Goal: Task Accomplishment & Management: Manage account settings

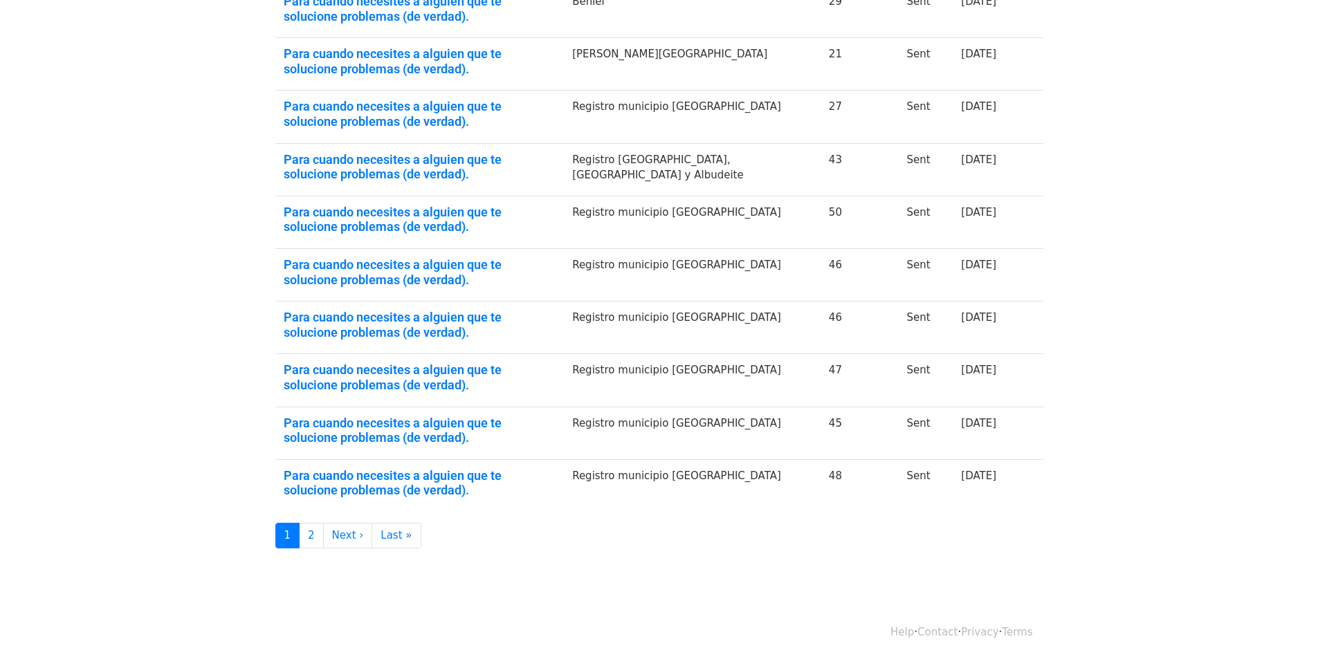
scroll to position [299, 0]
click at [380, 531] on link "Last »" at bounding box center [395, 535] width 49 height 26
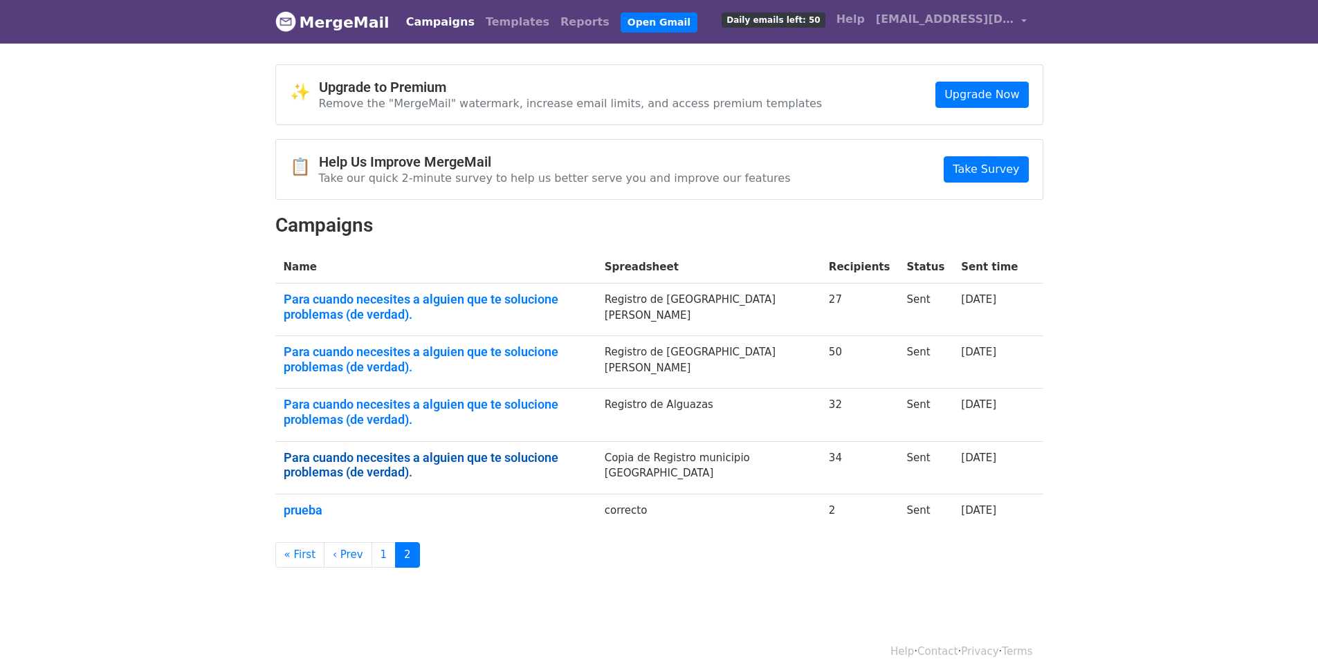
click at [436, 454] on link "Para cuando necesites a alguien que te solucione problemas (de verdad)." at bounding box center [436, 465] width 304 height 30
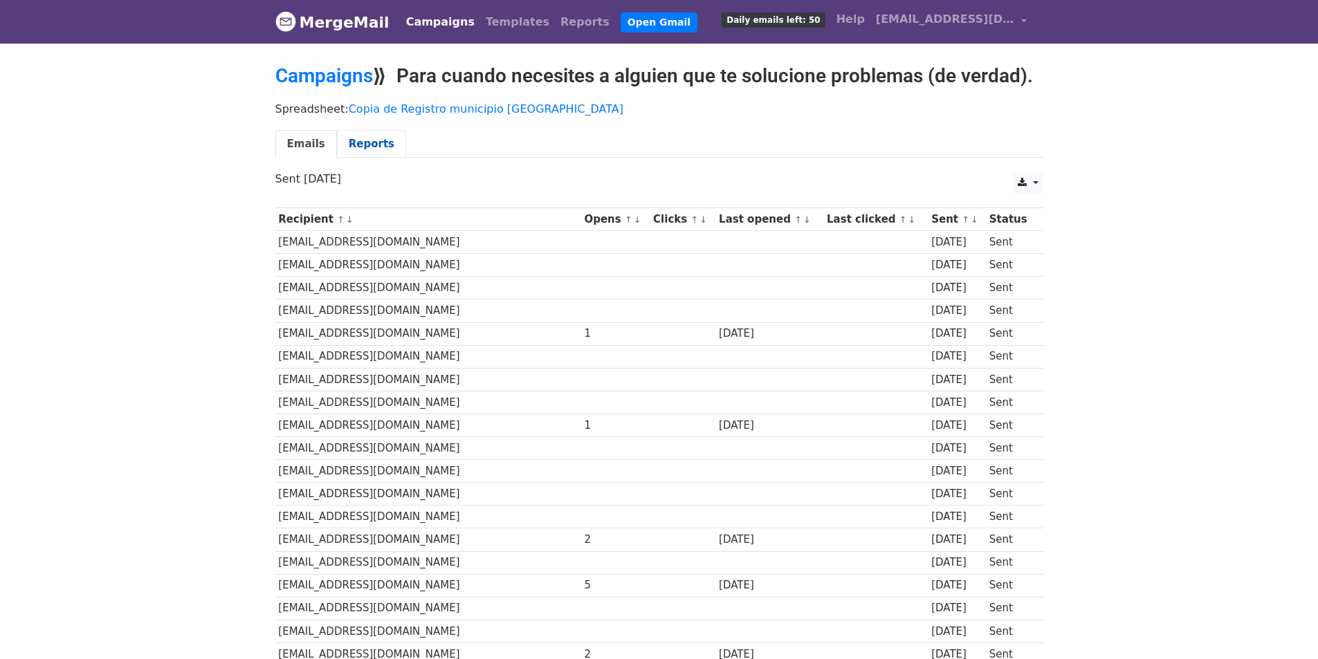
click at [351, 141] on link "Reports" at bounding box center [371, 144] width 69 height 28
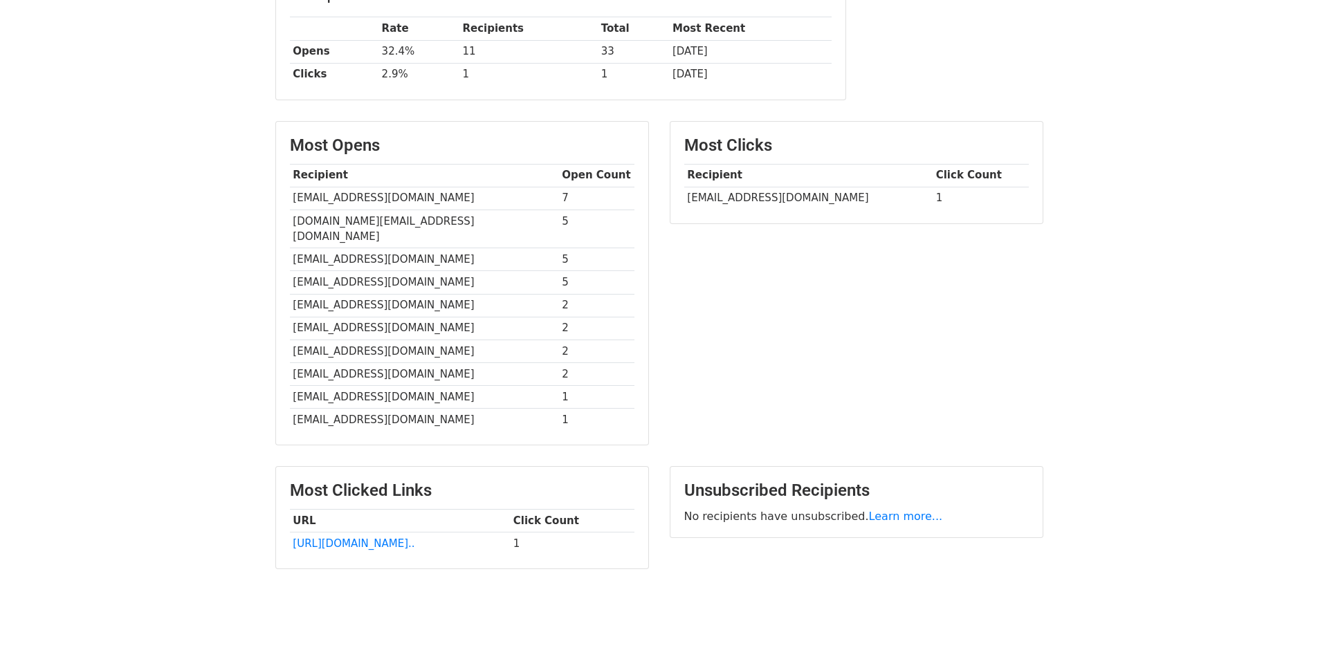
scroll to position [253, 0]
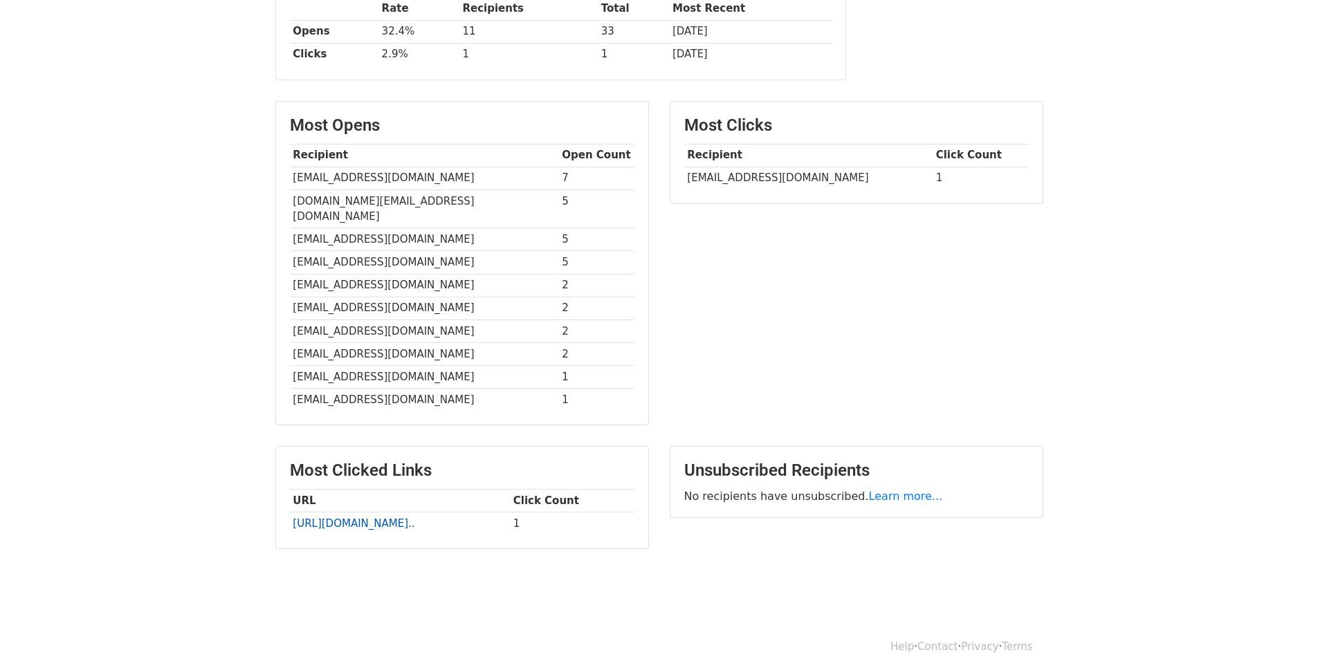
click at [411, 517] on link "[URL][DOMAIN_NAME].." at bounding box center [354, 523] width 122 height 12
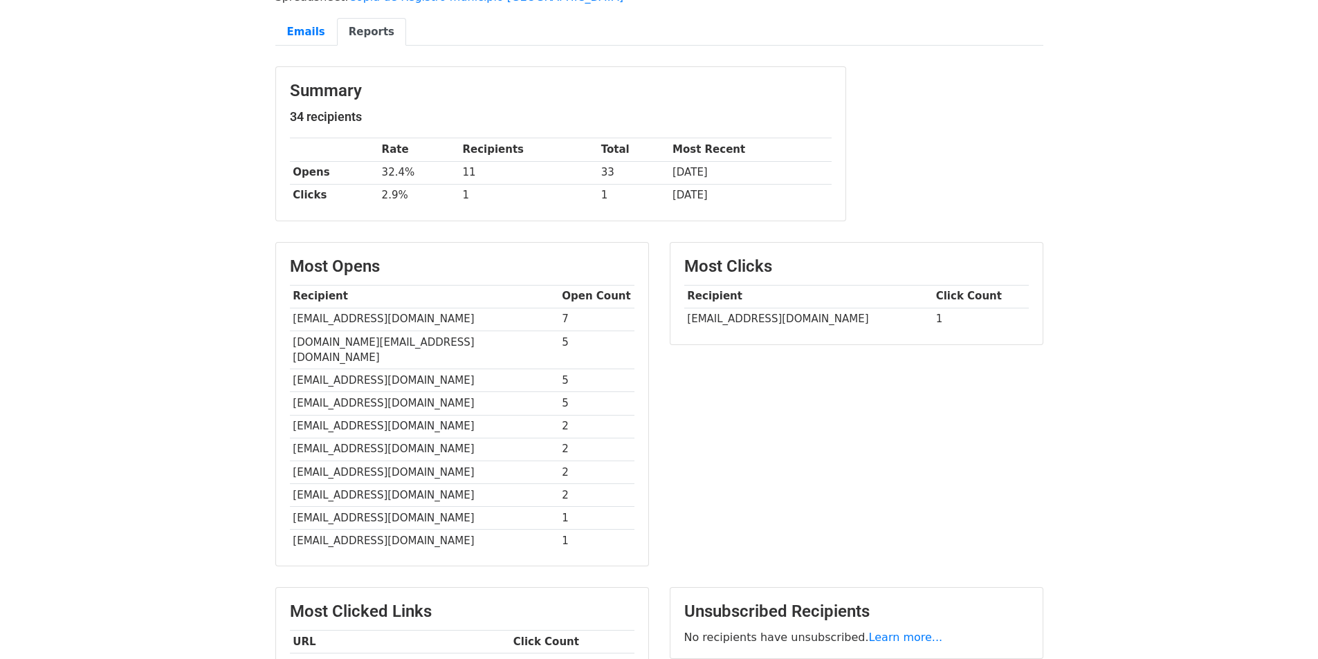
scroll to position [69, 0]
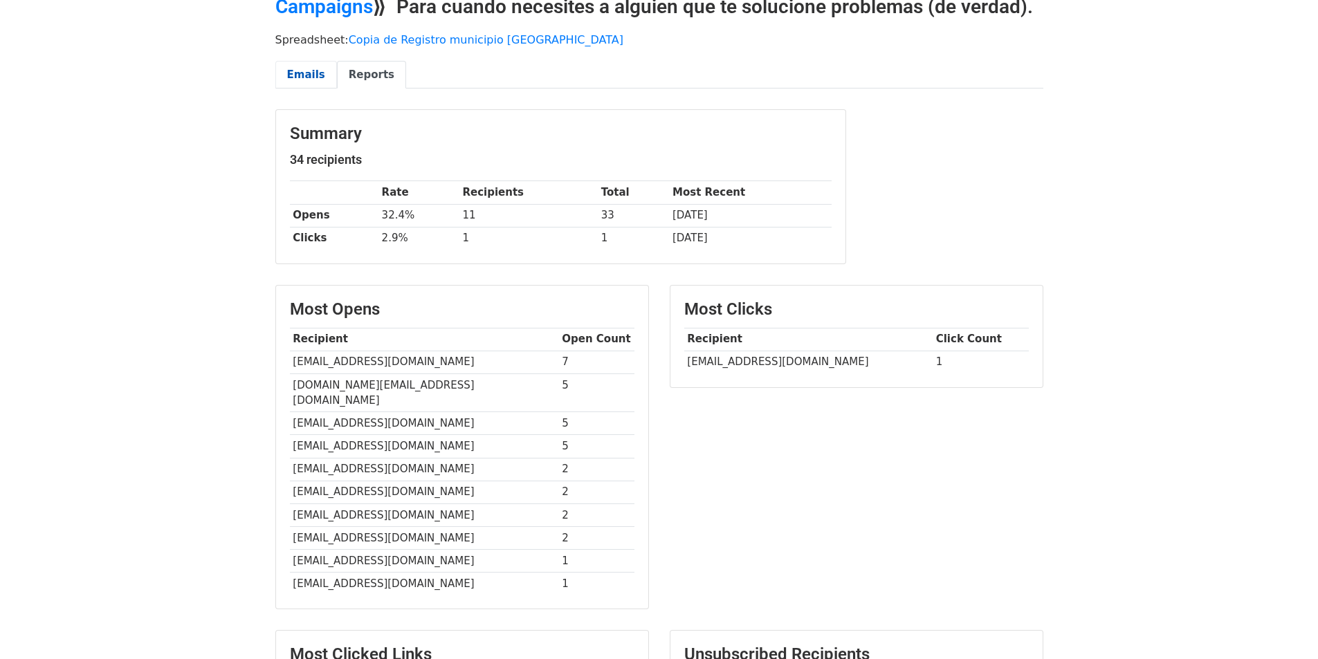
click at [308, 73] on link "Emails" at bounding box center [306, 75] width 62 height 28
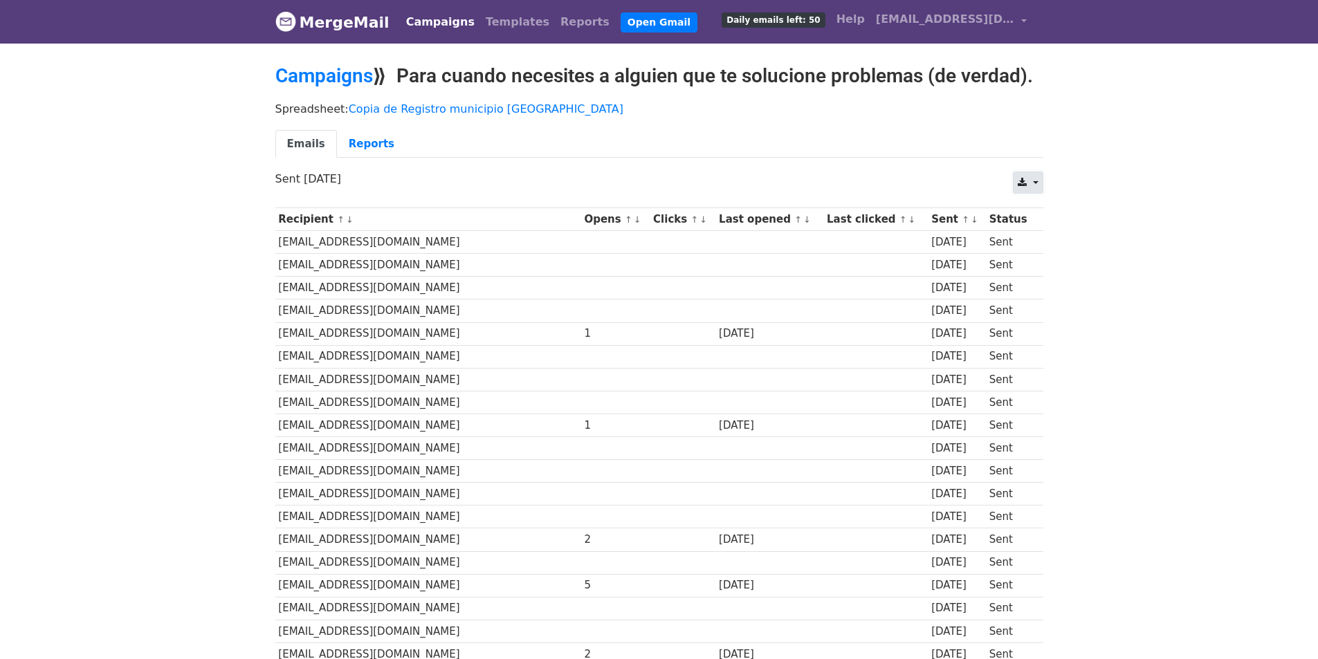
click at [1028, 181] on link at bounding box center [1028, 183] width 30 height 22
click at [1041, 232] on link "Excel" at bounding box center [1044, 236] width 62 height 22
click at [360, 68] on link "Campaigns" at bounding box center [324, 75] width 98 height 23
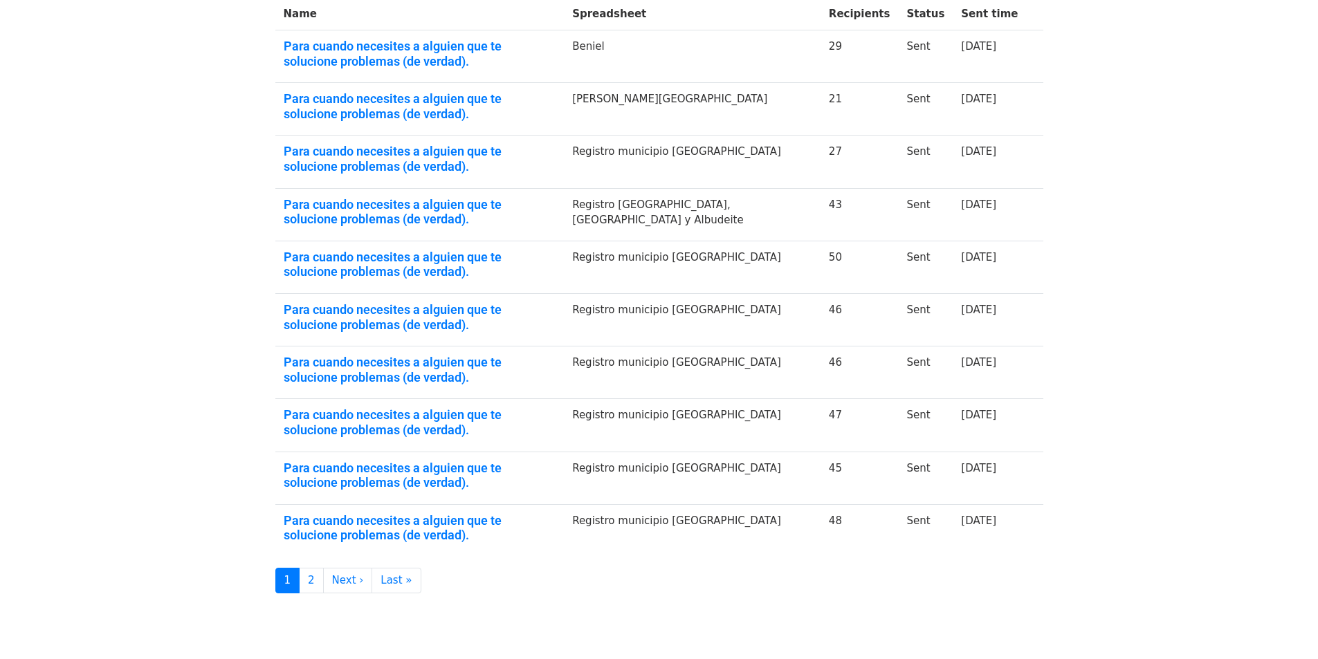
scroll to position [299, 0]
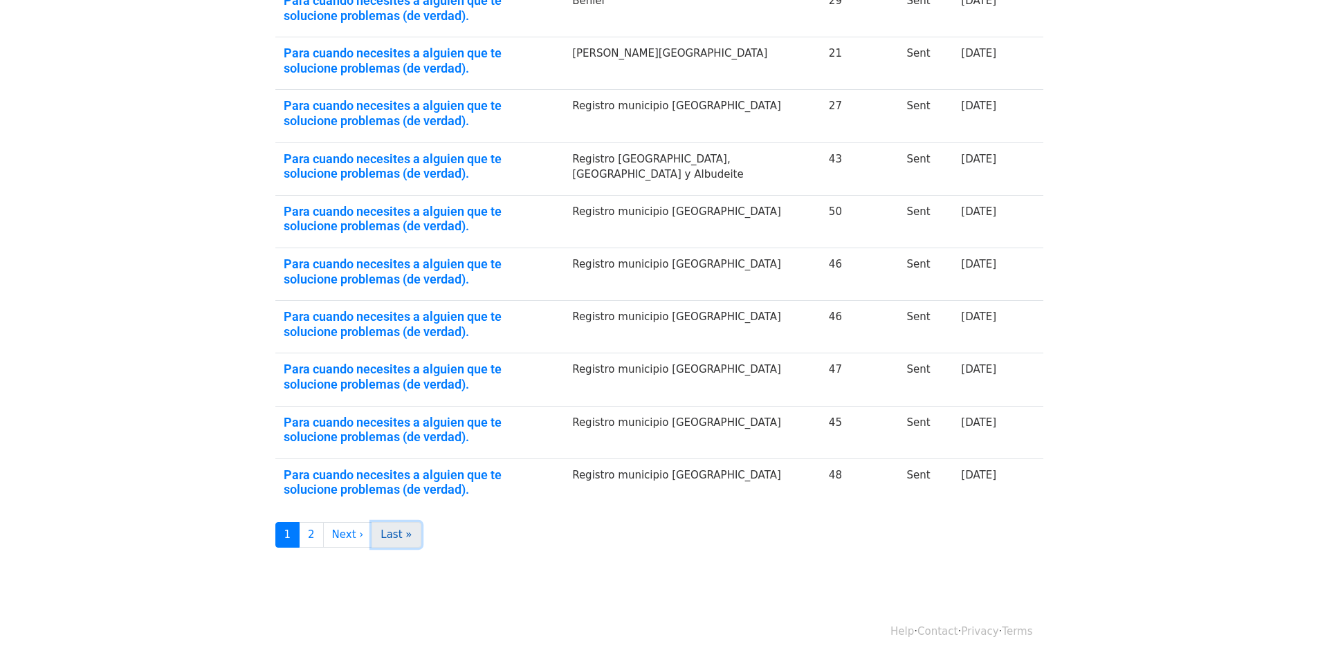
click at [380, 535] on link "Last »" at bounding box center [395, 535] width 49 height 26
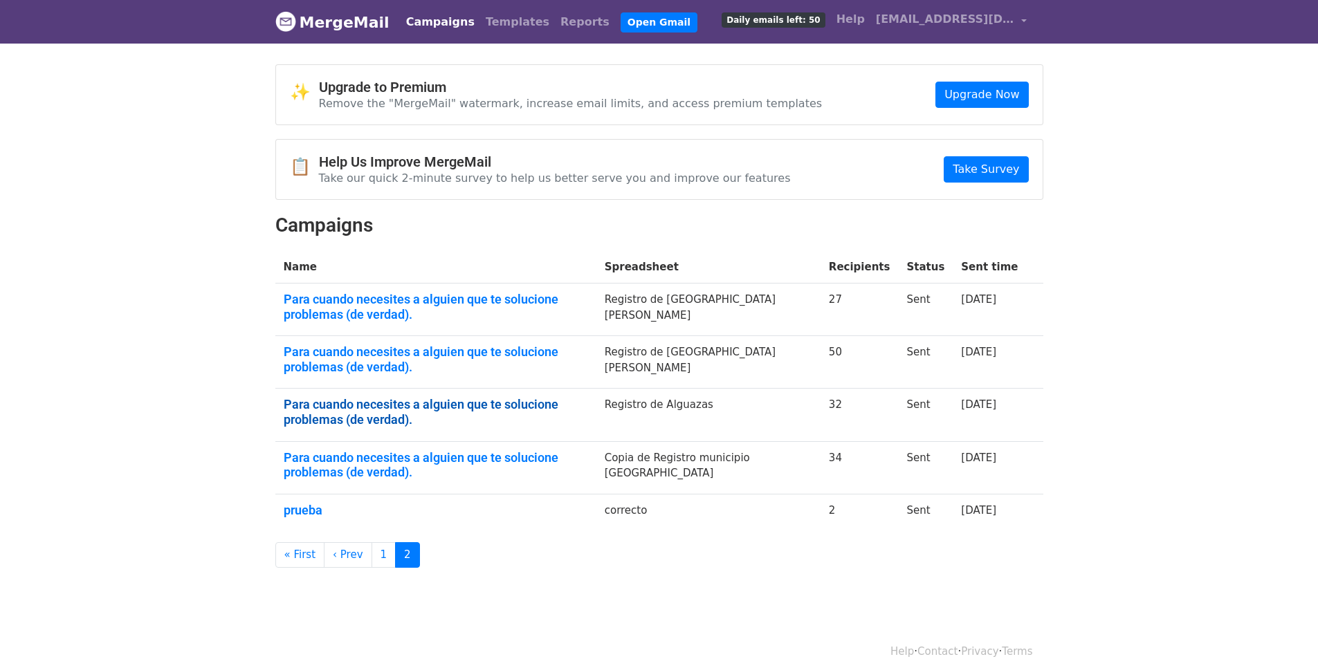
click at [366, 397] on link "Para cuando necesites a alguien que te solucione problemas (de verdad)." at bounding box center [436, 412] width 304 height 30
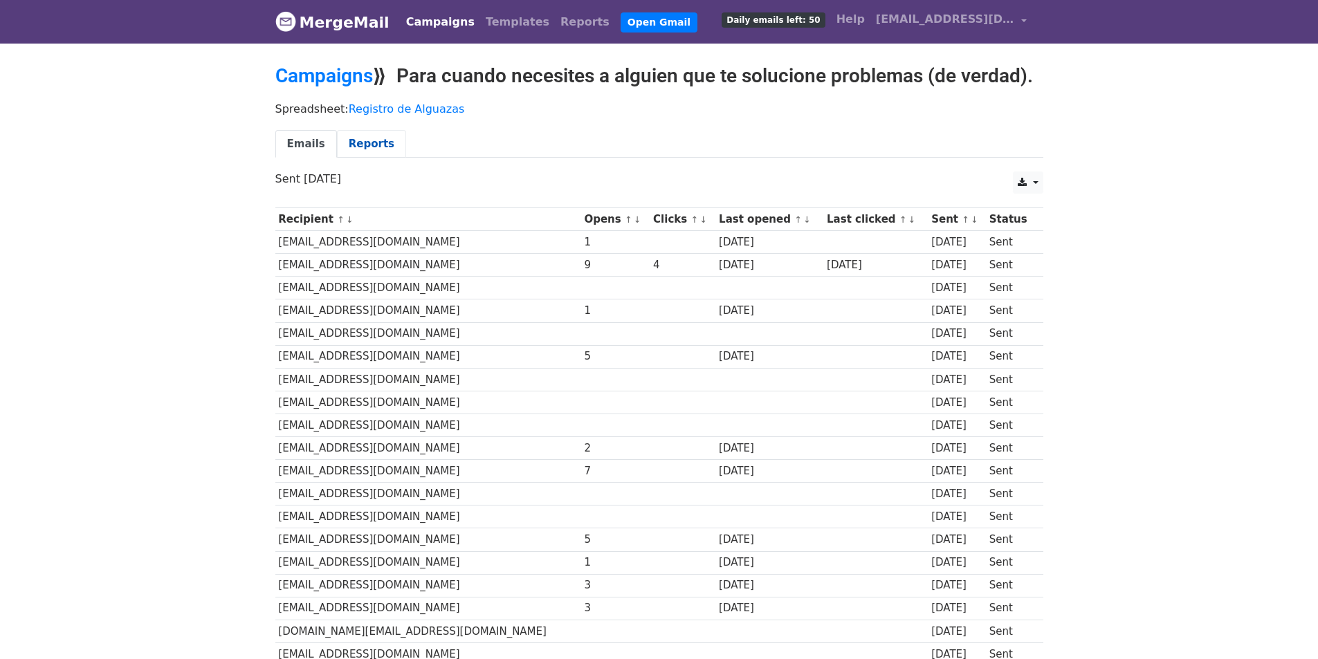
click at [365, 139] on link "Reports" at bounding box center [371, 144] width 69 height 28
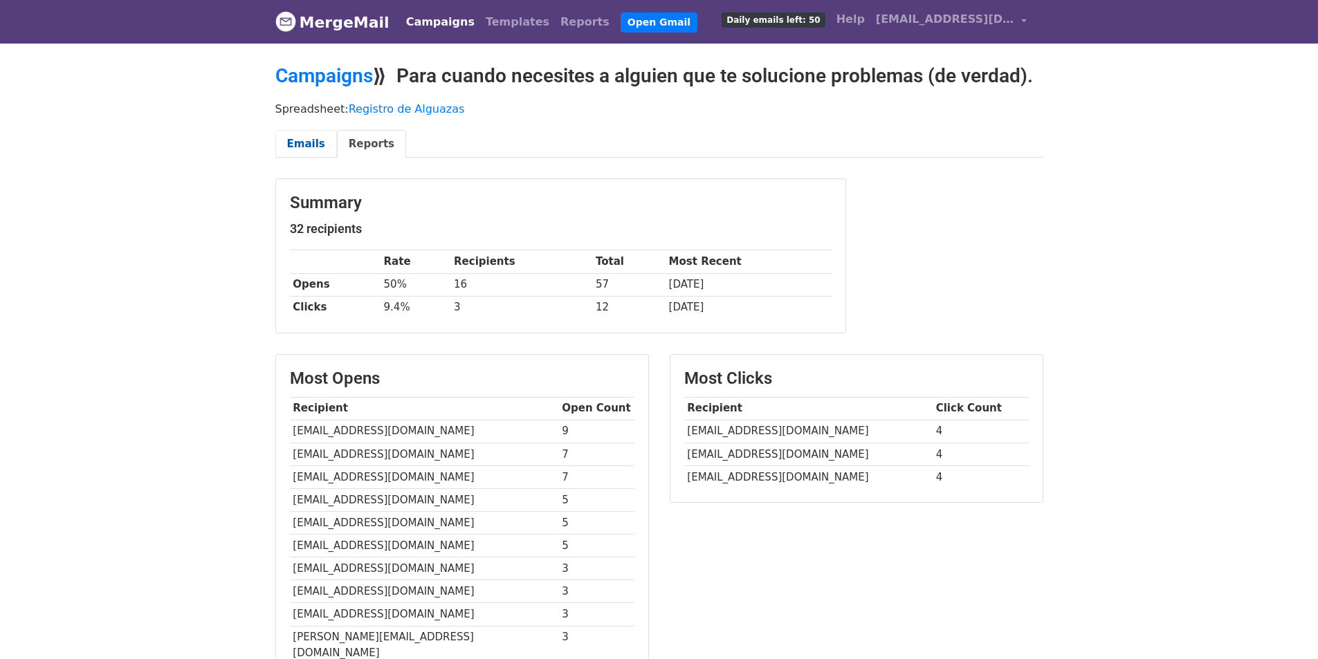
click at [307, 142] on link "Emails" at bounding box center [306, 144] width 62 height 28
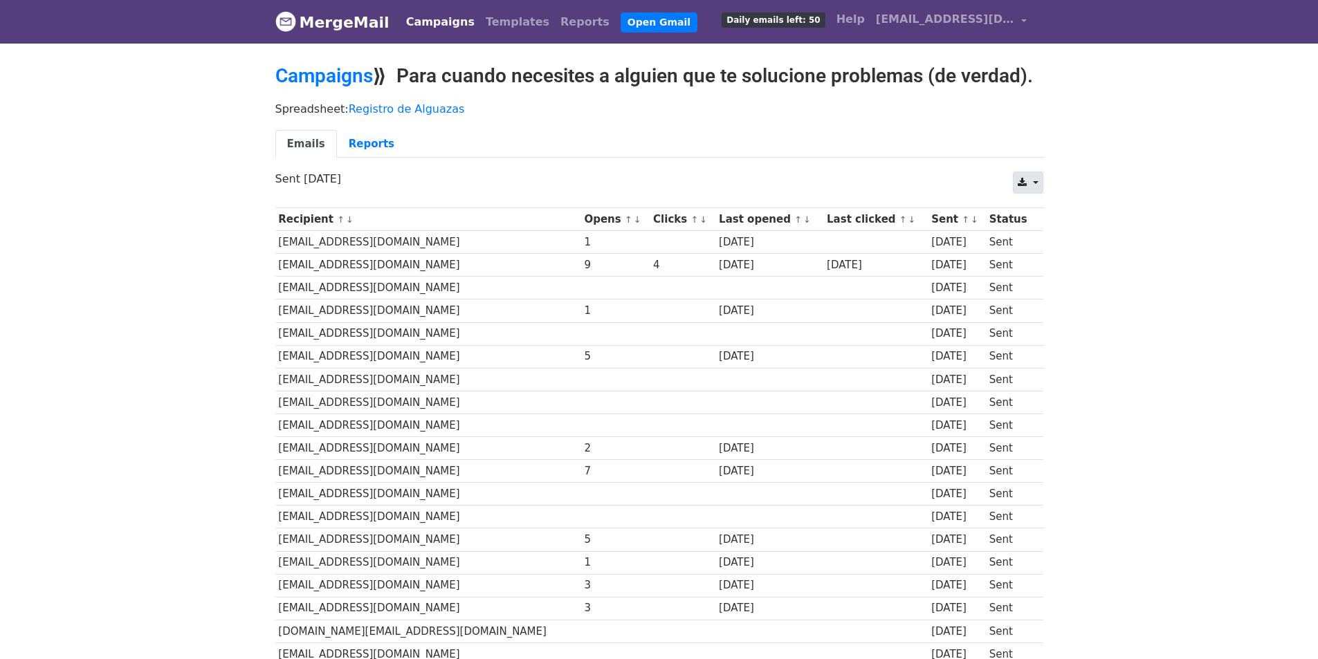
click at [1031, 183] on link at bounding box center [1028, 183] width 30 height 22
click at [1042, 234] on link "Excel" at bounding box center [1044, 236] width 62 height 22
click at [371, 140] on link "Reports" at bounding box center [371, 144] width 69 height 28
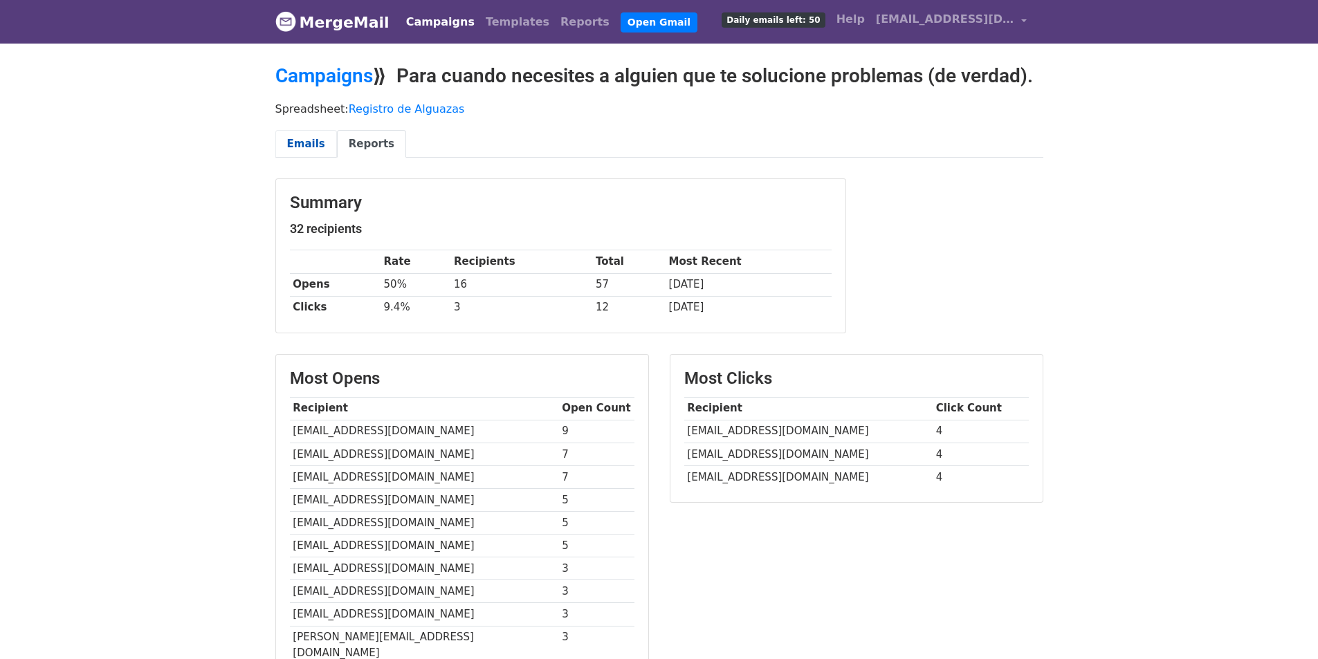
click at [304, 144] on link "Emails" at bounding box center [306, 144] width 62 height 28
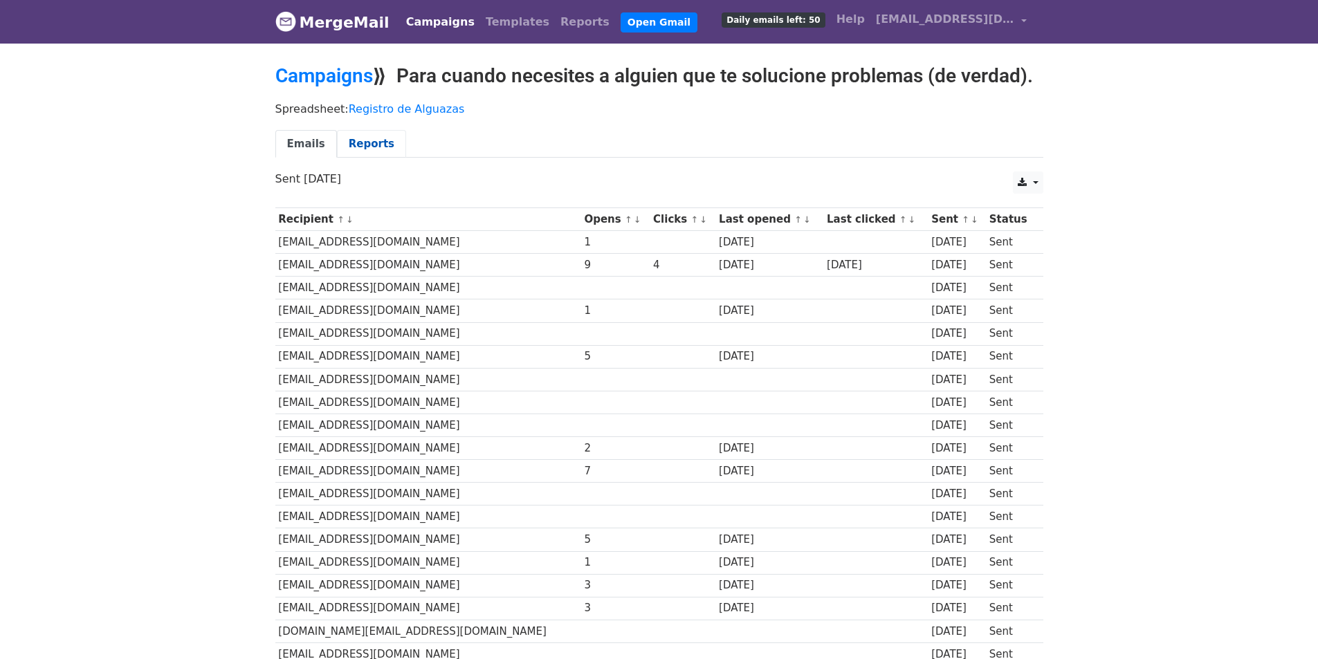
click at [363, 139] on link "Reports" at bounding box center [371, 144] width 69 height 28
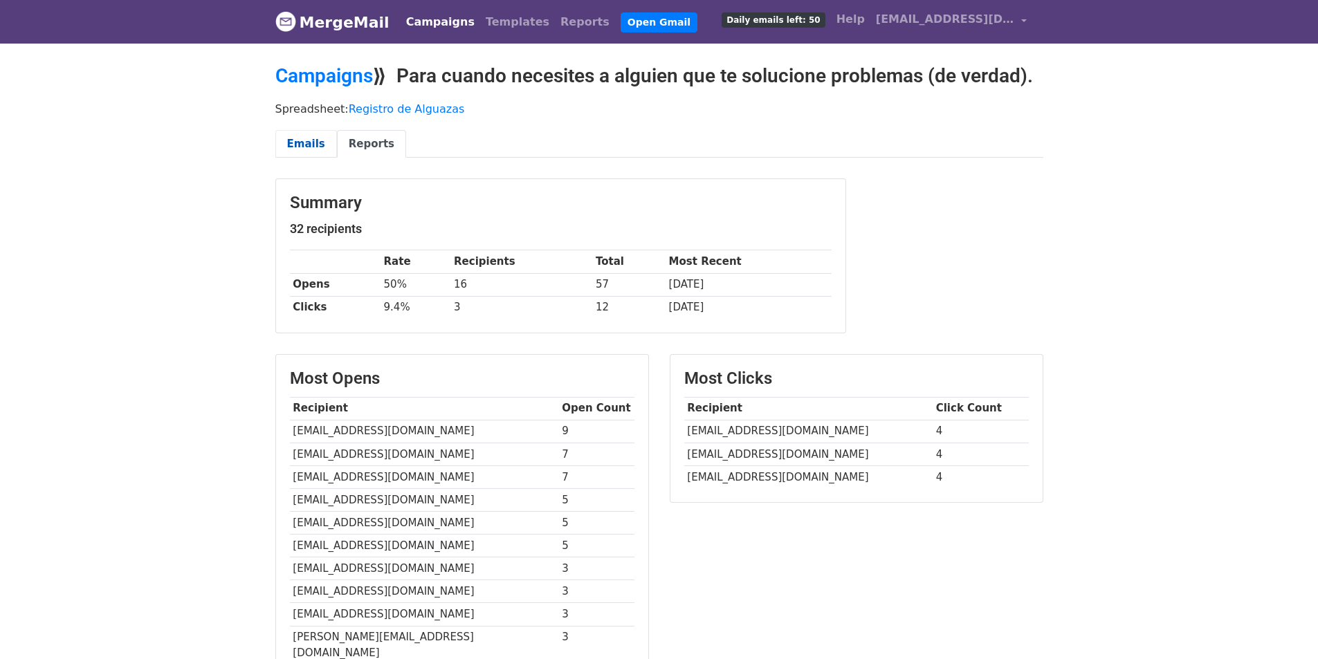
click at [295, 142] on link "Emails" at bounding box center [306, 144] width 62 height 28
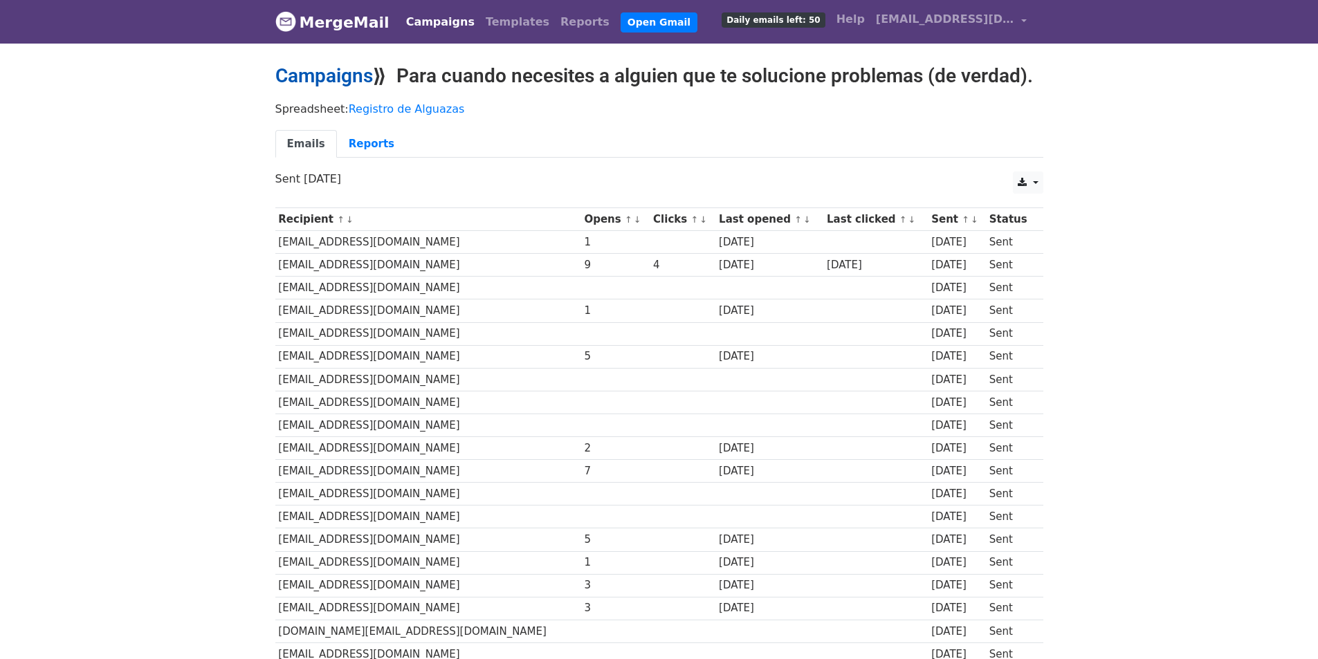
click at [341, 77] on link "Campaigns" at bounding box center [324, 75] width 98 height 23
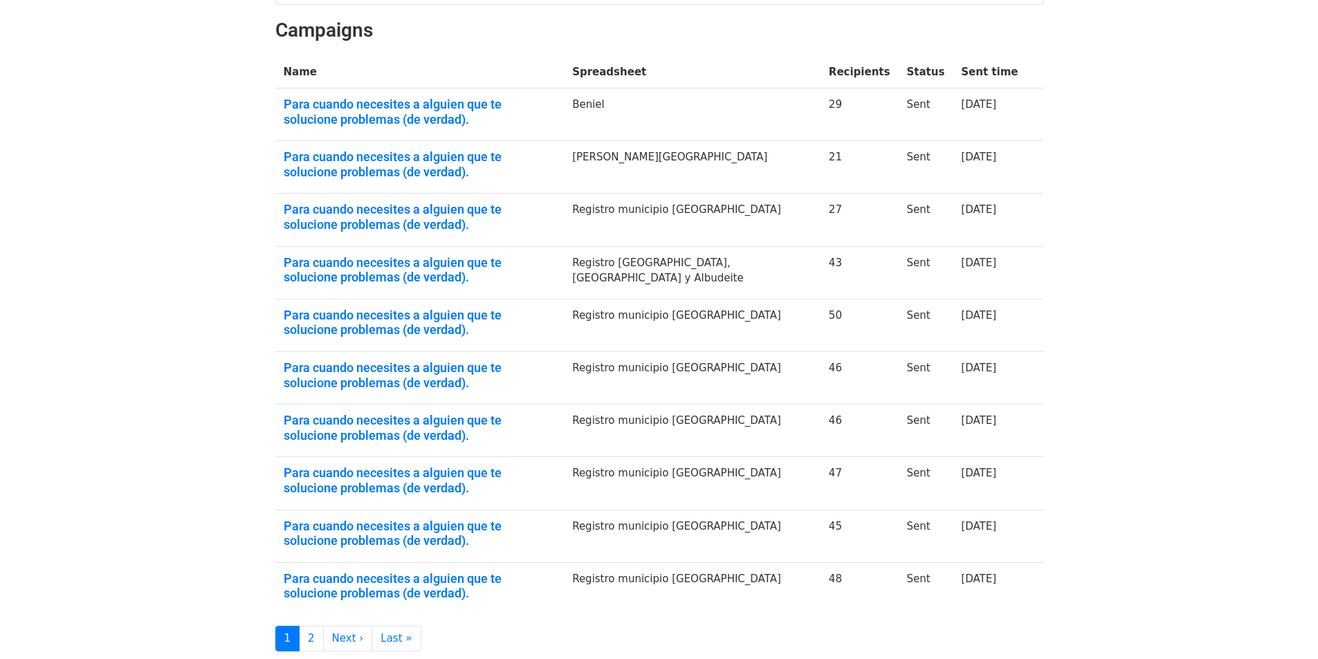
scroll to position [299, 0]
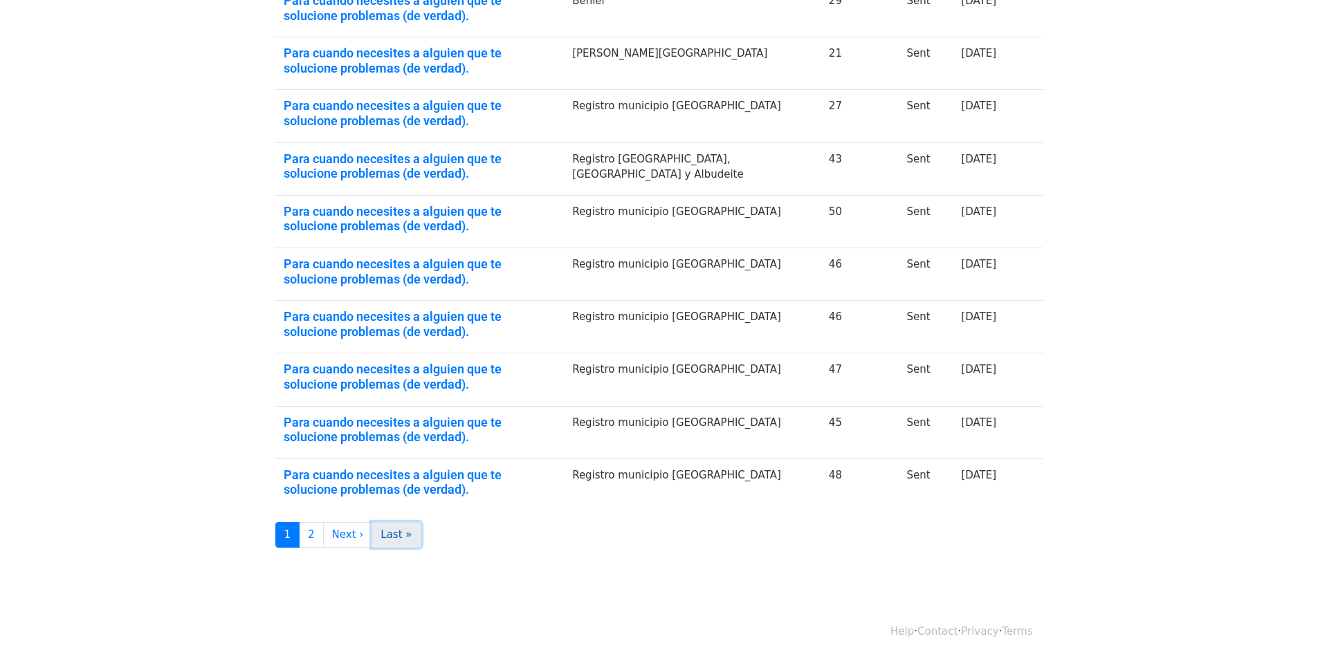
click at [382, 538] on link "Last »" at bounding box center [395, 535] width 49 height 26
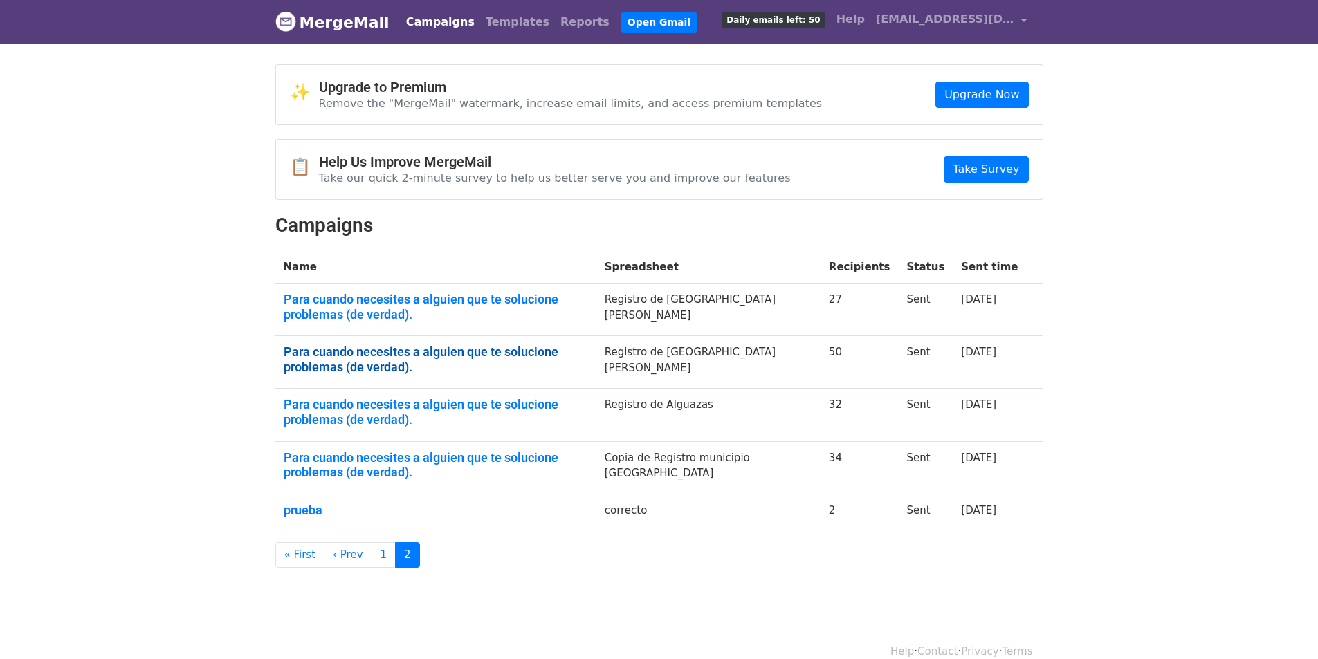
click at [511, 354] on link "Para cuando necesites a alguien que te solucione problemas (de verdad)." at bounding box center [436, 359] width 304 height 30
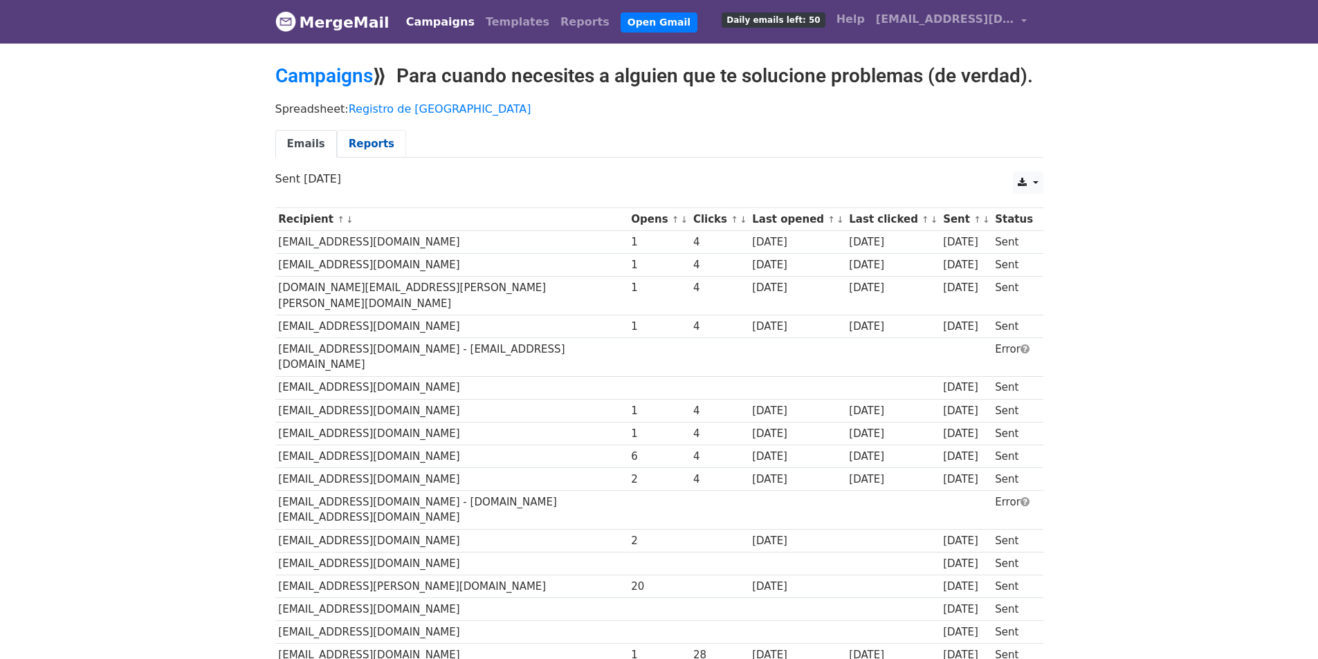
click at [357, 144] on link "Reports" at bounding box center [371, 144] width 69 height 28
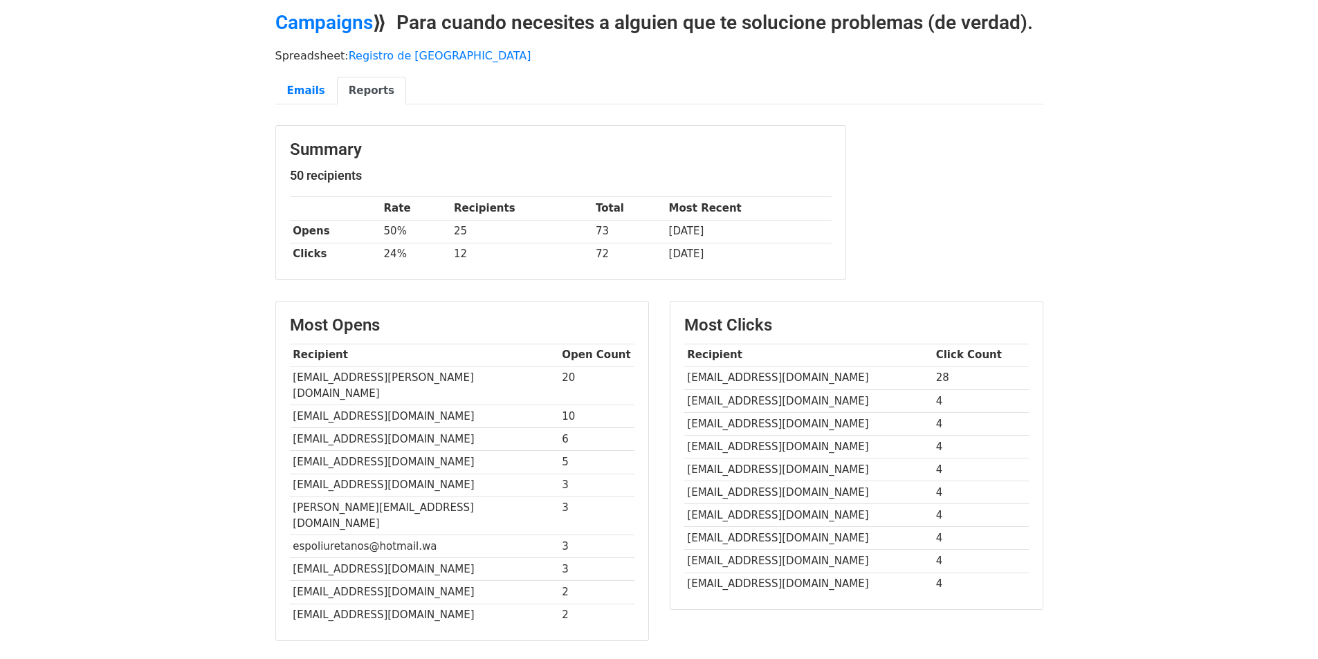
scroll to position [45, 0]
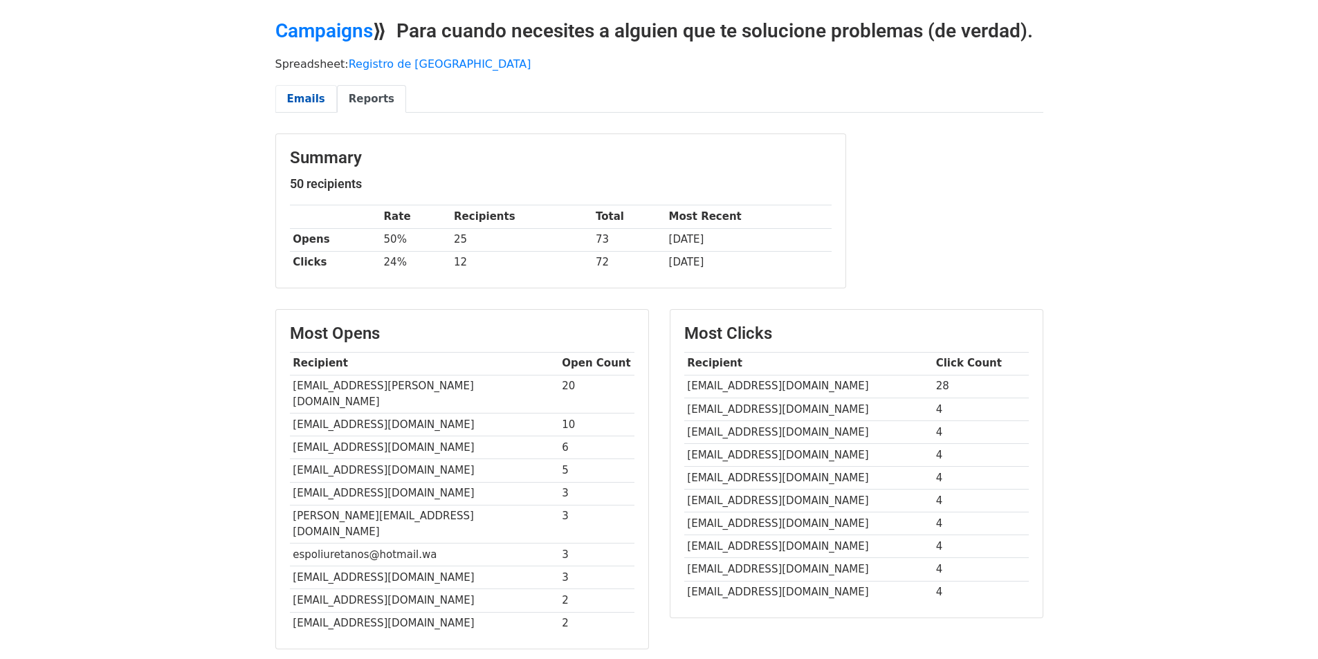
click at [311, 99] on link "Emails" at bounding box center [306, 99] width 62 height 28
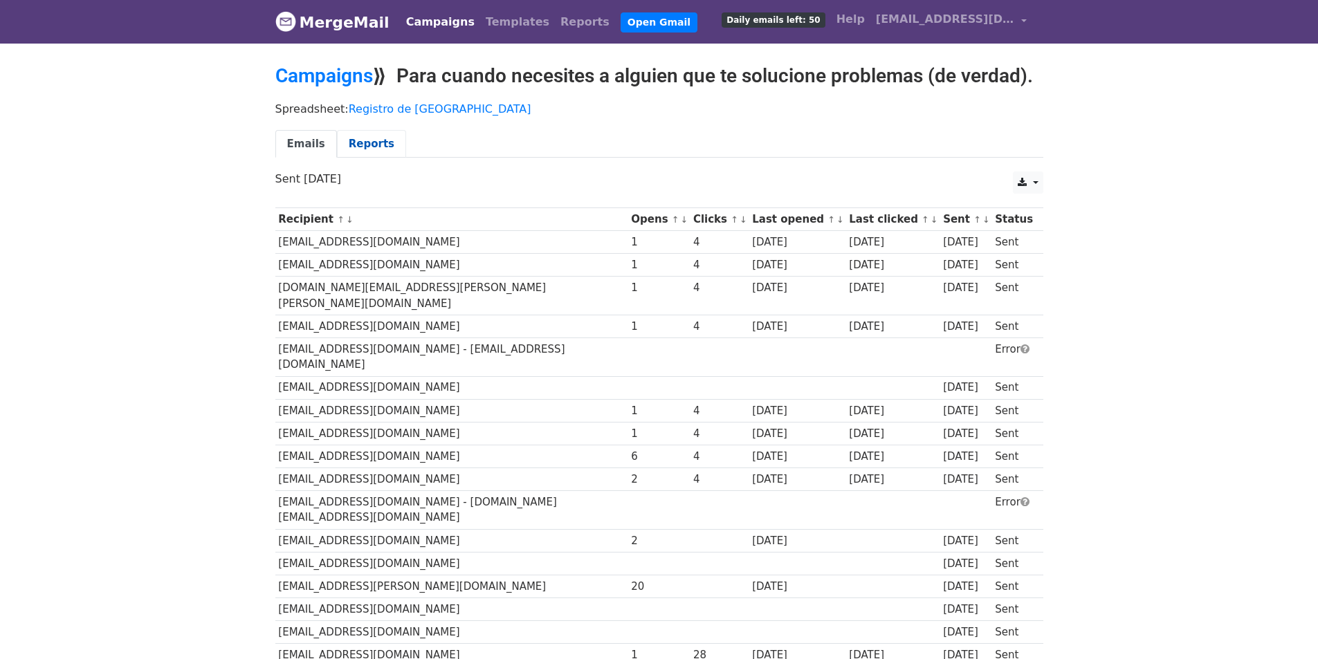
click at [358, 143] on link "Reports" at bounding box center [371, 144] width 69 height 28
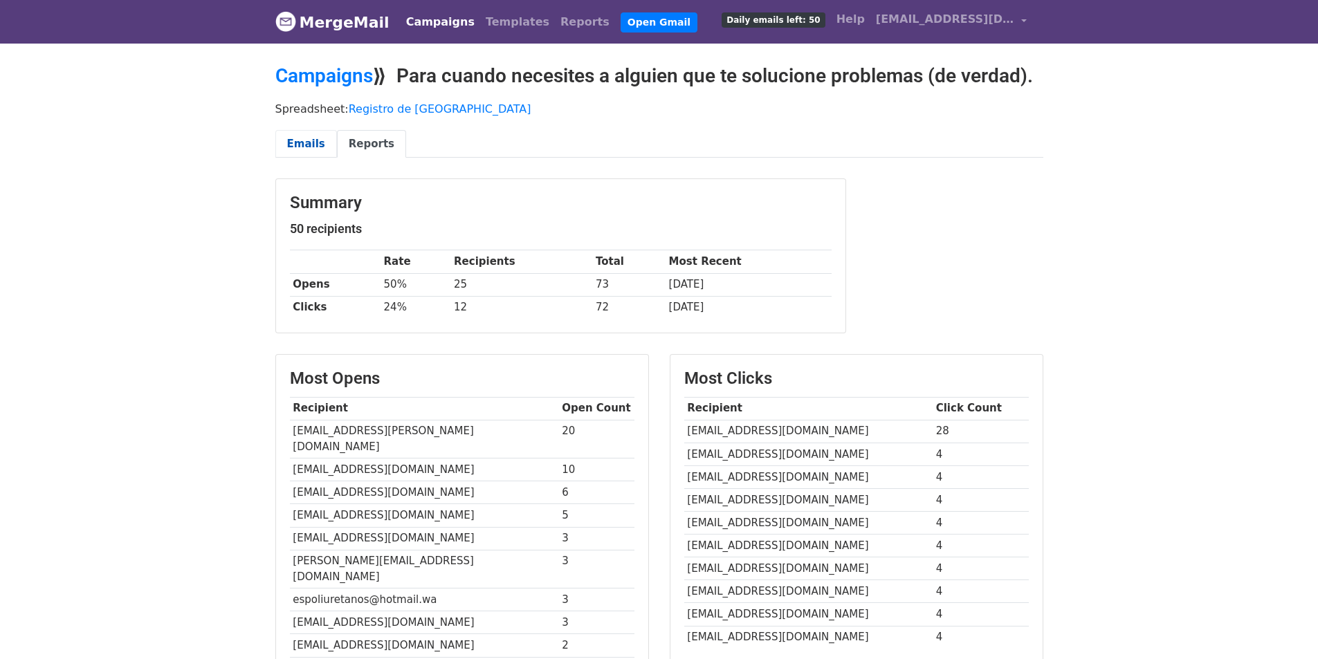
click at [296, 137] on link "Emails" at bounding box center [306, 144] width 62 height 28
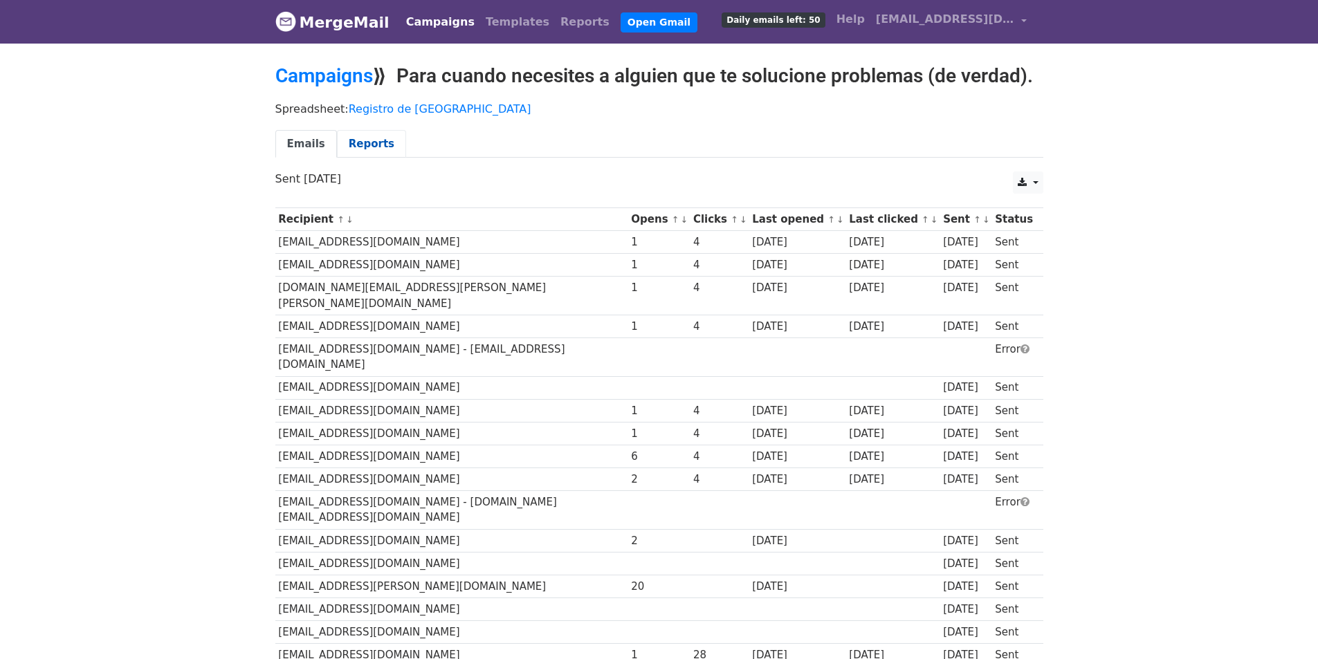
click at [364, 138] on link "Reports" at bounding box center [371, 144] width 69 height 28
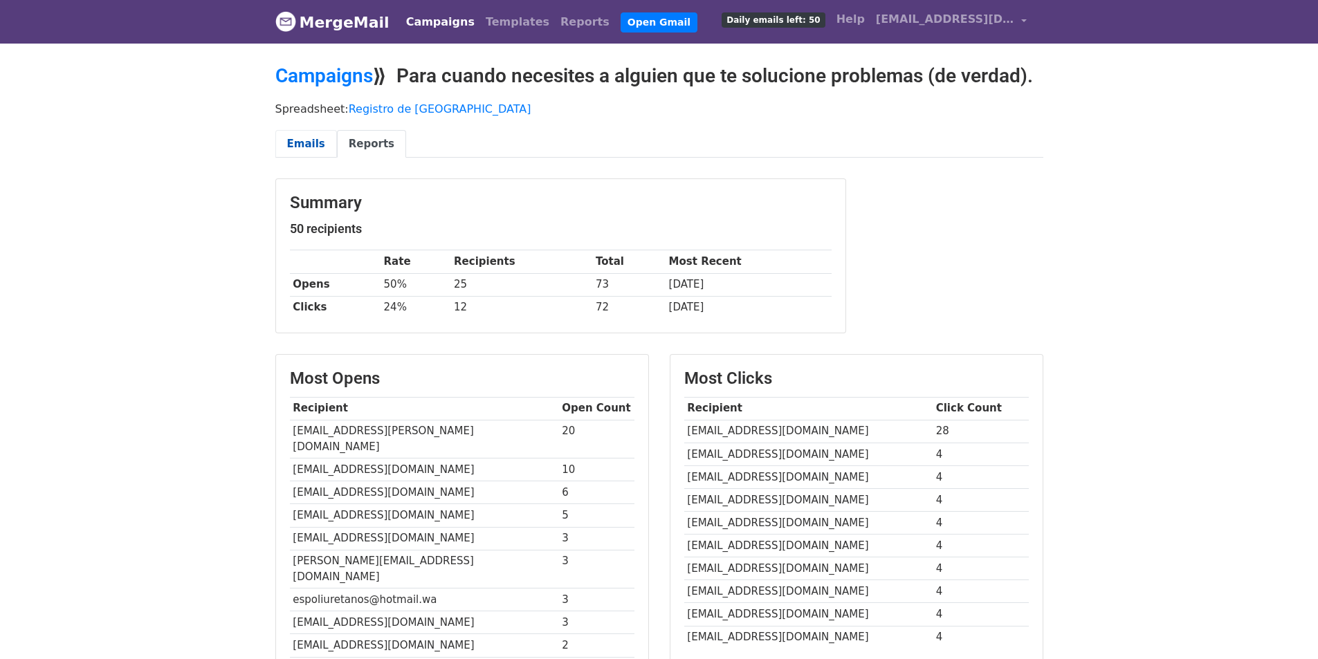
click at [302, 140] on link "Emails" at bounding box center [306, 144] width 62 height 28
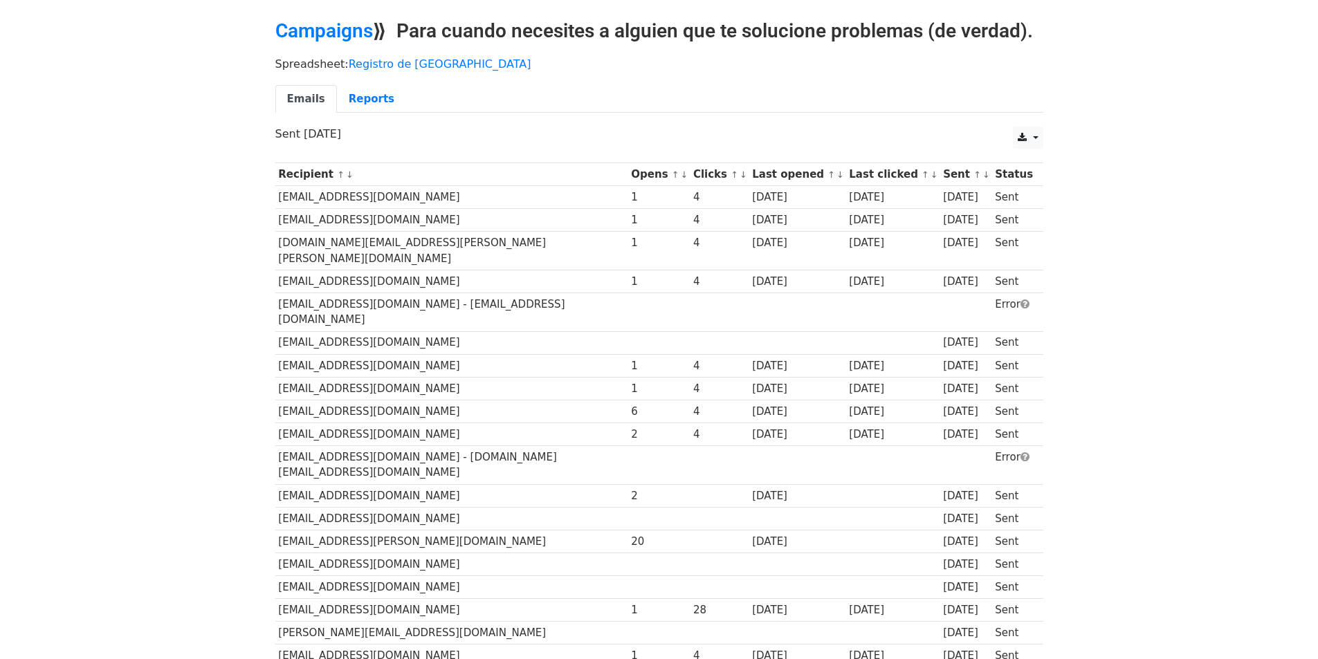
scroll to position [69, 0]
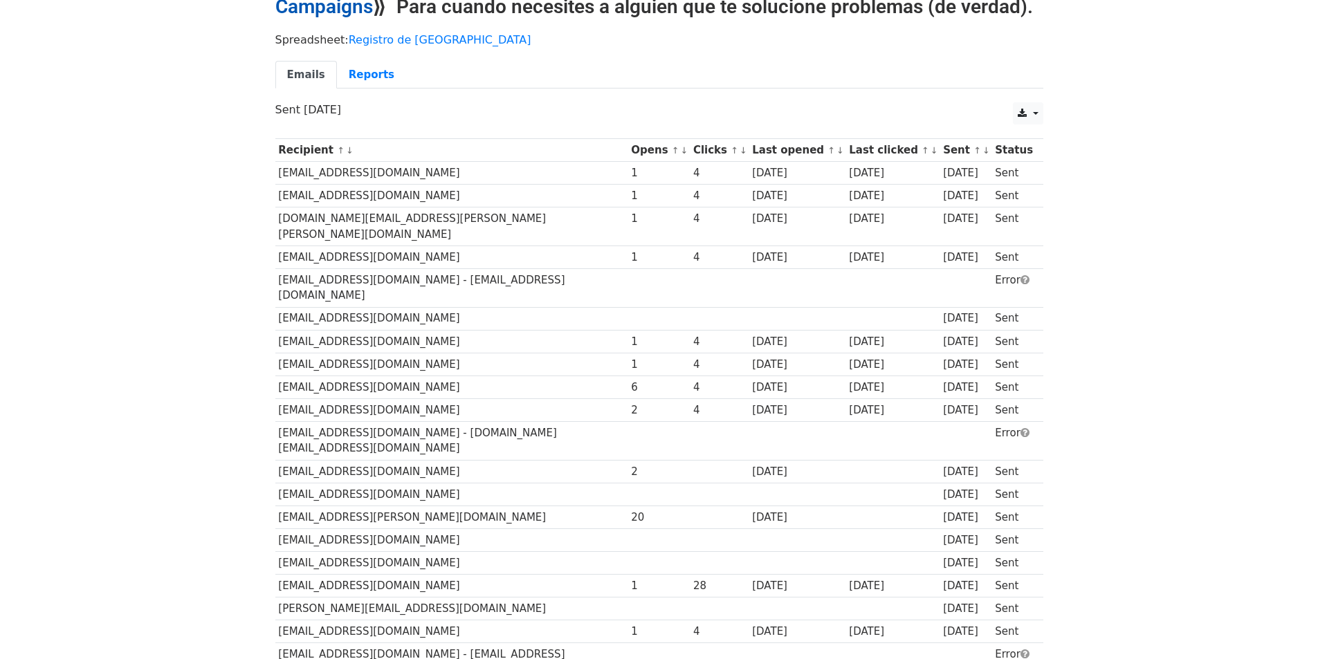
click at [360, 10] on link "Campaigns" at bounding box center [324, 6] width 98 height 23
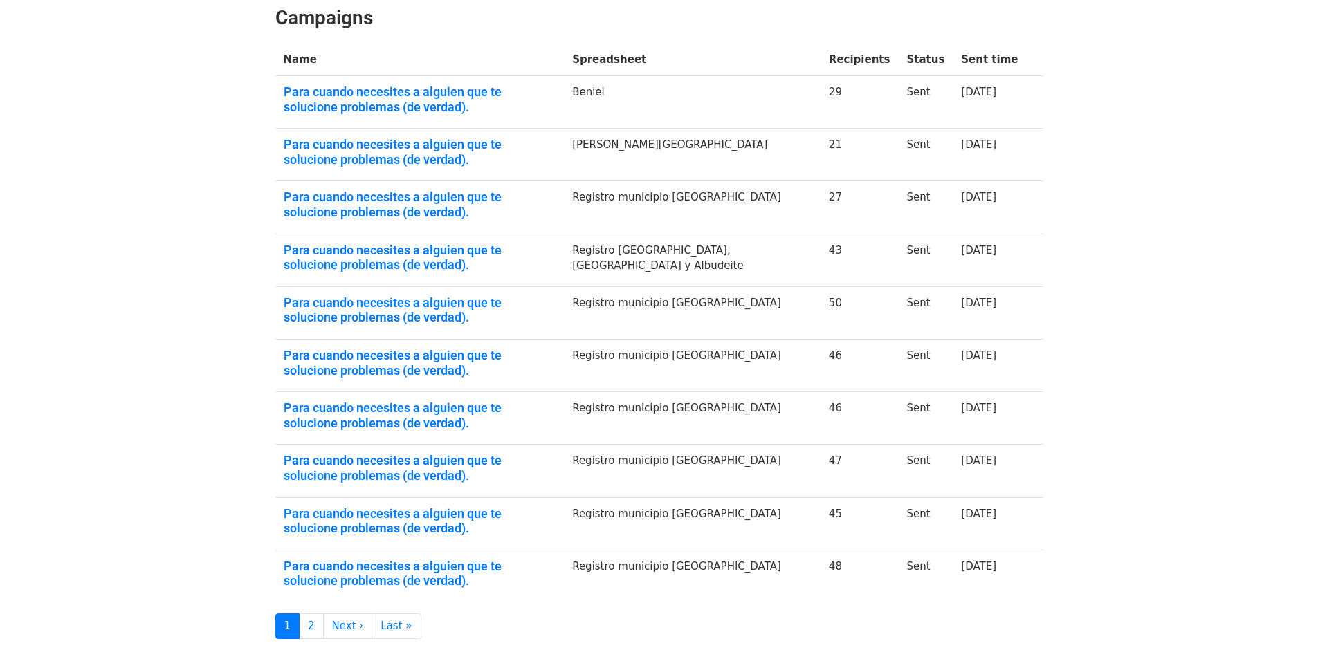
scroll to position [299, 0]
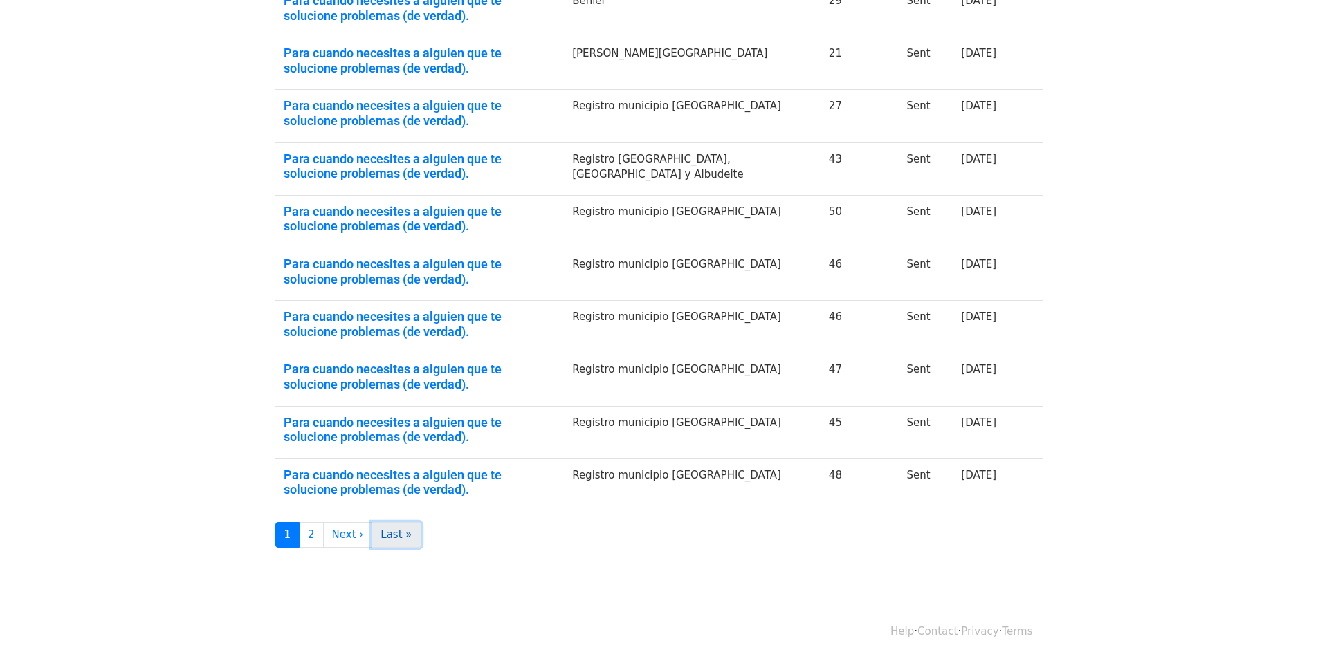
click at [389, 532] on link "Last »" at bounding box center [395, 535] width 49 height 26
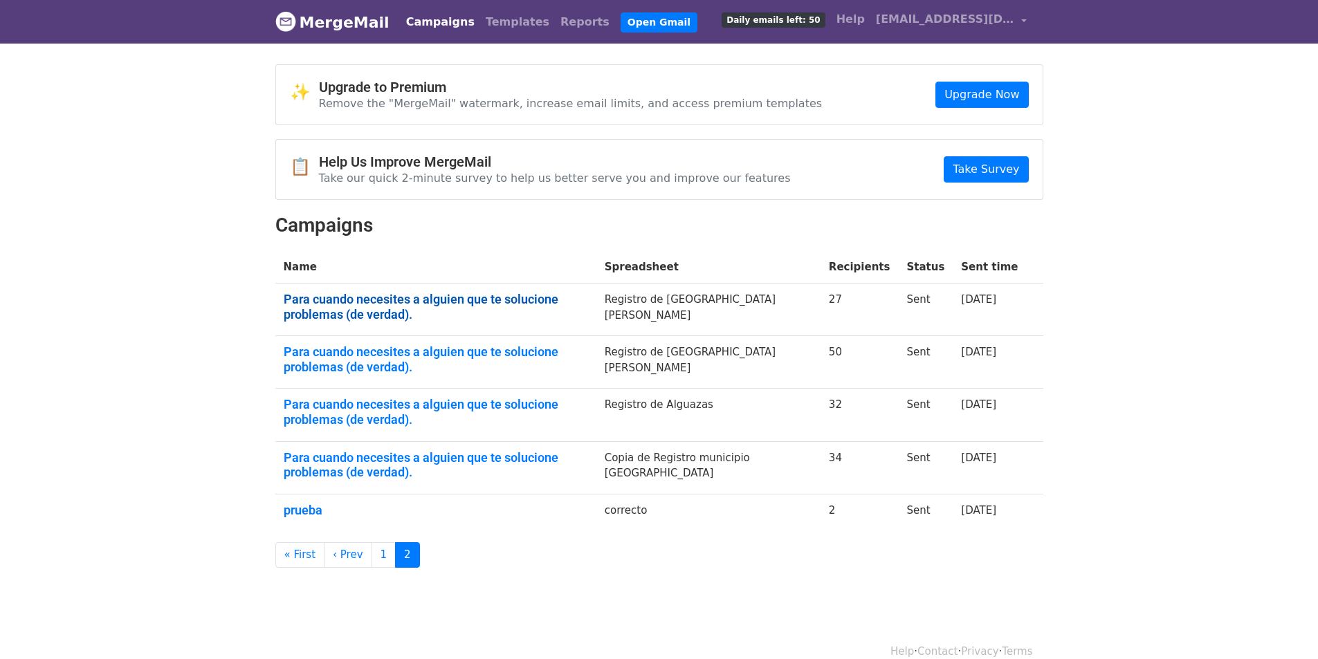
click at [448, 298] on link "Para cuando necesites a alguien que te solucione problemas (de verdad)." at bounding box center [436, 307] width 304 height 30
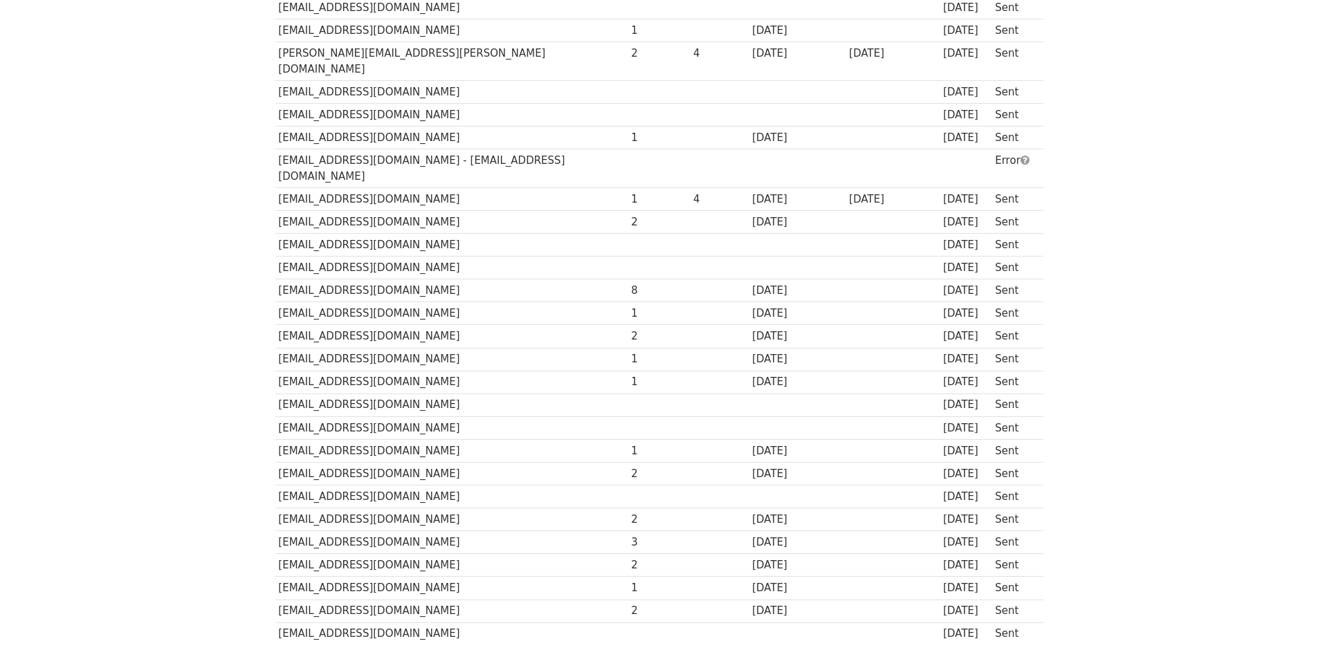
scroll to position [104, 0]
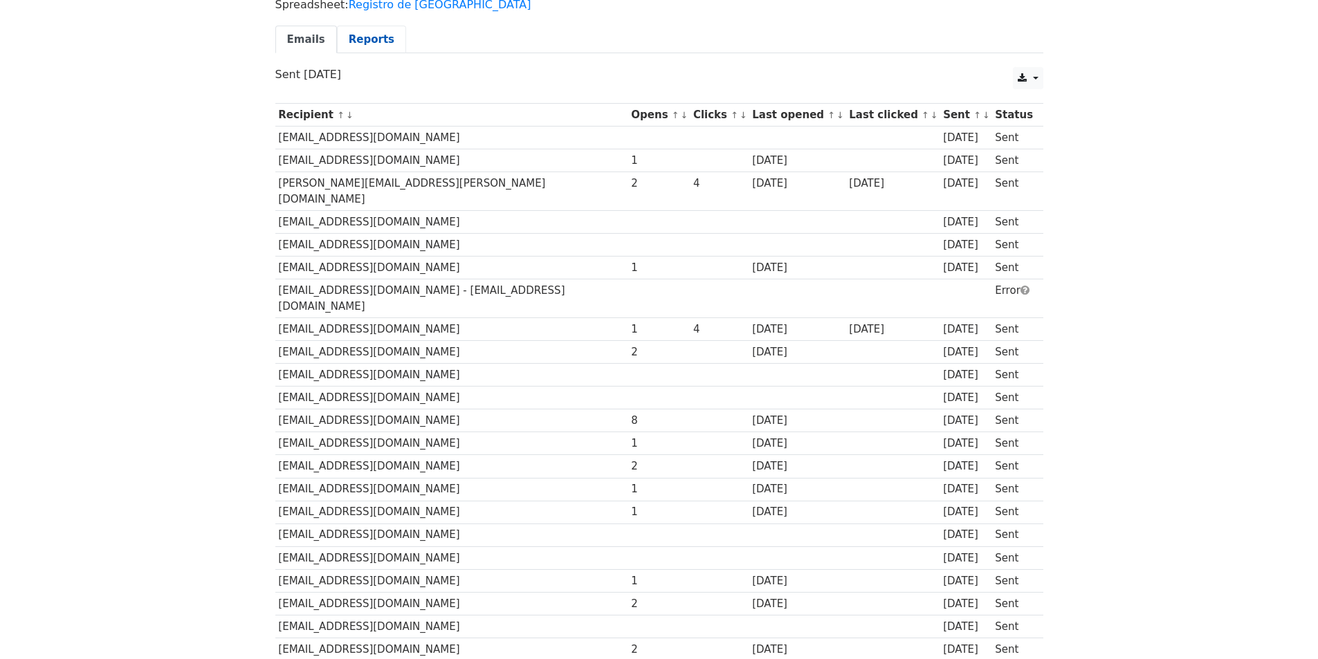
click at [360, 27] on link "Reports" at bounding box center [371, 40] width 69 height 28
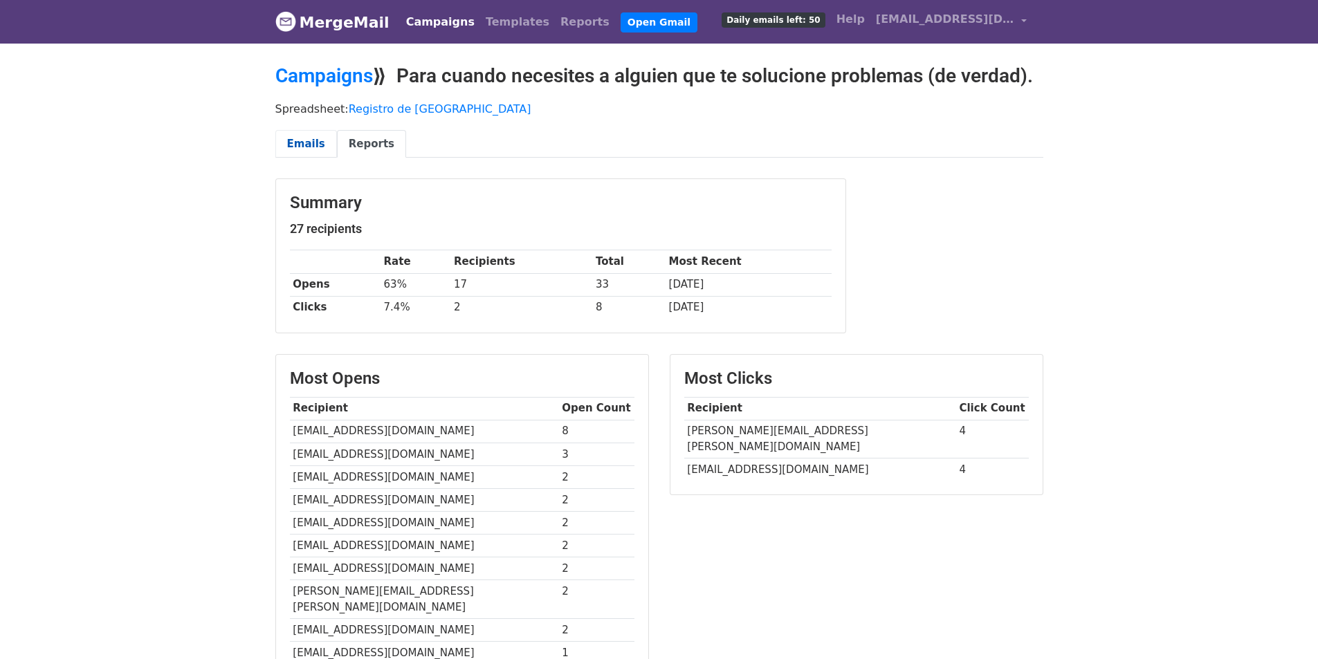
click at [297, 138] on link "Emails" at bounding box center [306, 144] width 62 height 28
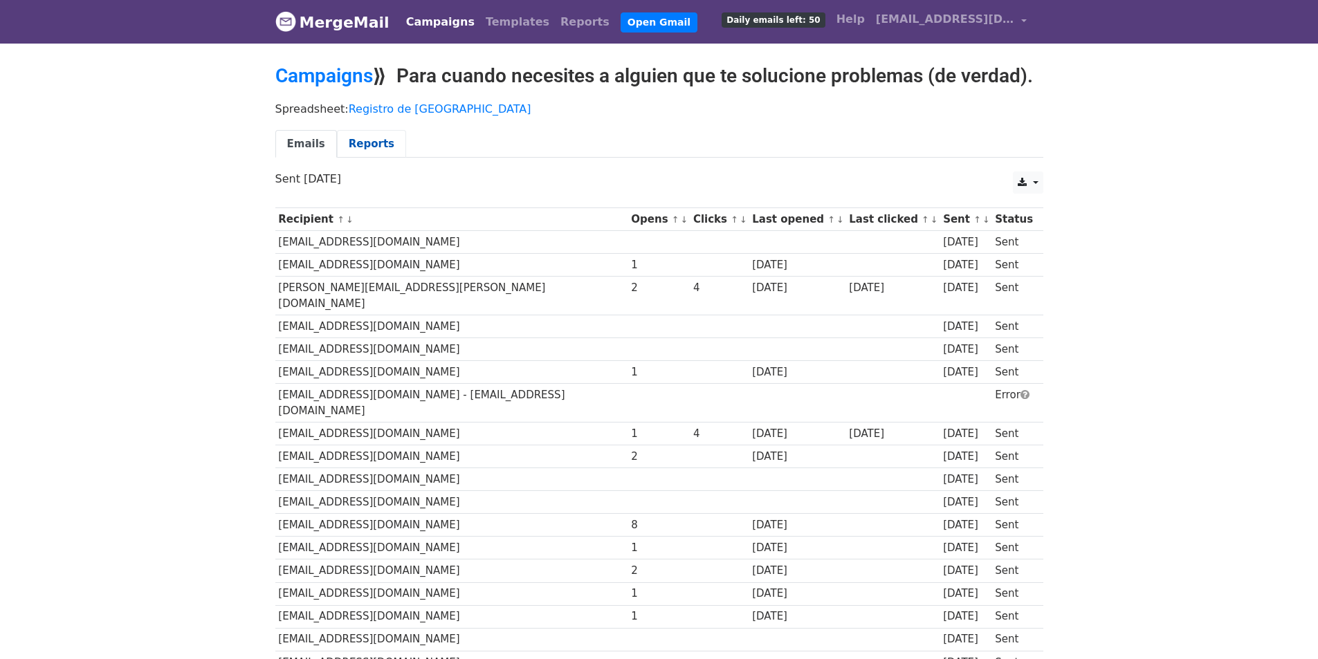
click at [365, 140] on link "Reports" at bounding box center [371, 144] width 69 height 28
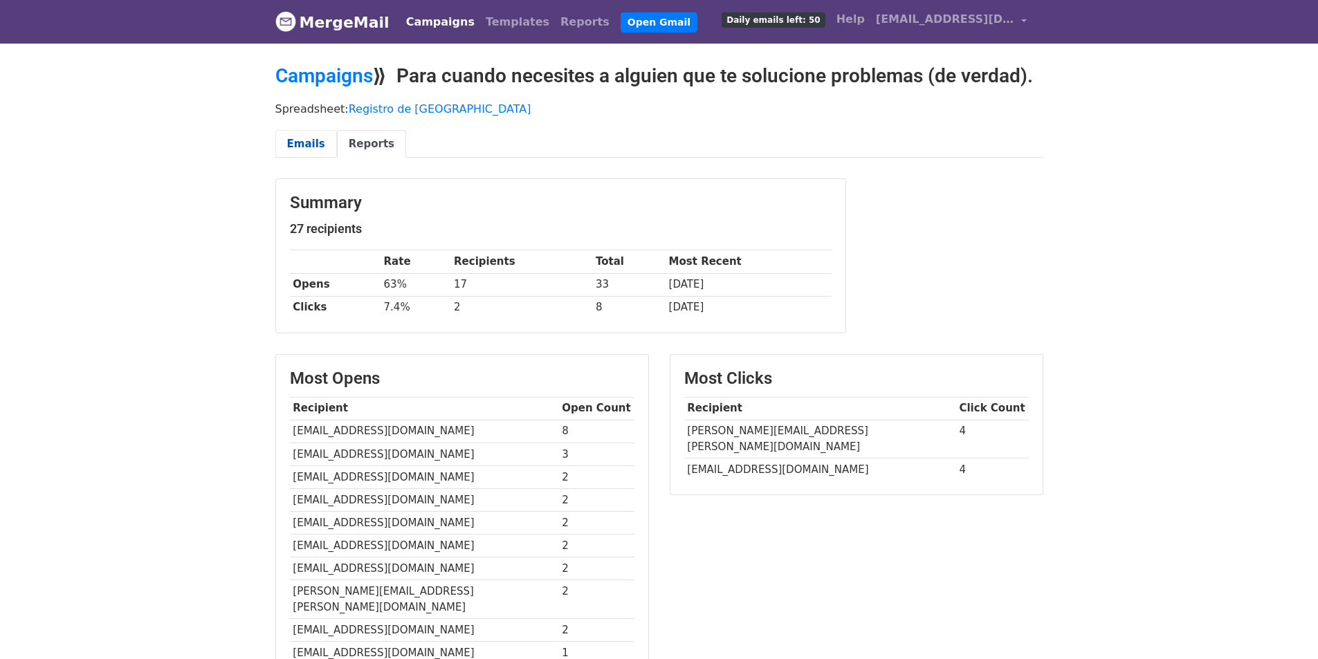
click at [307, 139] on link "Emails" at bounding box center [306, 144] width 62 height 28
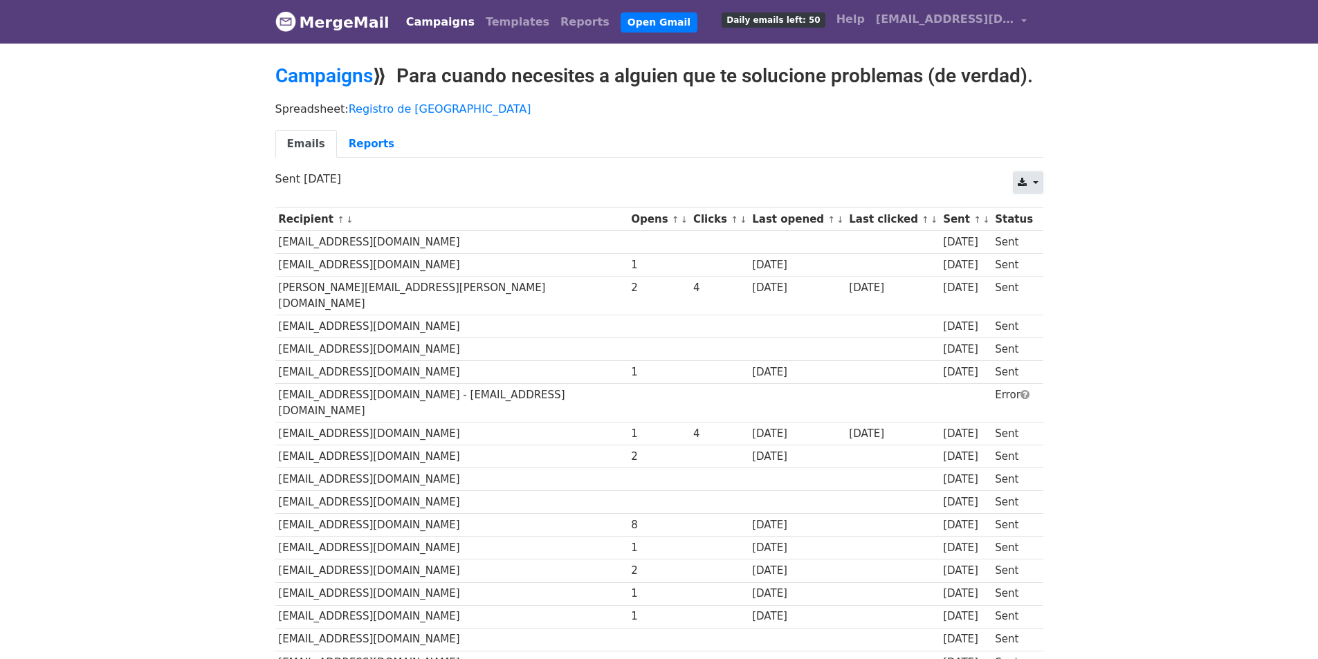
click at [1036, 179] on link at bounding box center [1028, 183] width 30 height 22
click at [1040, 232] on link "Excel" at bounding box center [1044, 236] width 62 height 22
click at [343, 77] on link "Campaigns" at bounding box center [324, 75] width 98 height 23
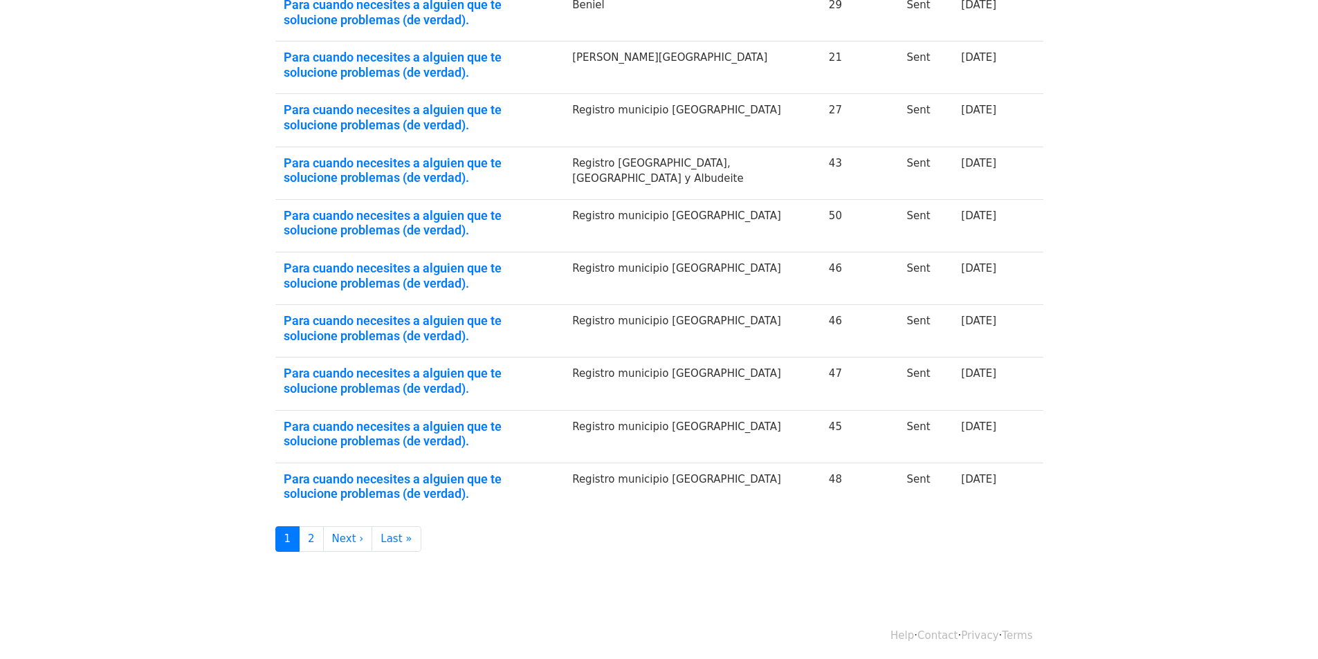
scroll to position [299, 0]
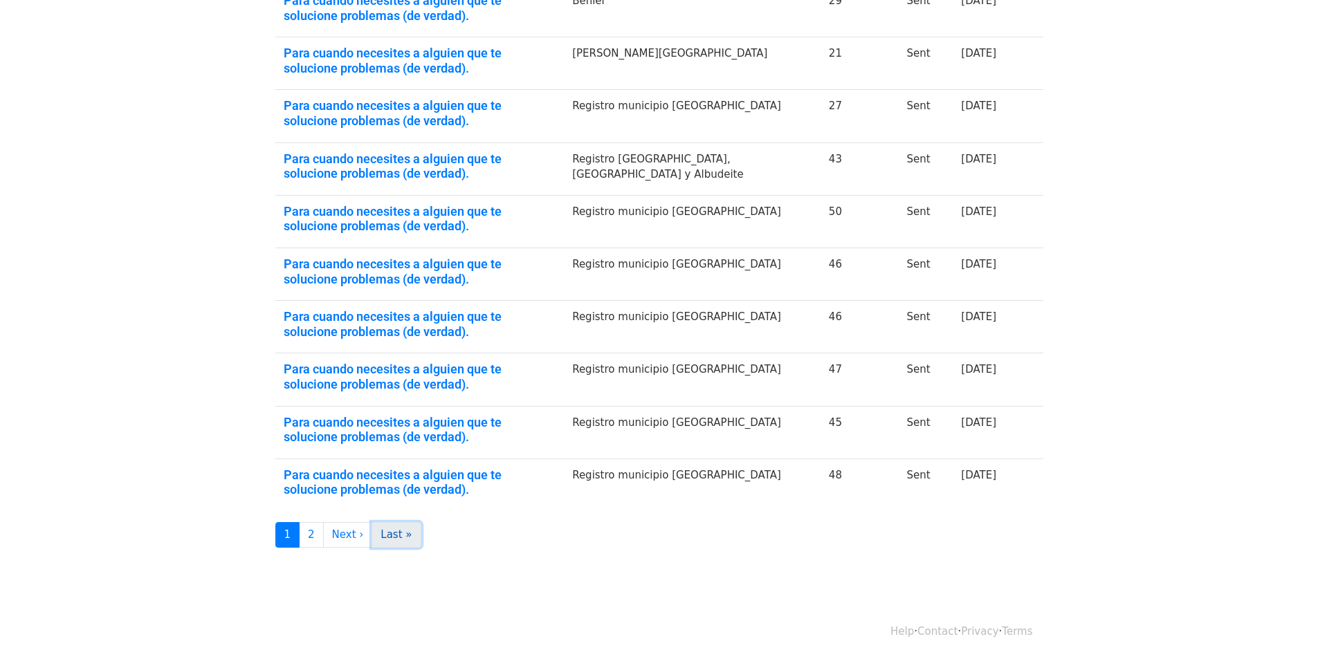
click at [387, 533] on link "Last »" at bounding box center [395, 535] width 49 height 26
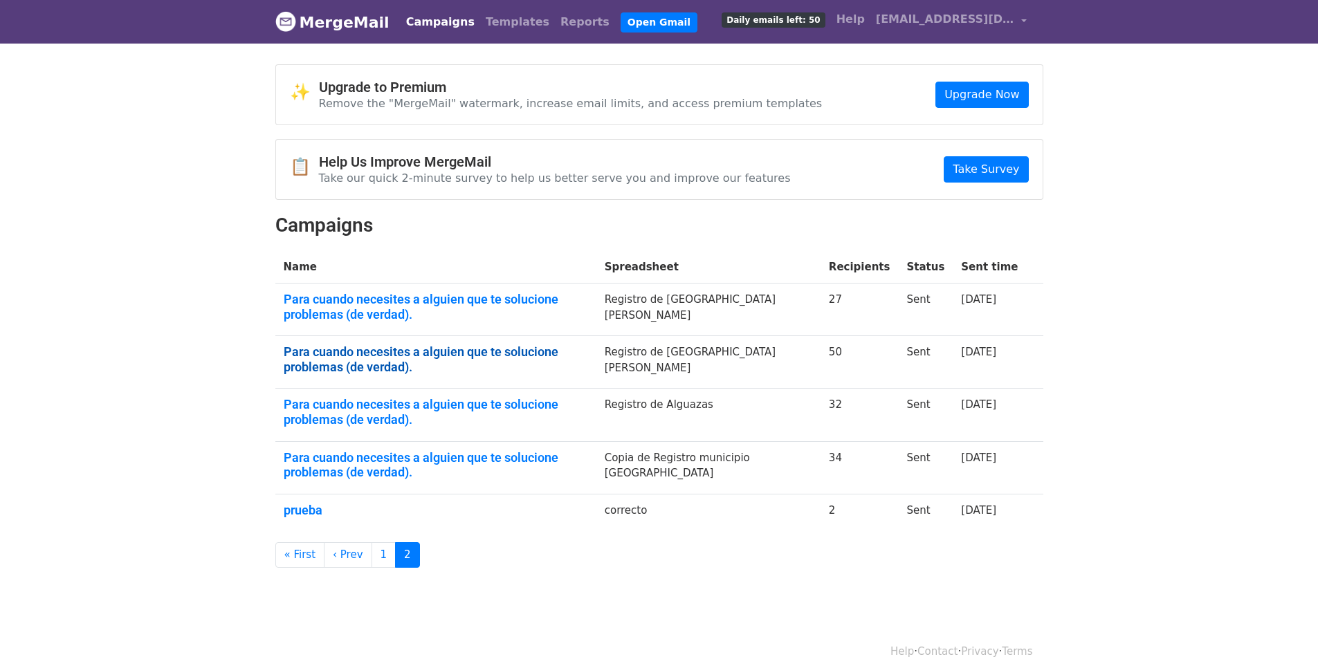
click at [487, 349] on link "Para cuando necesites a alguien que te solucione problemas (de verdad)." at bounding box center [436, 359] width 304 height 30
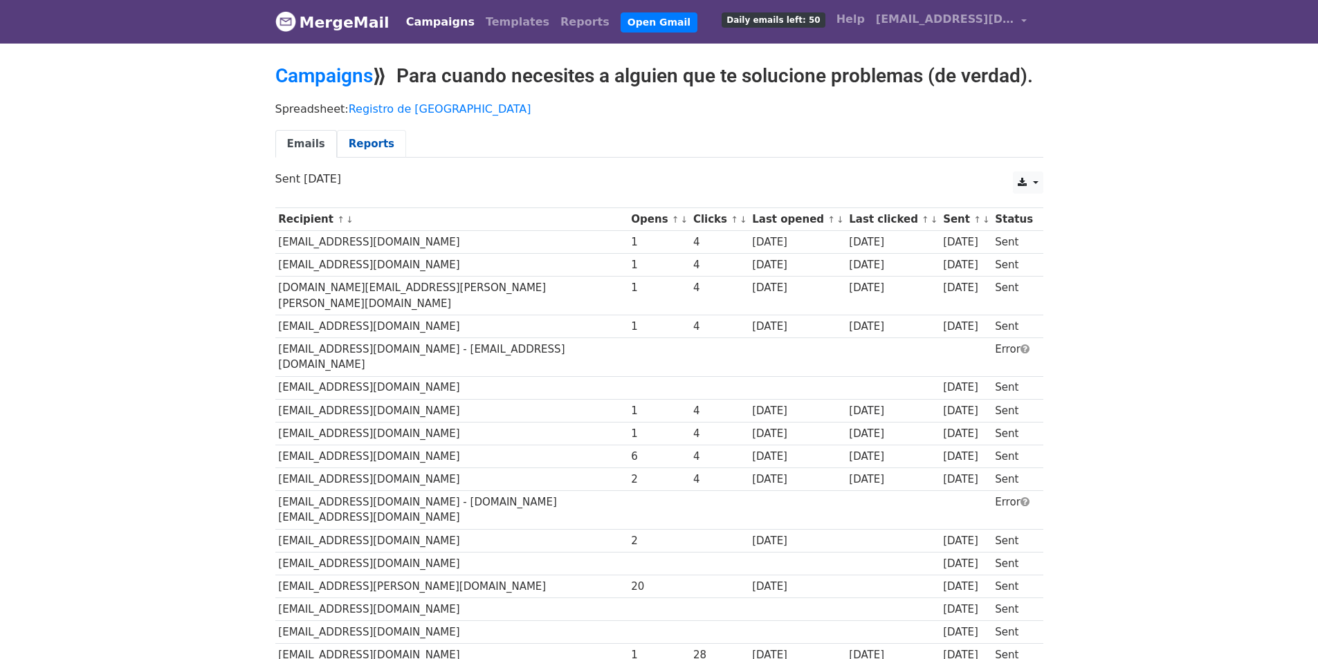
click at [363, 142] on link "Reports" at bounding box center [371, 144] width 69 height 28
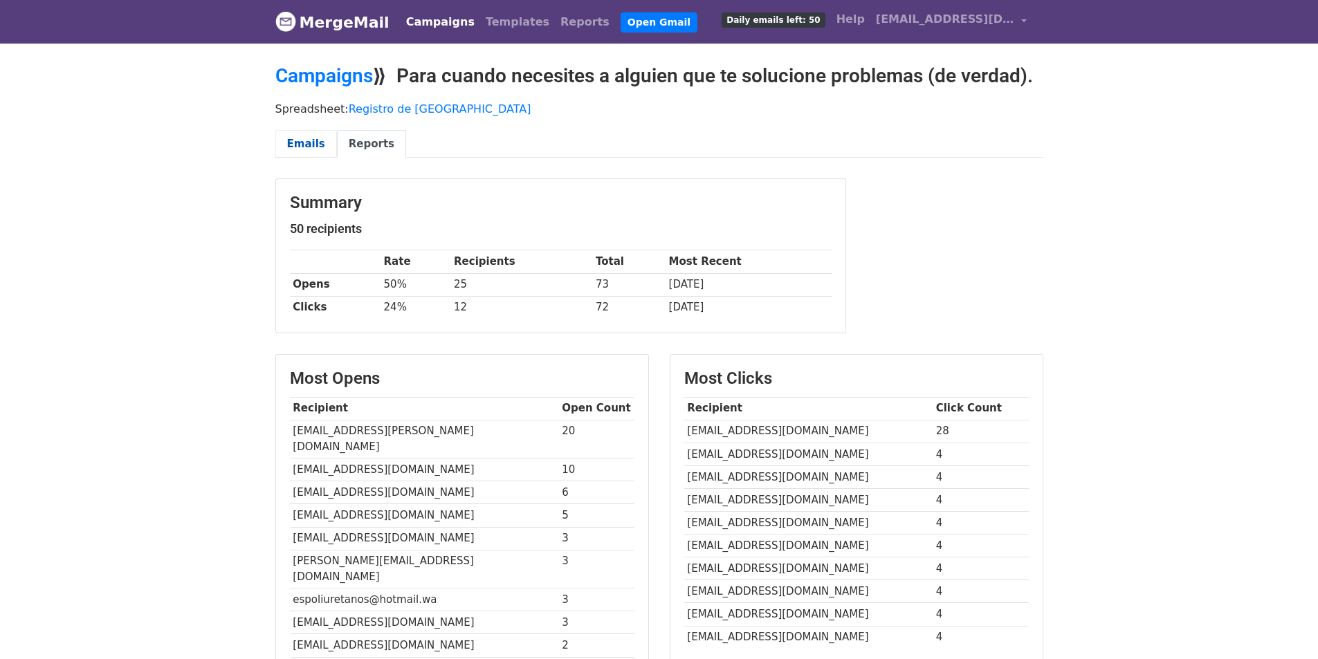
click at [304, 137] on link "Emails" at bounding box center [306, 144] width 62 height 28
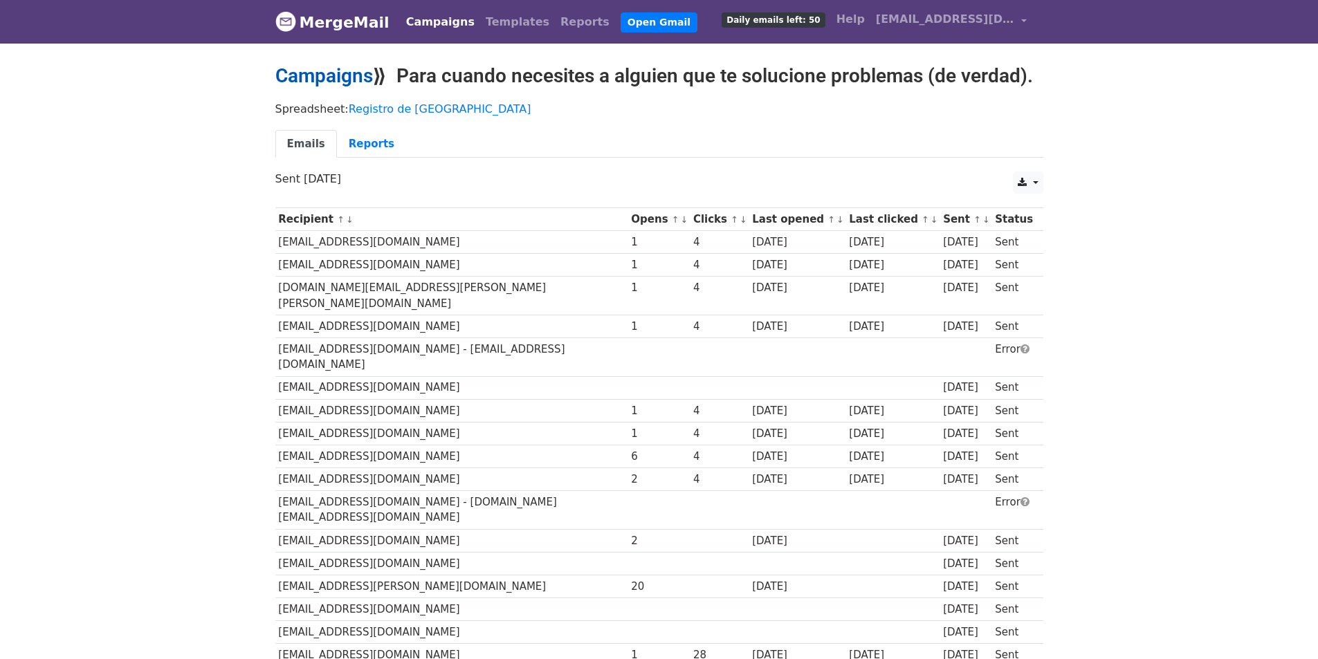
click at [327, 66] on link "Campaigns" at bounding box center [324, 75] width 98 height 23
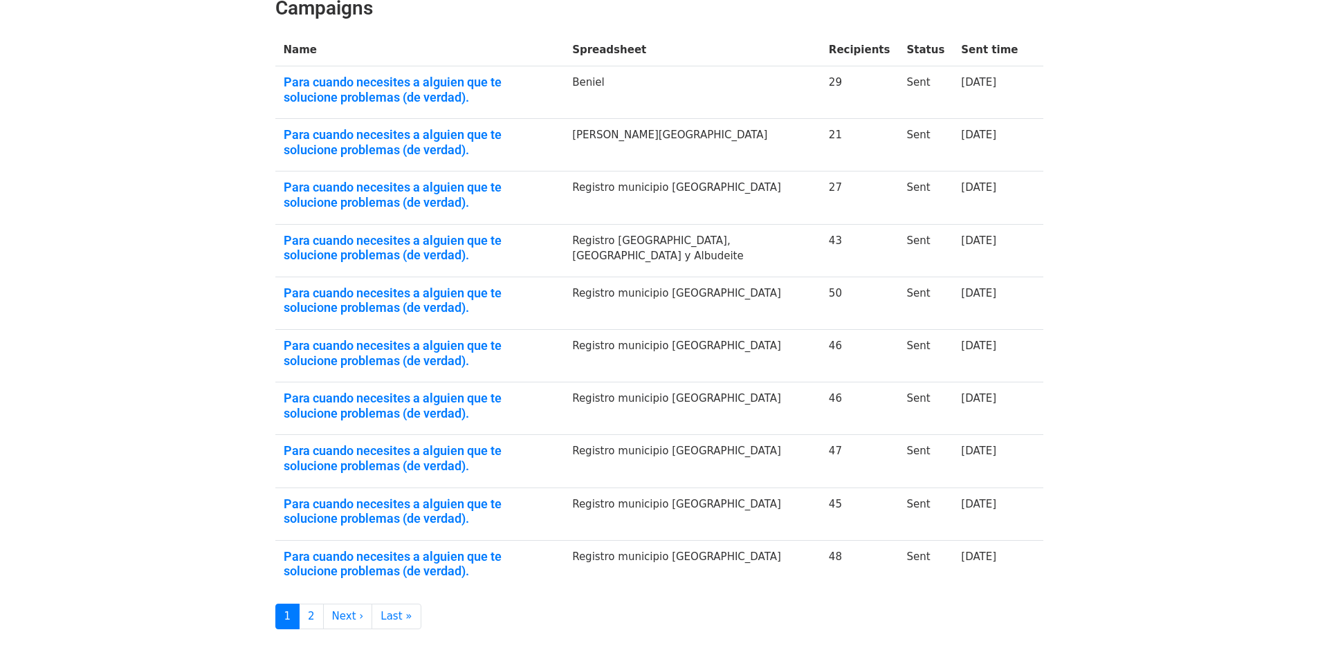
scroll to position [299, 0]
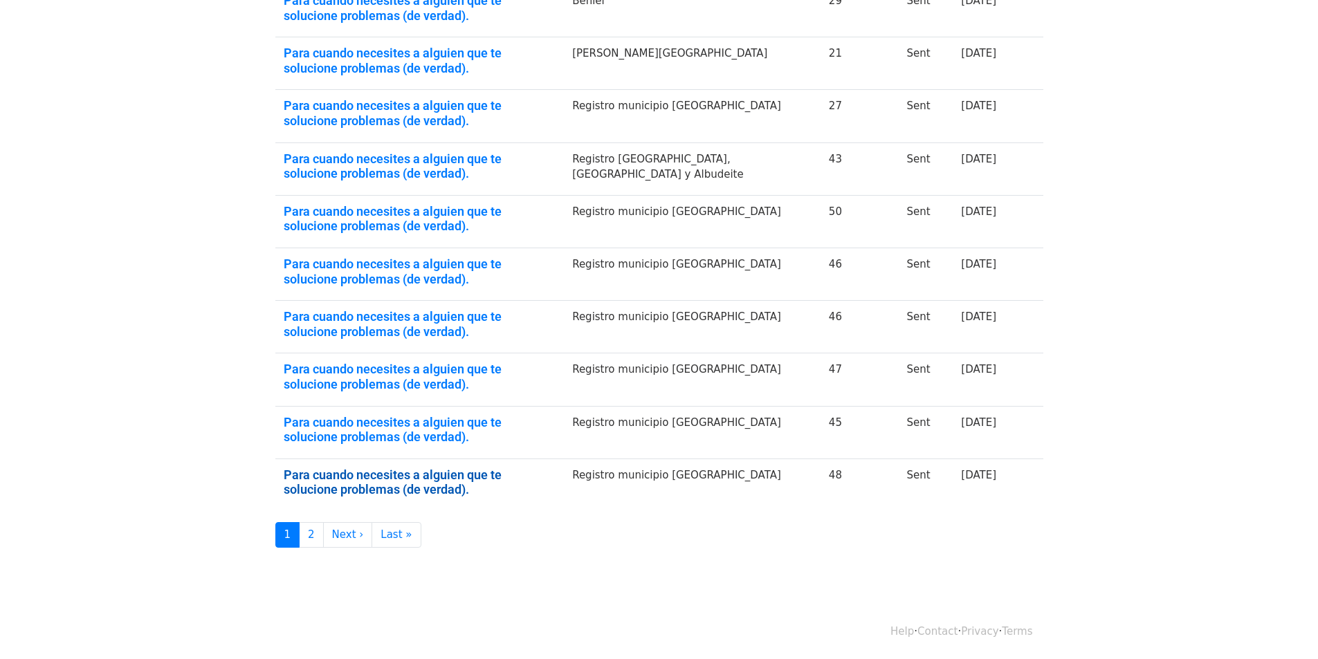
click at [459, 471] on link "Para cuando necesites a alguien que te solucione problemas (de verdad)." at bounding box center [420, 483] width 273 height 30
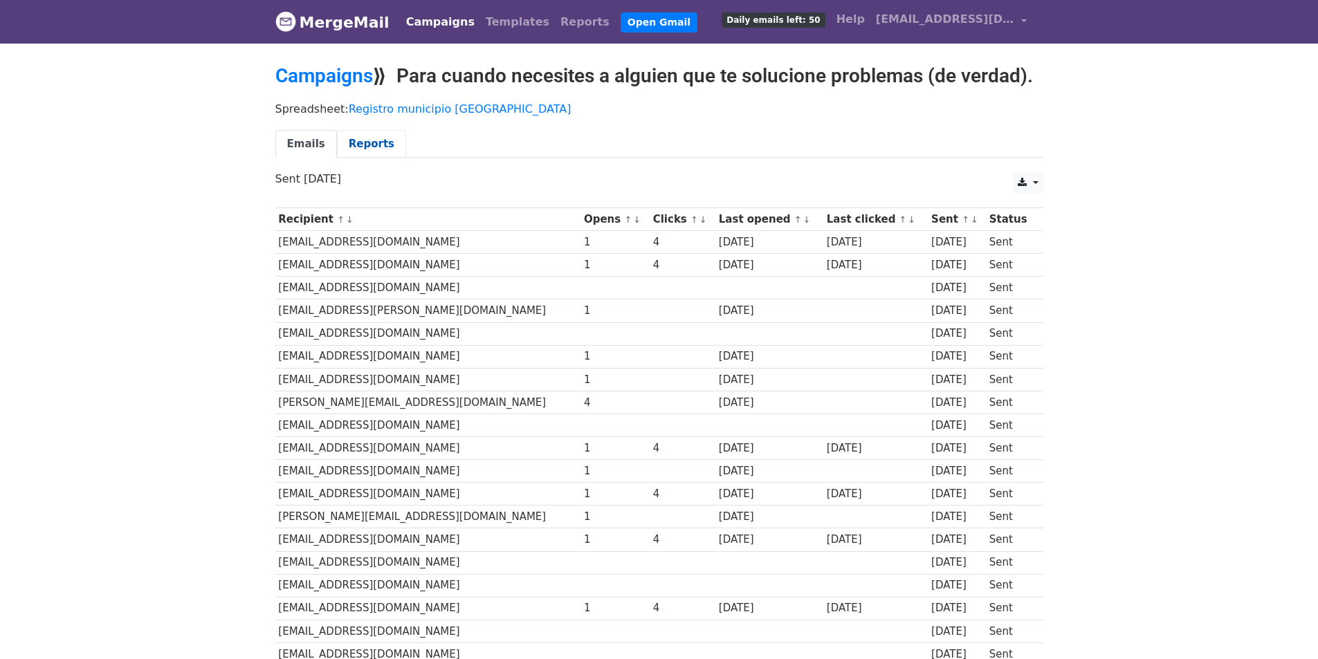
click at [366, 138] on link "Reports" at bounding box center [371, 144] width 69 height 28
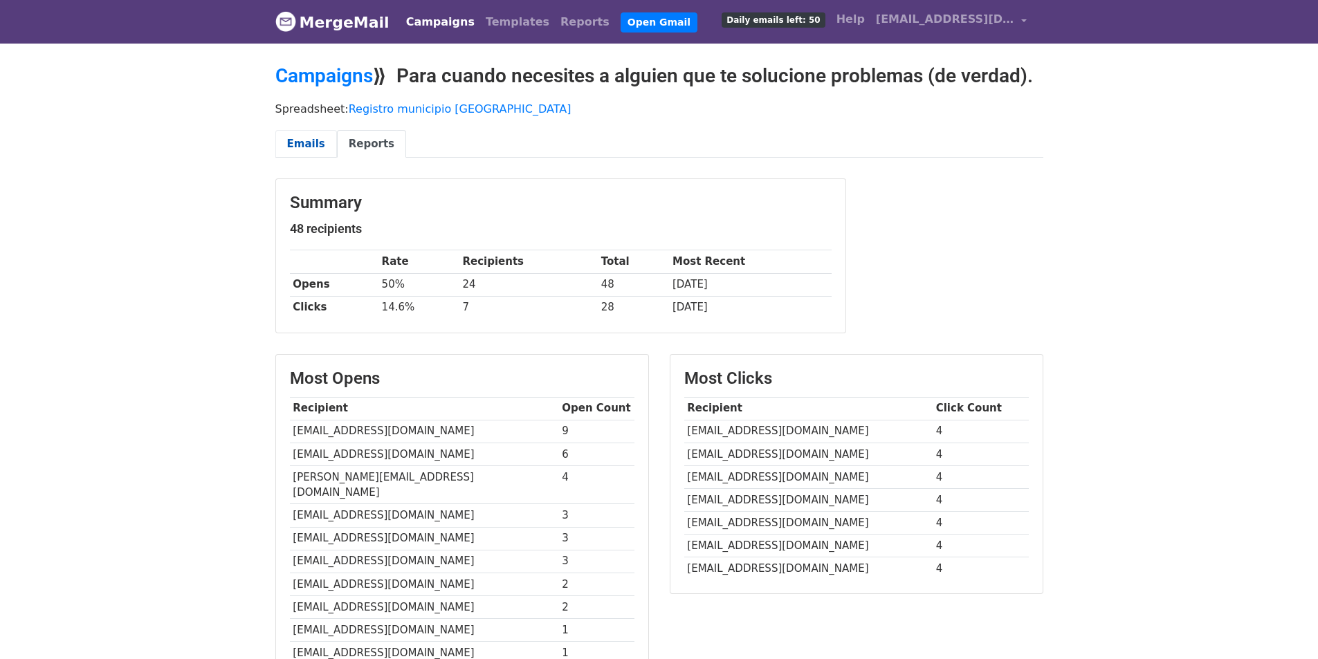
click at [280, 141] on link "Emails" at bounding box center [306, 144] width 62 height 28
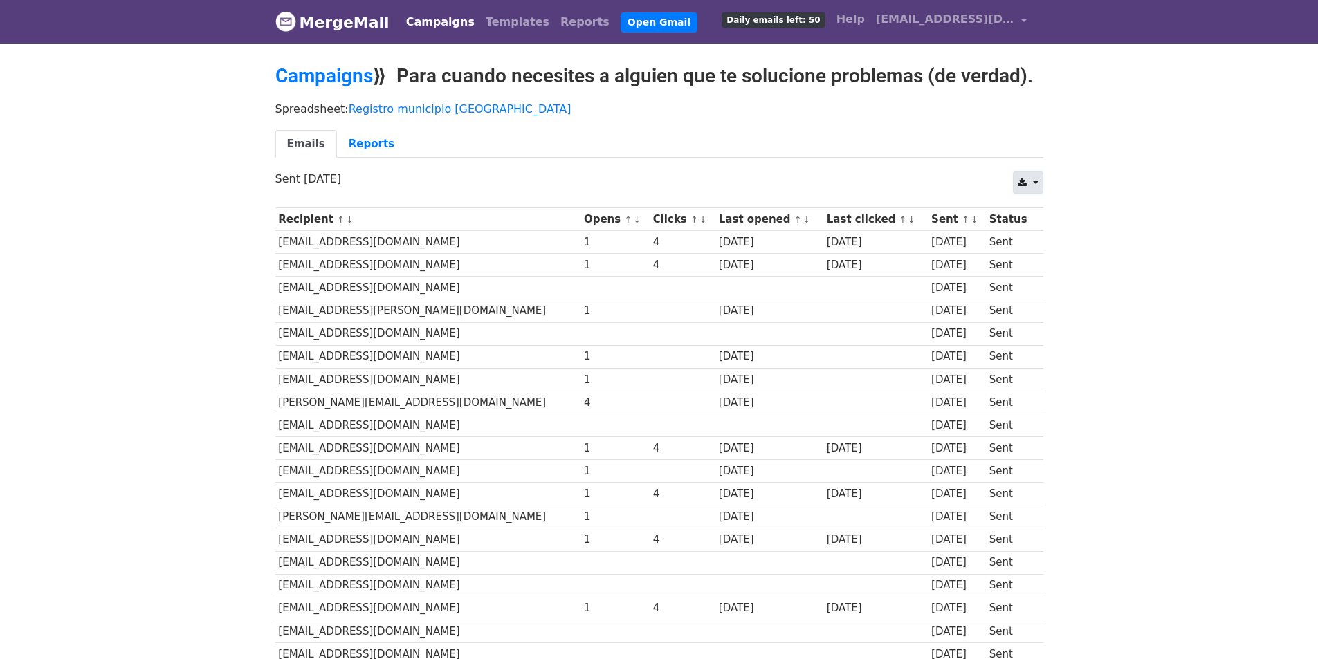
click at [1039, 183] on link at bounding box center [1028, 183] width 30 height 22
click at [1043, 229] on link "Excel" at bounding box center [1044, 236] width 62 height 22
click at [360, 146] on link "Reports" at bounding box center [371, 144] width 69 height 28
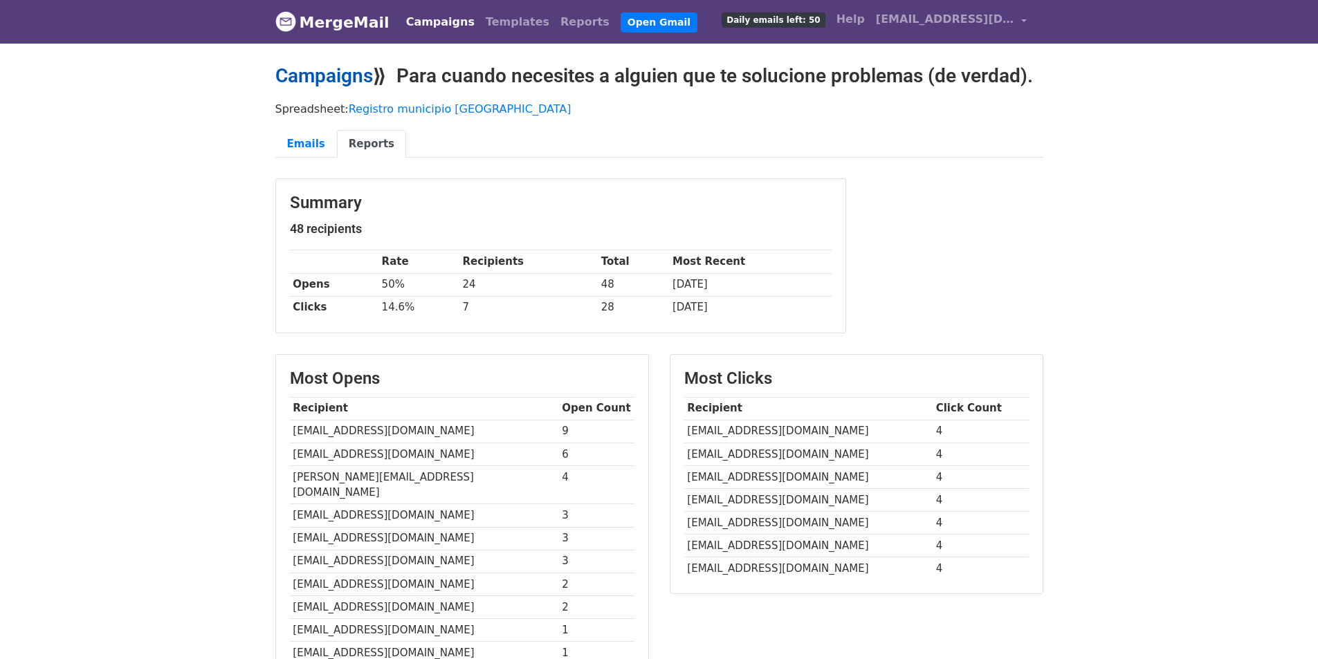
click at [309, 68] on link "Campaigns" at bounding box center [324, 75] width 98 height 23
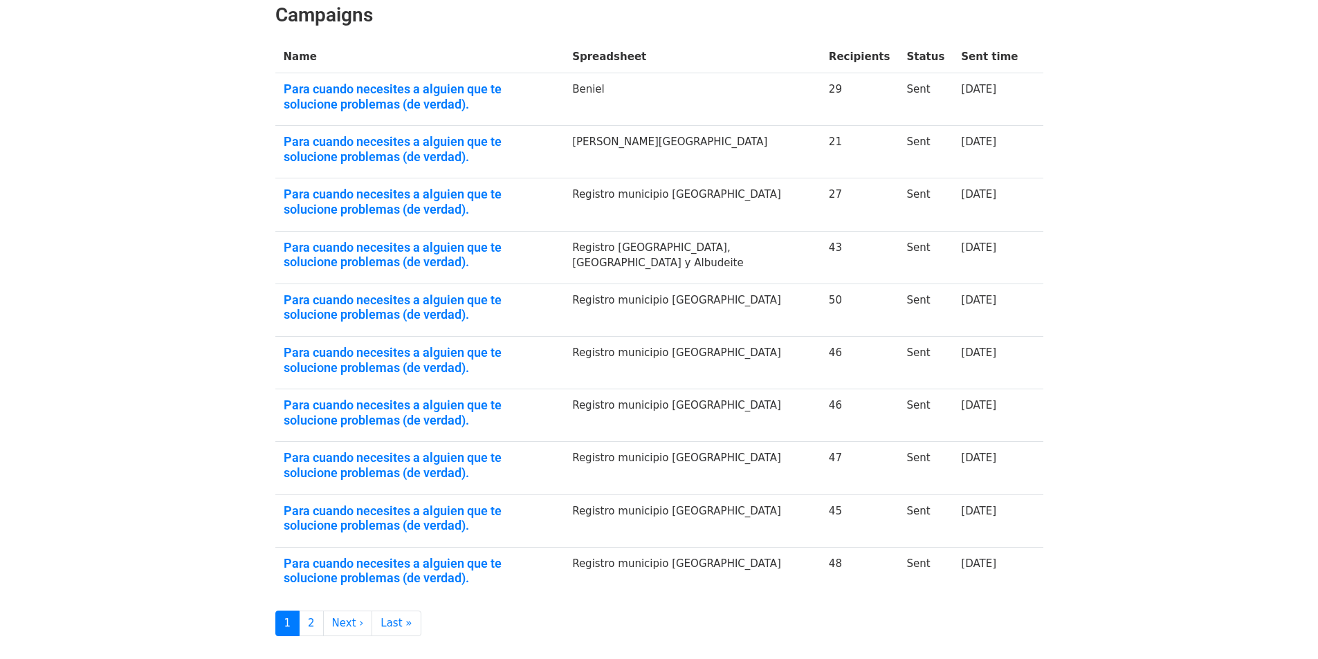
scroll to position [277, 0]
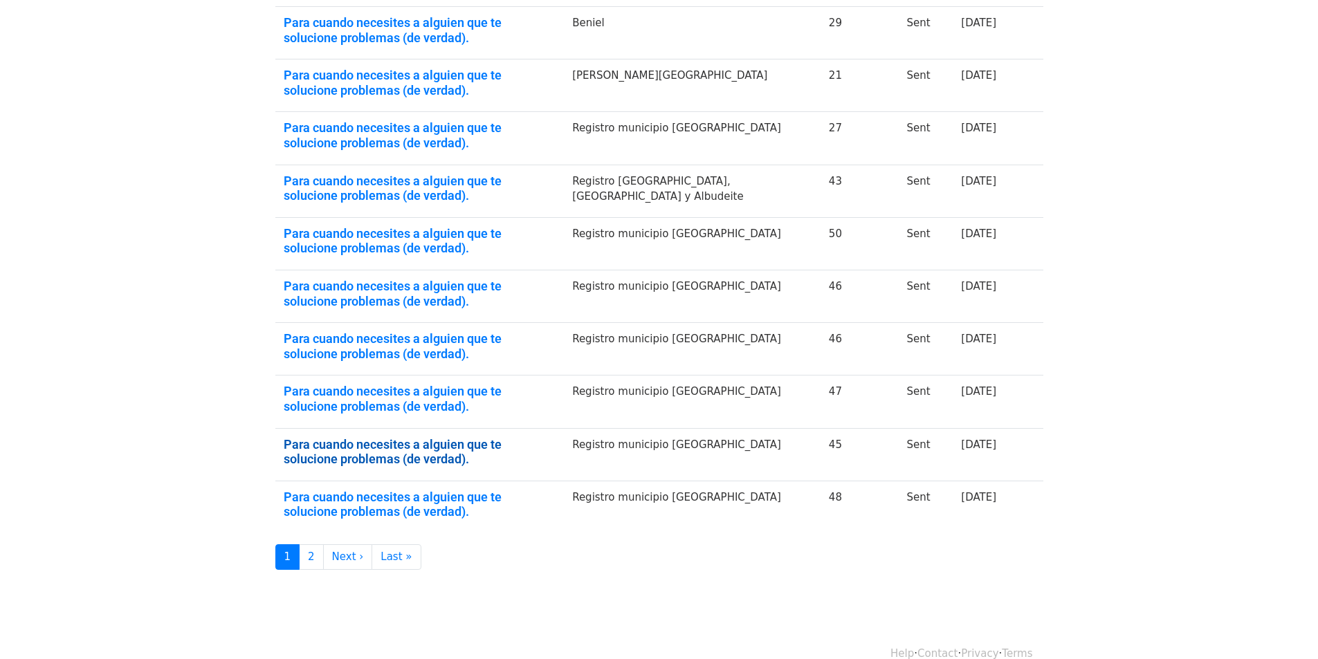
click at [434, 443] on link "Para cuando necesites a alguien que te solucione problemas (de verdad)." at bounding box center [420, 452] width 273 height 30
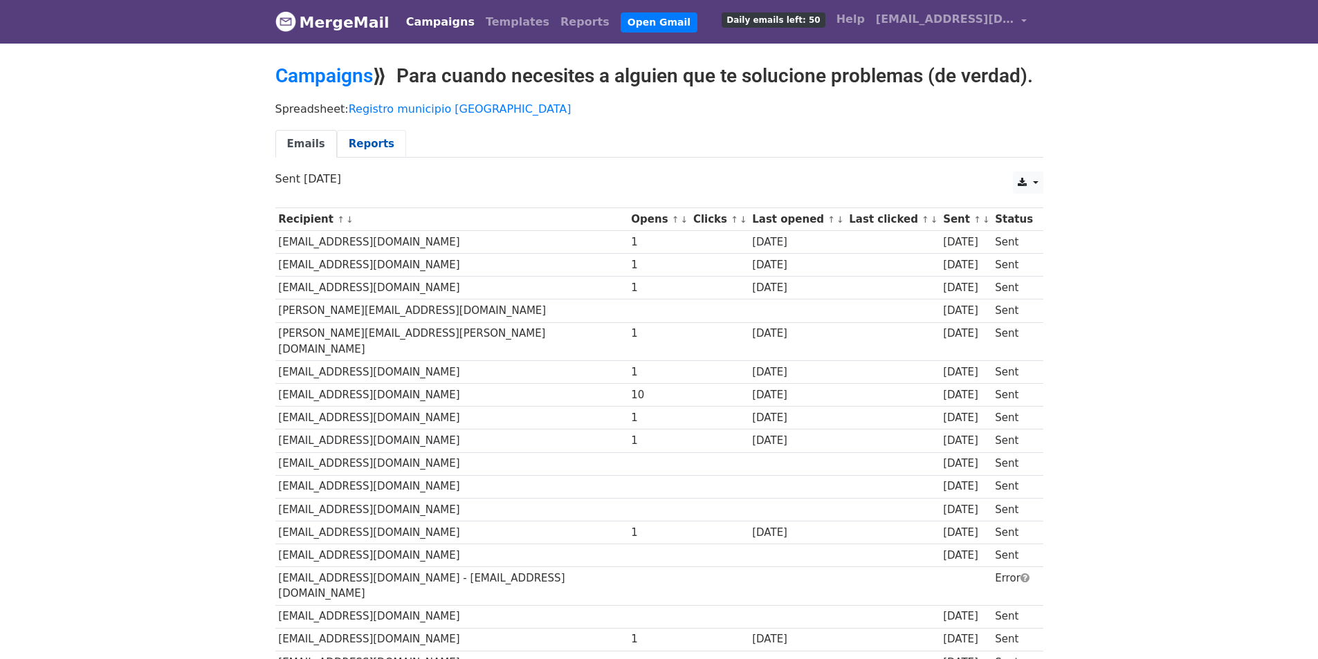
click at [362, 139] on link "Reports" at bounding box center [371, 144] width 69 height 28
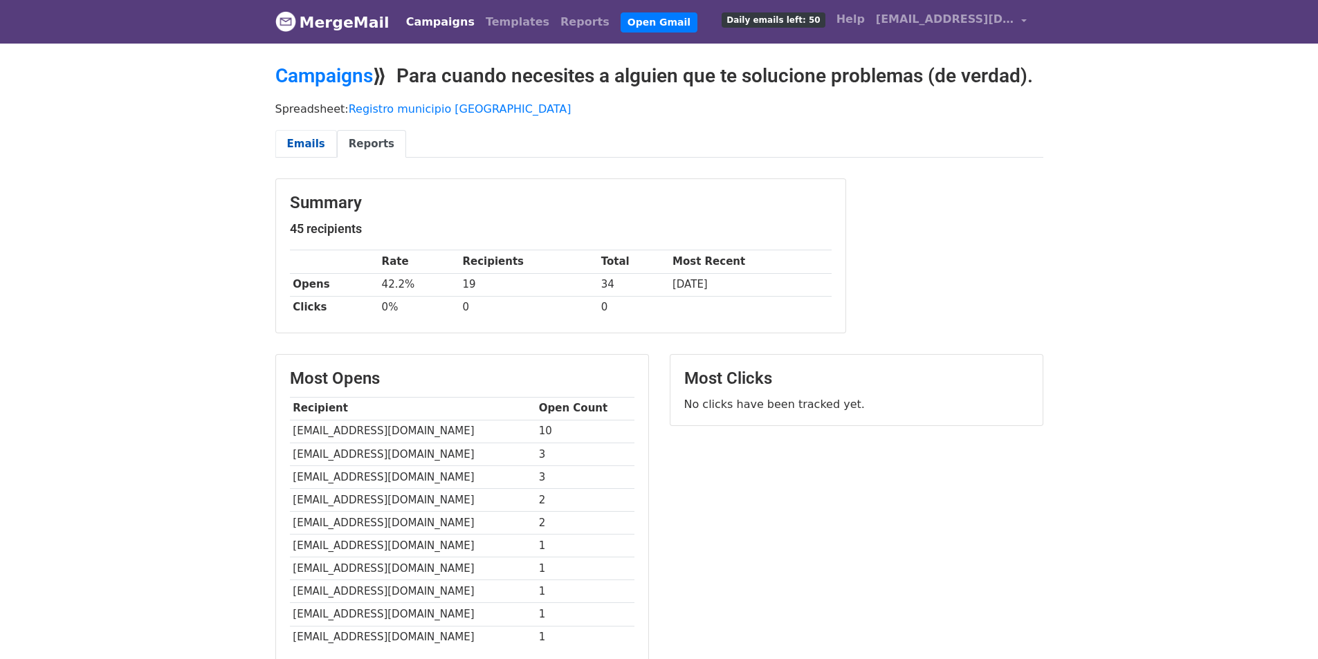
click at [293, 133] on link "Emails" at bounding box center [306, 144] width 62 height 28
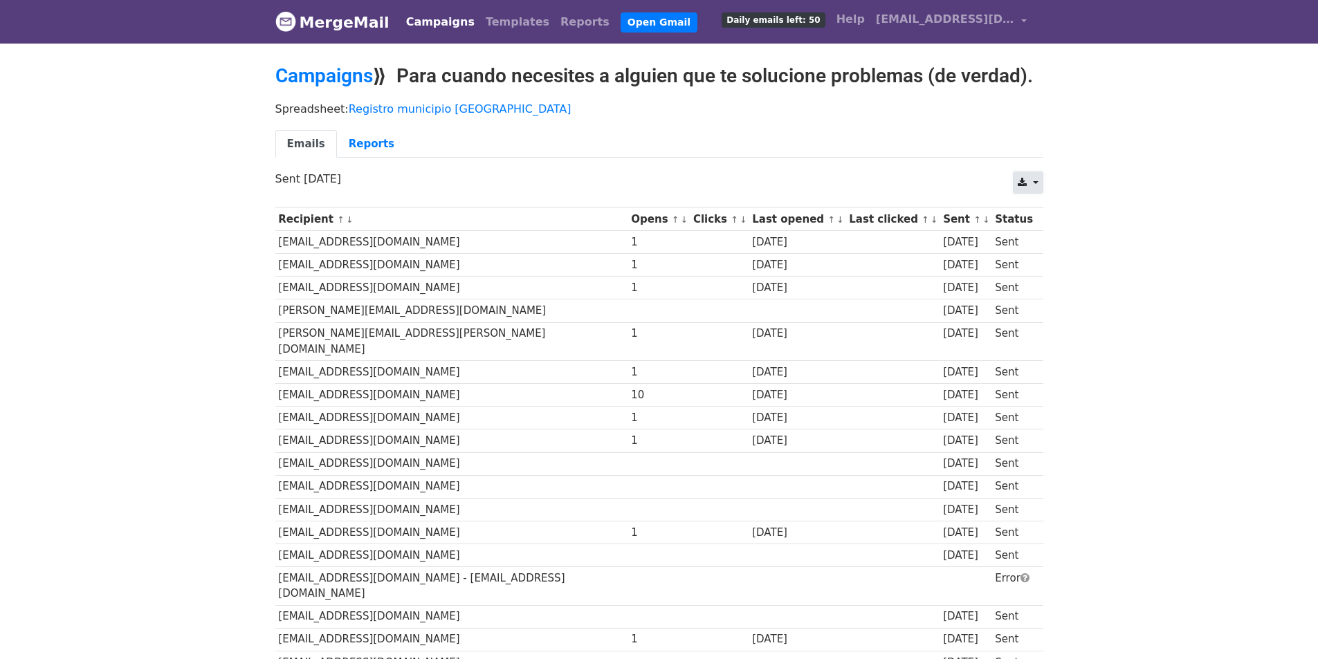
click at [1024, 182] on icon at bounding box center [1021, 183] width 9 height 10
click at [1037, 230] on link "Excel" at bounding box center [1044, 236] width 62 height 22
click at [317, 77] on link "Campaigns" at bounding box center [324, 75] width 98 height 23
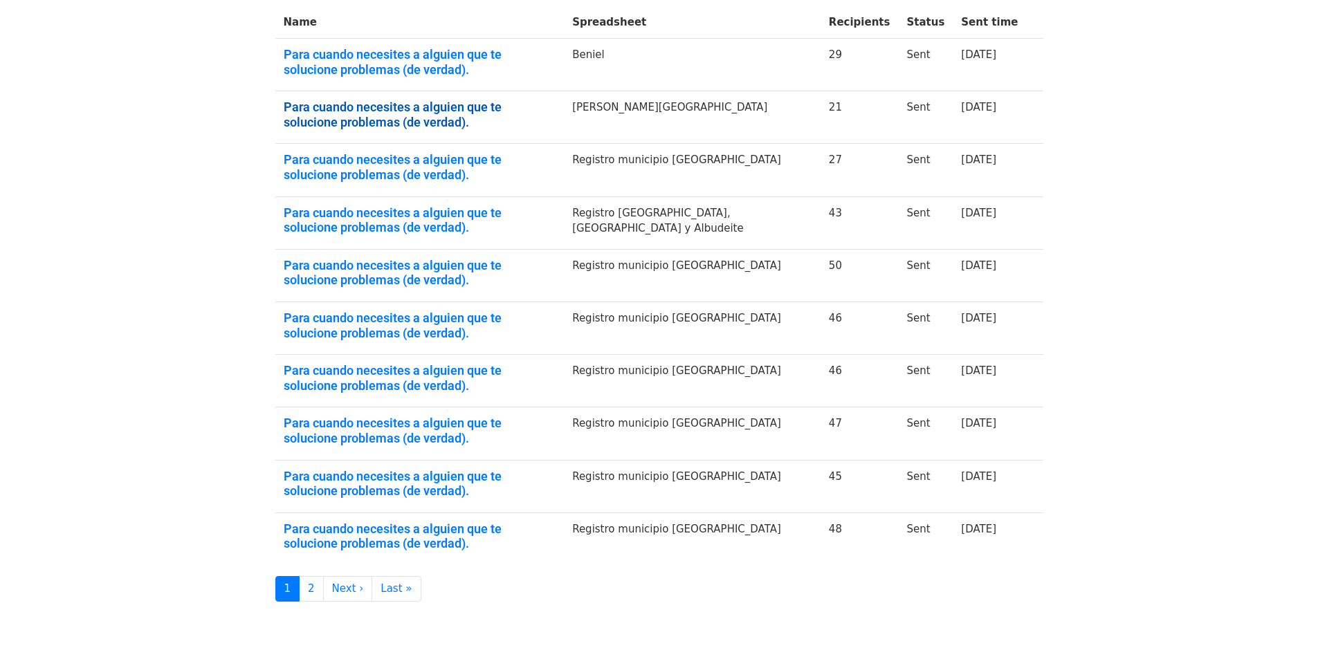
scroll to position [277, 0]
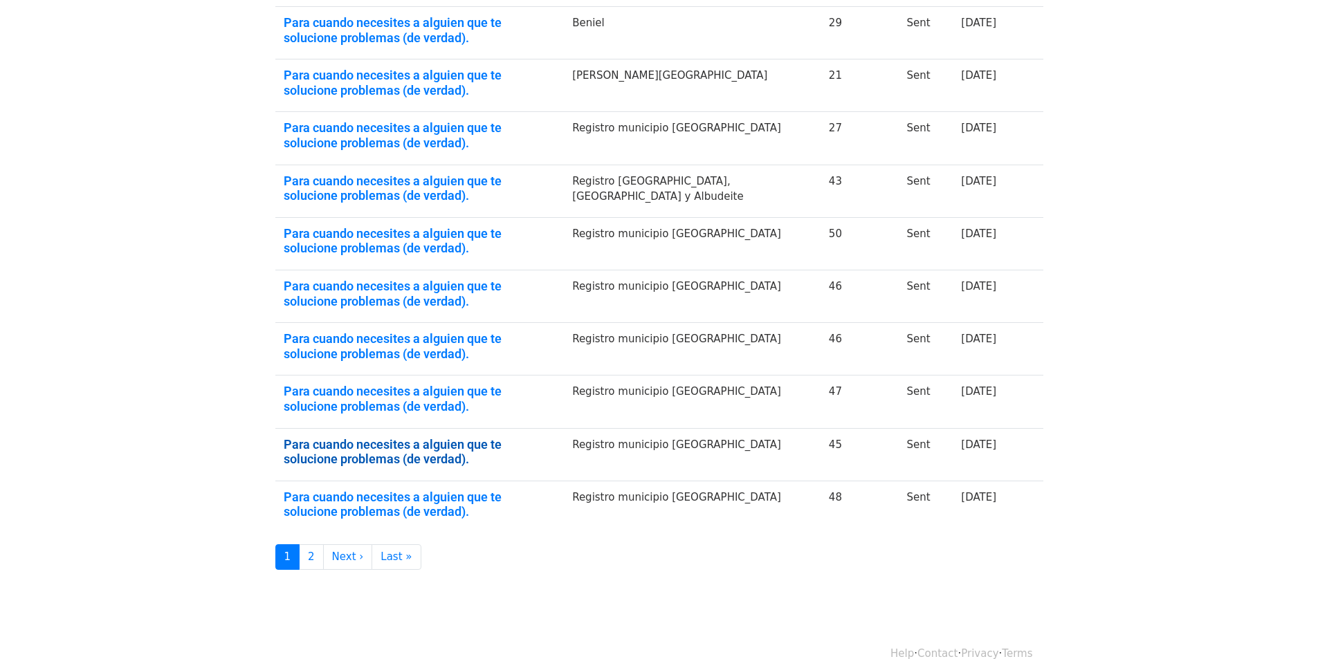
click at [521, 443] on link "Para cuando necesites a alguien que te solucione problemas (de verdad)." at bounding box center [420, 452] width 273 height 30
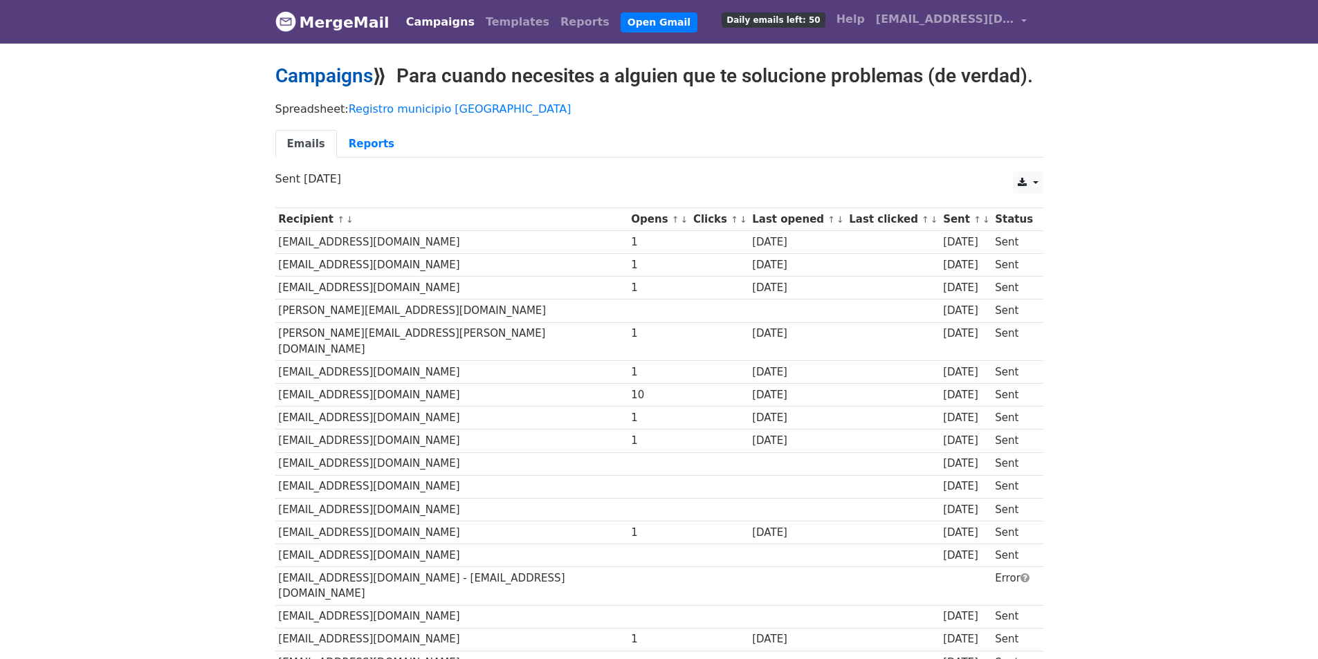
click at [337, 71] on link "Campaigns" at bounding box center [324, 75] width 98 height 23
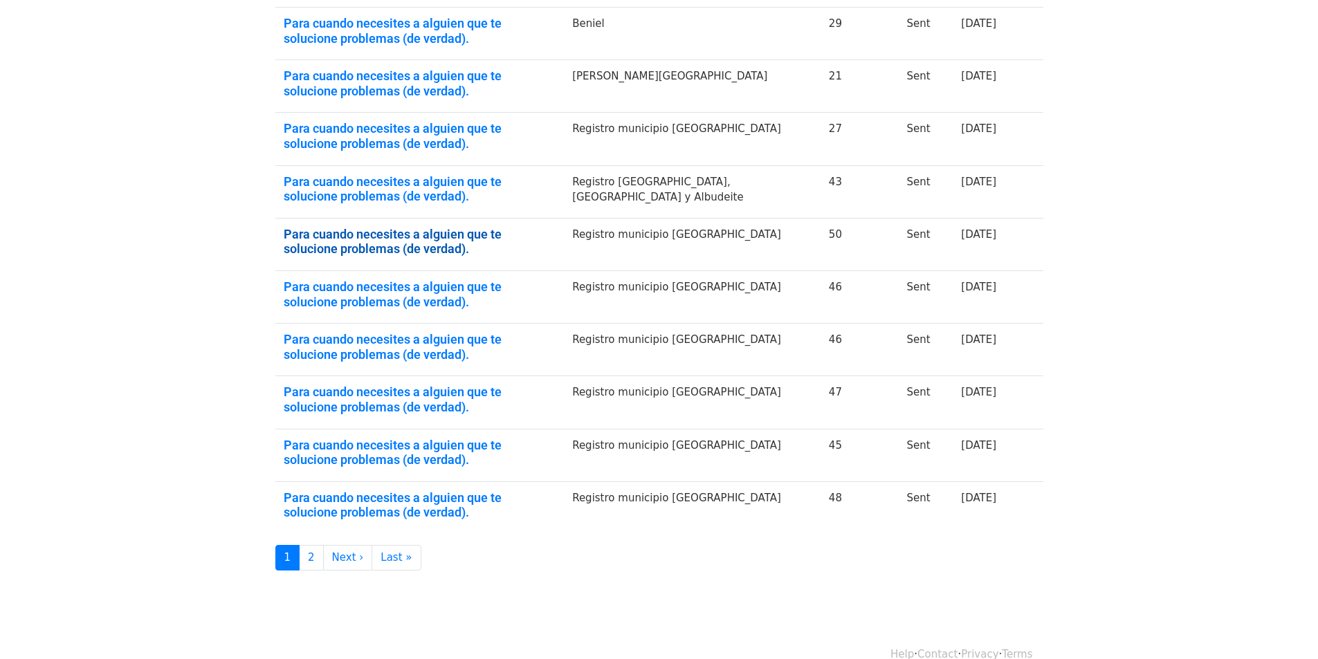
scroll to position [277, 0]
click at [503, 387] on link "Para cuando necesites a alguien que te solucione problemas (de verdad)." at bounding box center [420, 399] width 273 height 30
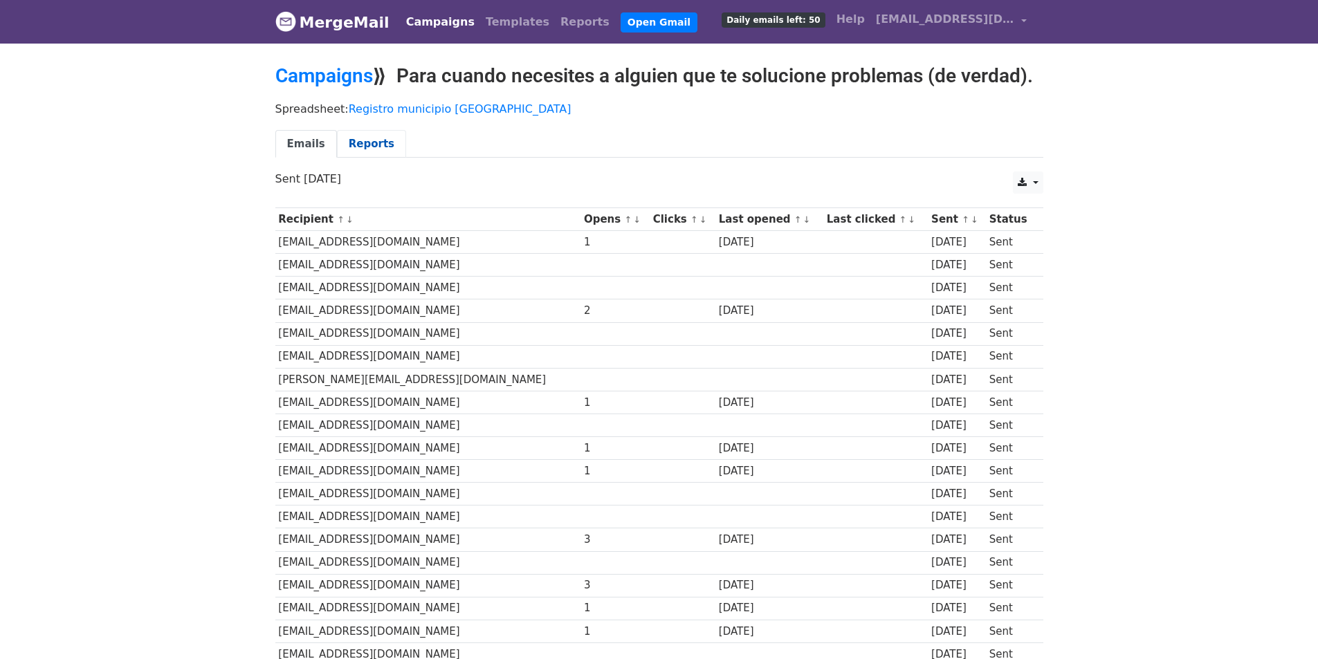
click at [345, 142] on link "Reports" at bounding box center [371, 144] width 69 height 28
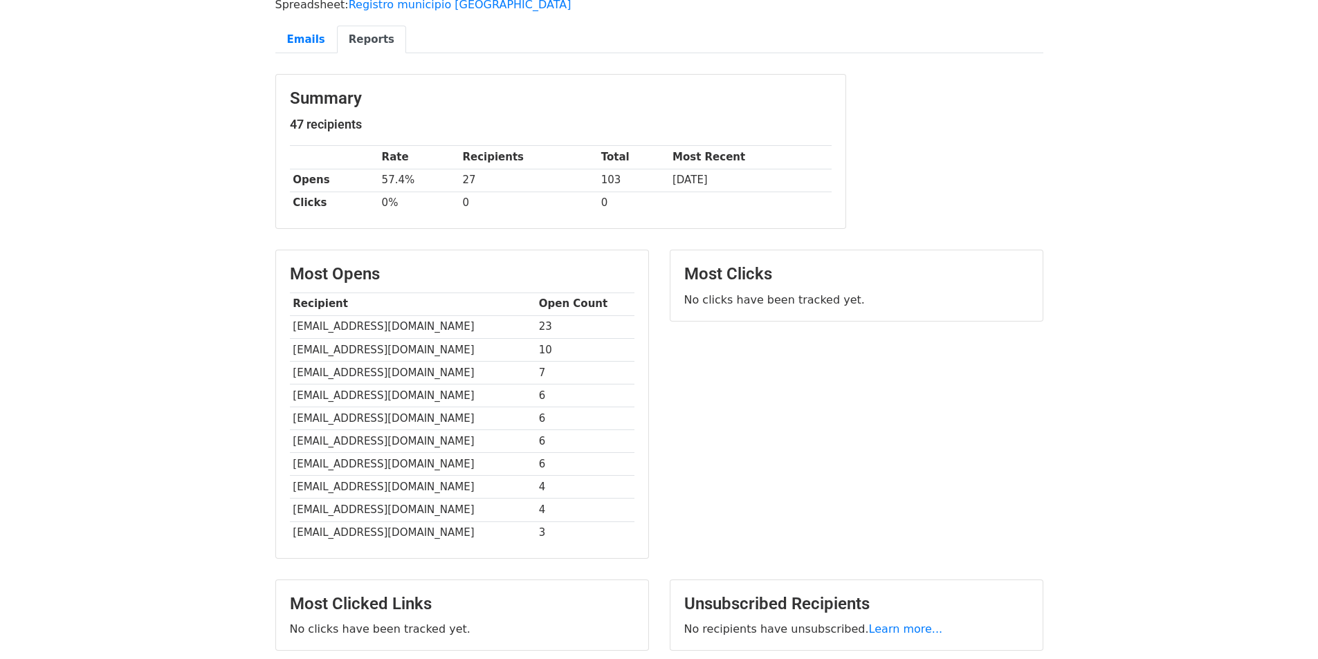
scroll to position [138, 0]
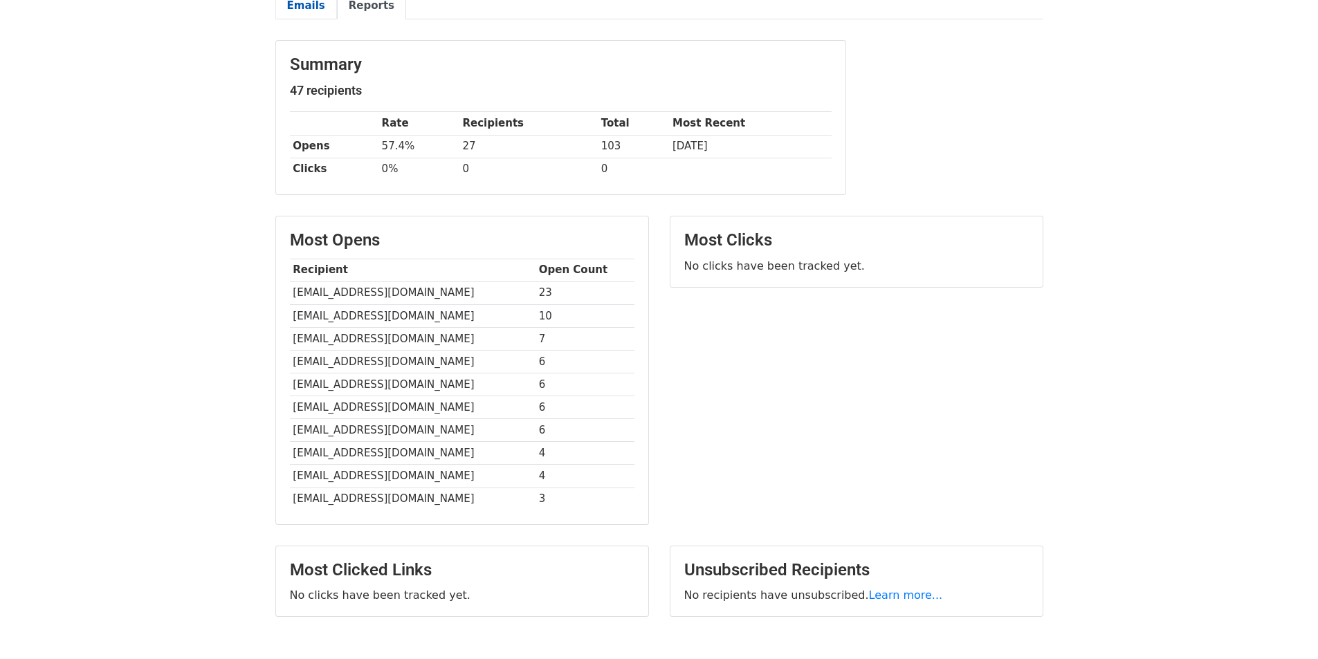
click at [303, 3] on link "Emails" at bounding box center [306, 6] width 62 height 28
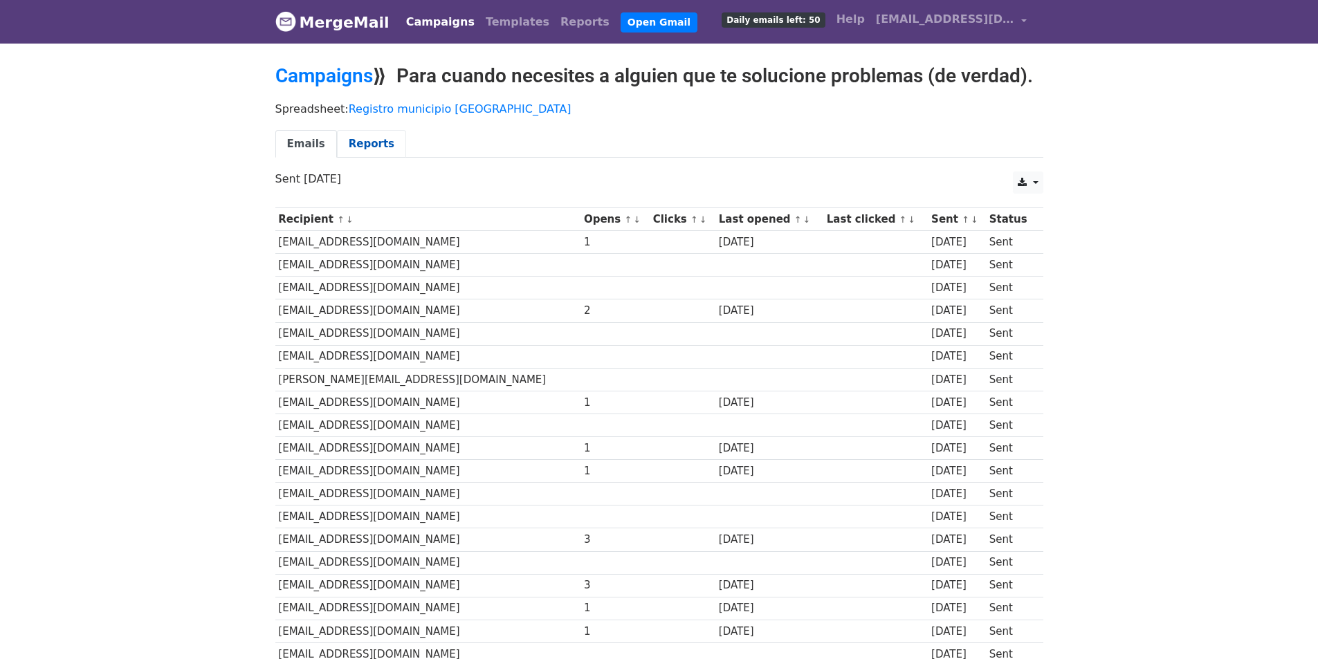
click at [356, 136] on link "Reports" at bounding box center [371, 144] width 69 height 28
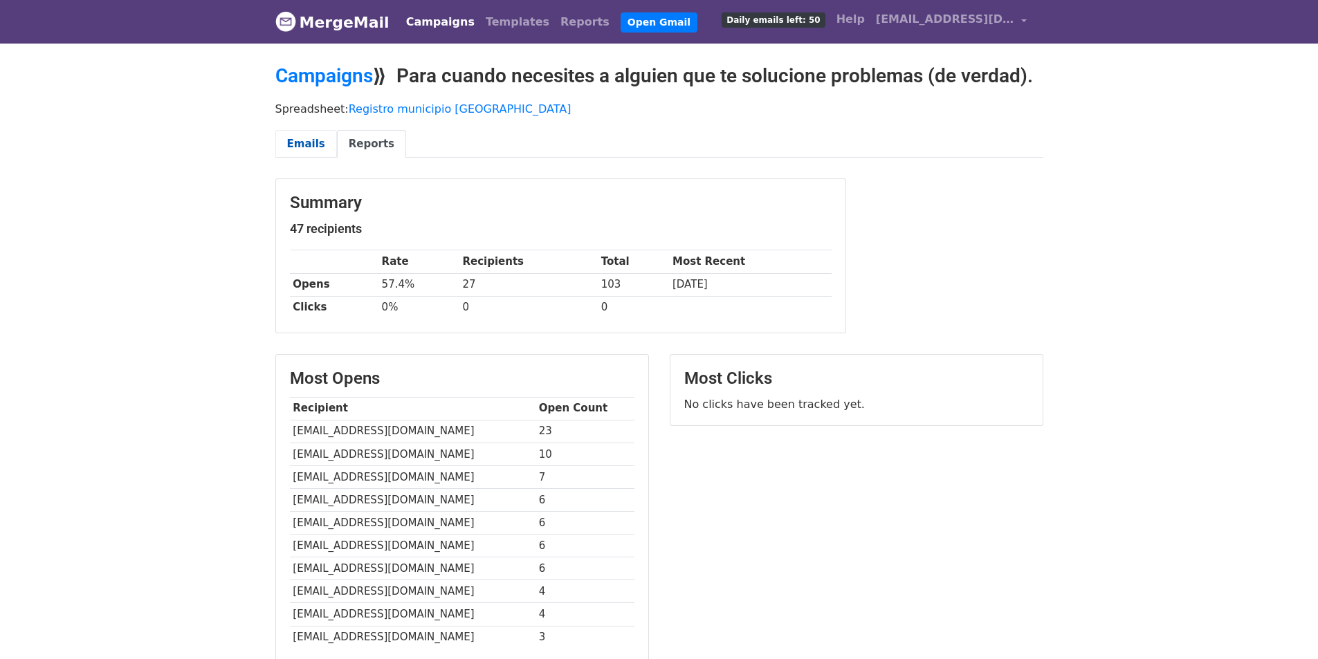
click at [311, 137] on link "Emails" at bounding box center [306, 144] width 62 height 28
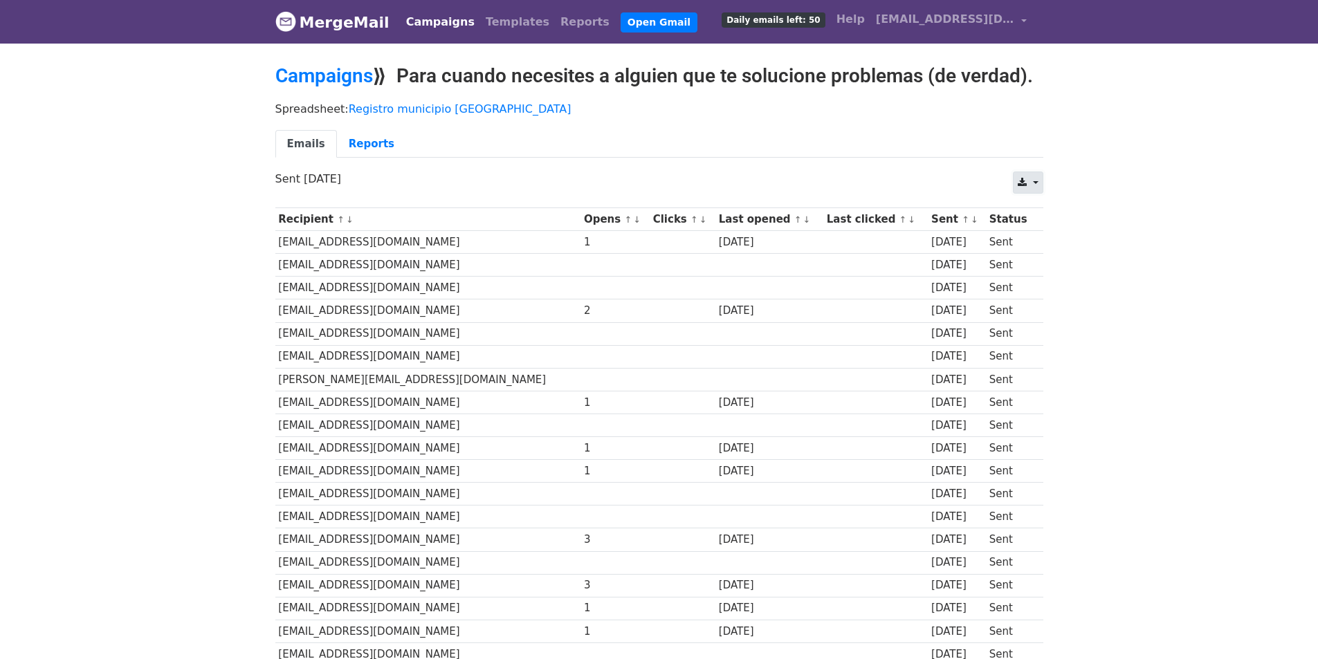
click at [1036, 180] on link at bounding box center [1028, 183] width 30 height 22
click at [1043, 228] on link "Excel" at bounding box center [1044, 236] width 62 height 22
click at [351, 73] on link "Campaigns" at bounding box center [324, 75] width 98 height 23
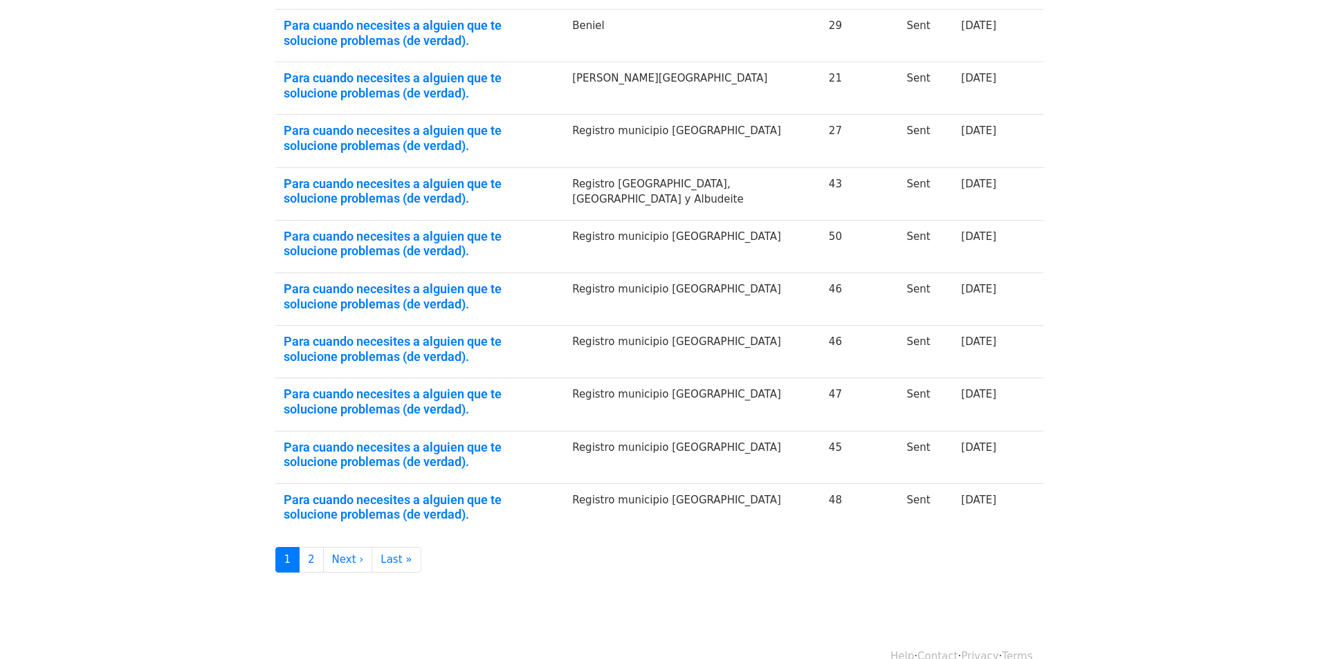
scroll to position [277, 0]
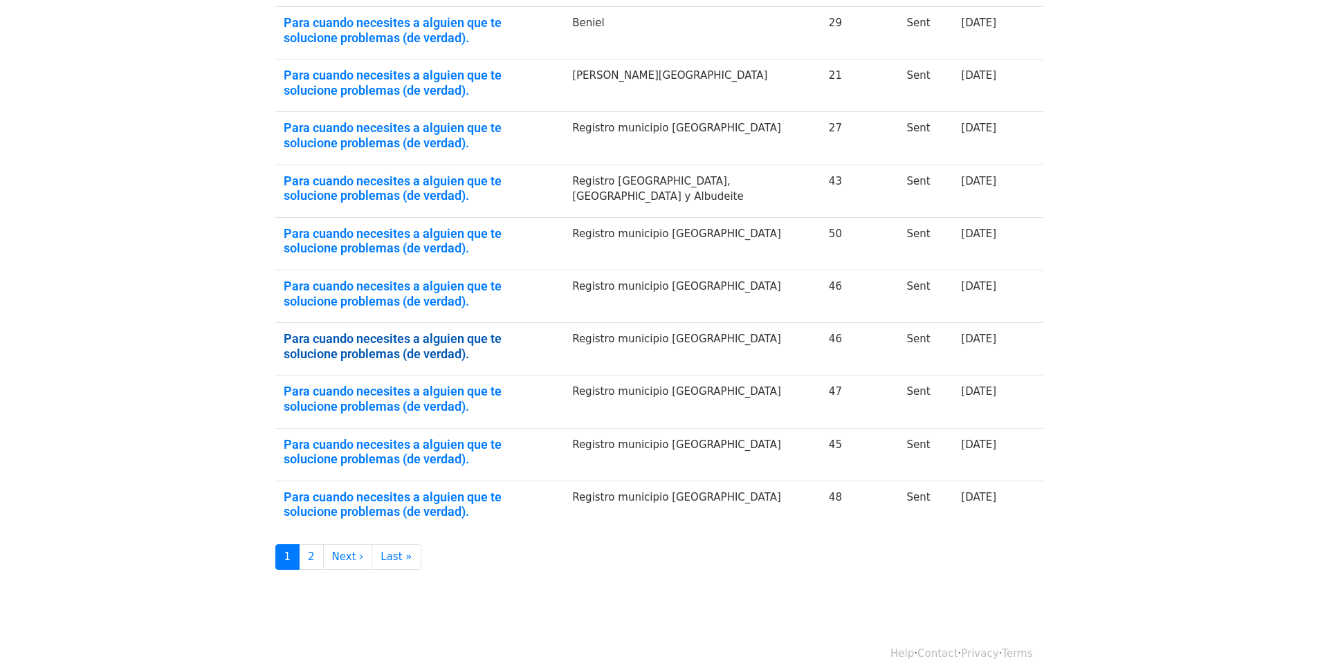
click at [512, 340] on link "Para cuando necesites a alguien que te solucione problemas (de verdad)." at bounding box center [420, 346] width 273 height 30
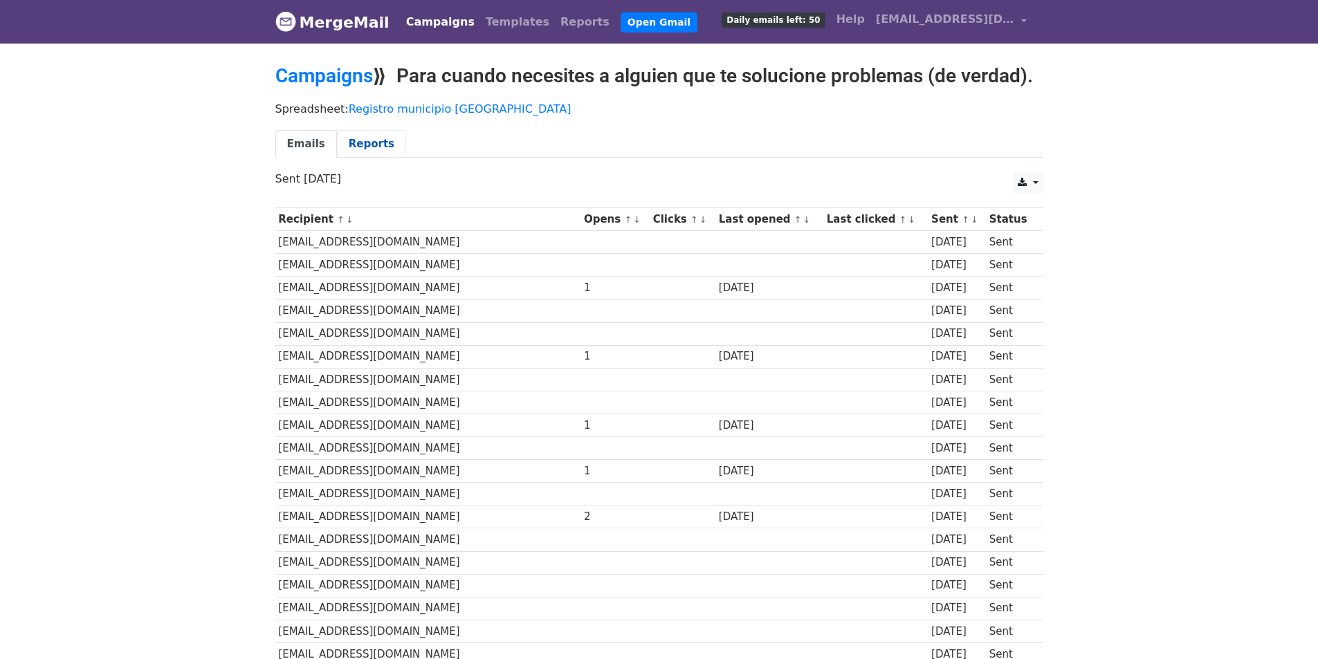
click at [346, 138] on link "Reports" at bounding box center [371, 144] width 69 height 28
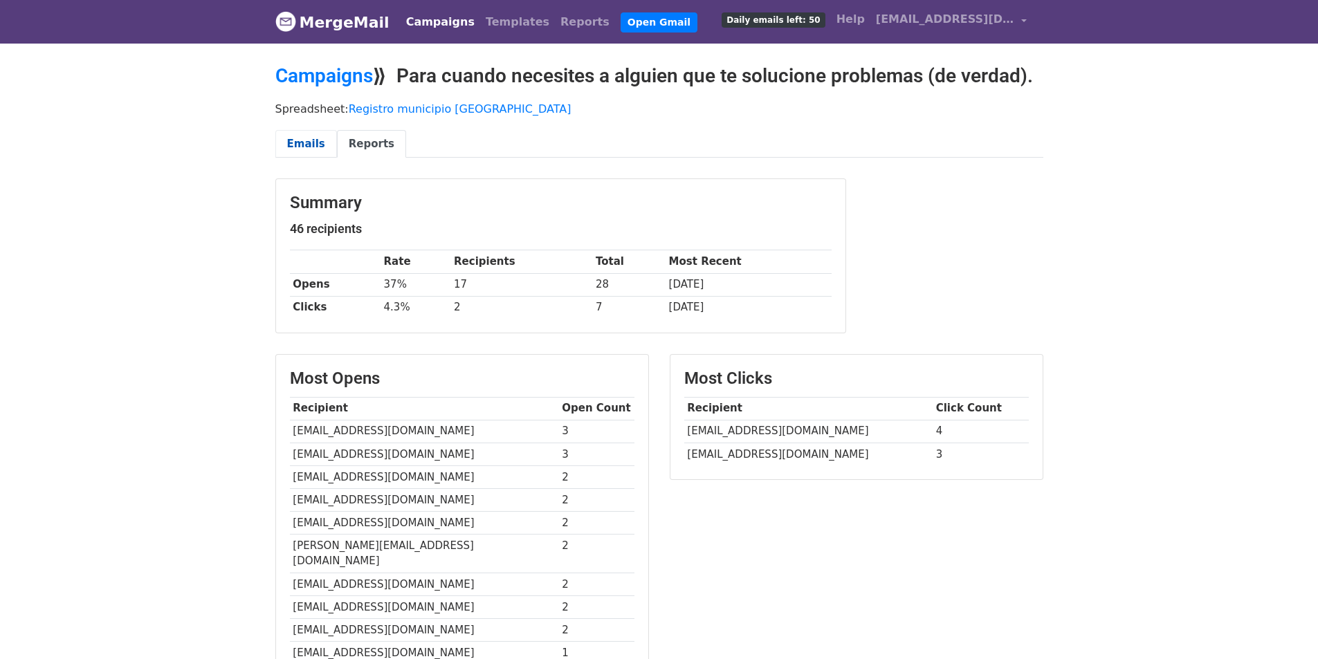
click at [312, 140] on link "Emails" at bounding box center [306, 144] width 62 height 28
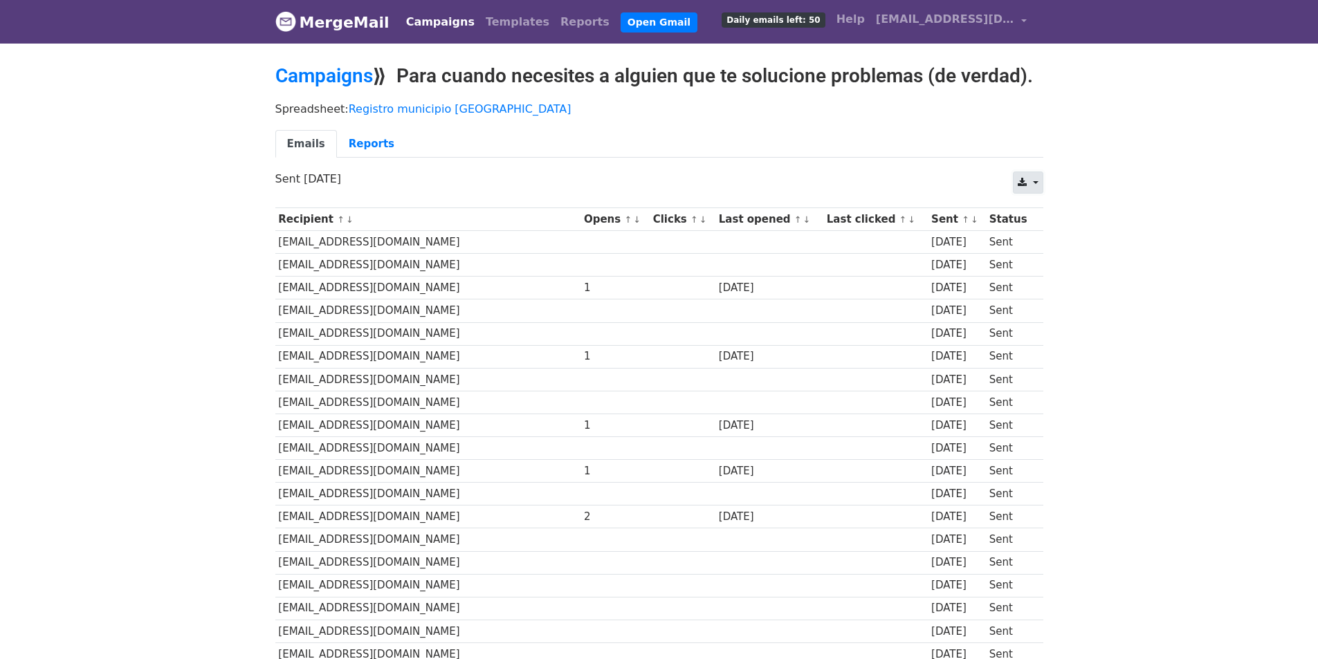
click at [1026, 186] on icon at bounding box center [1021, 183] width 9 height 10
click at [1035, 231] on link "Excel" at bounding box center [1044, 236] width 62 height 22
click at [375, 143] on link "Reports" at bounding box center [371, 144] width 69 height 28
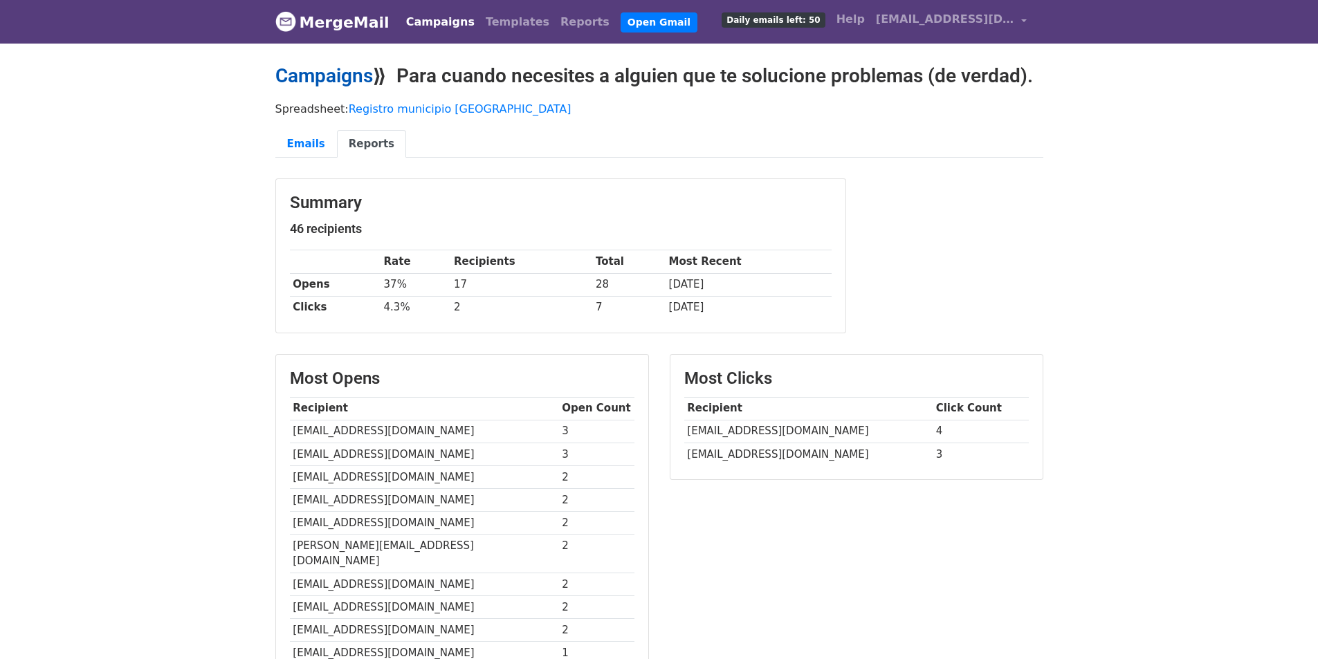
click at [307, 76] on link "Campaigns" at bounding box center [324, 75] width 98 height 23
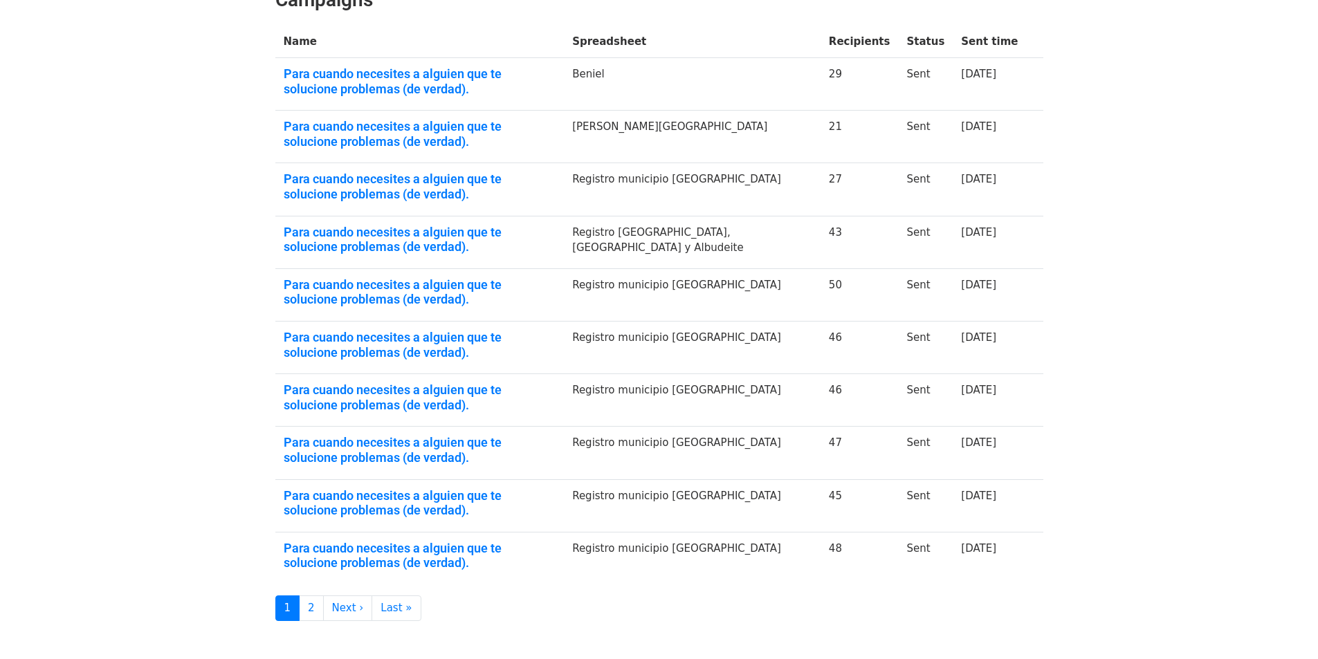
scroll to position [277, 0]
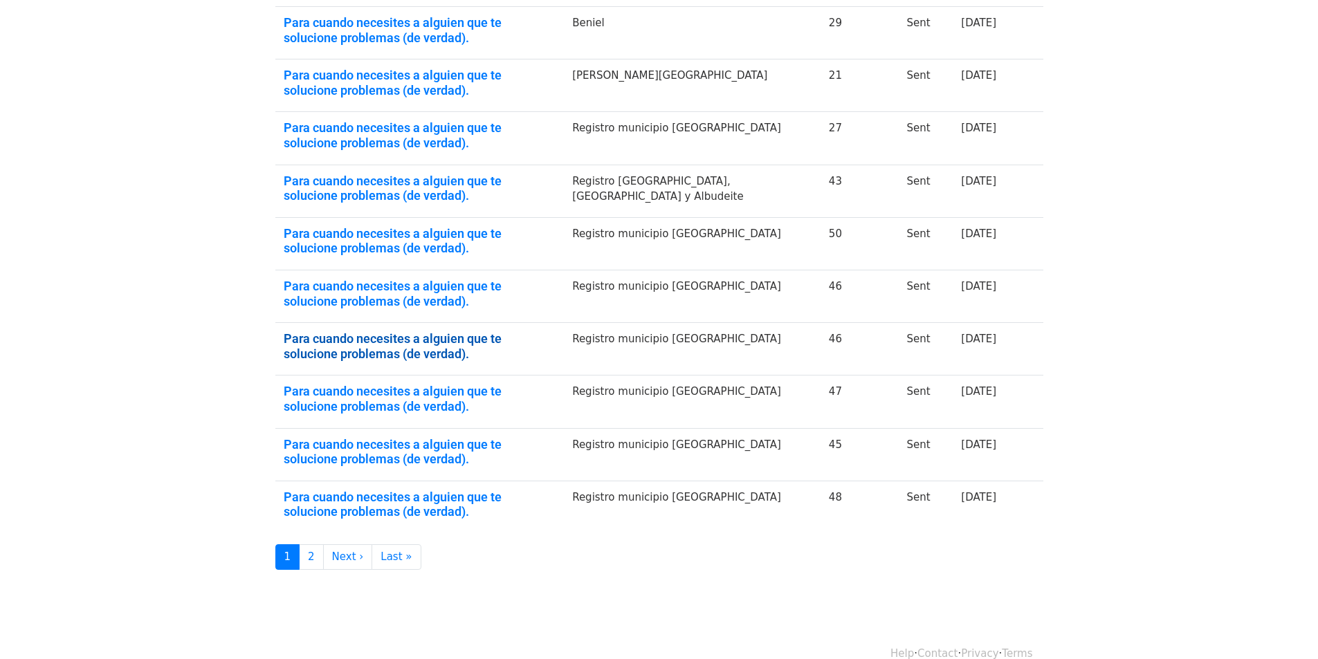
click at [389, 333] on link "Para cuando necesites a alguien que te solucione problemas (de verdad)." at bounding box center [420, 346] width 273 height 30
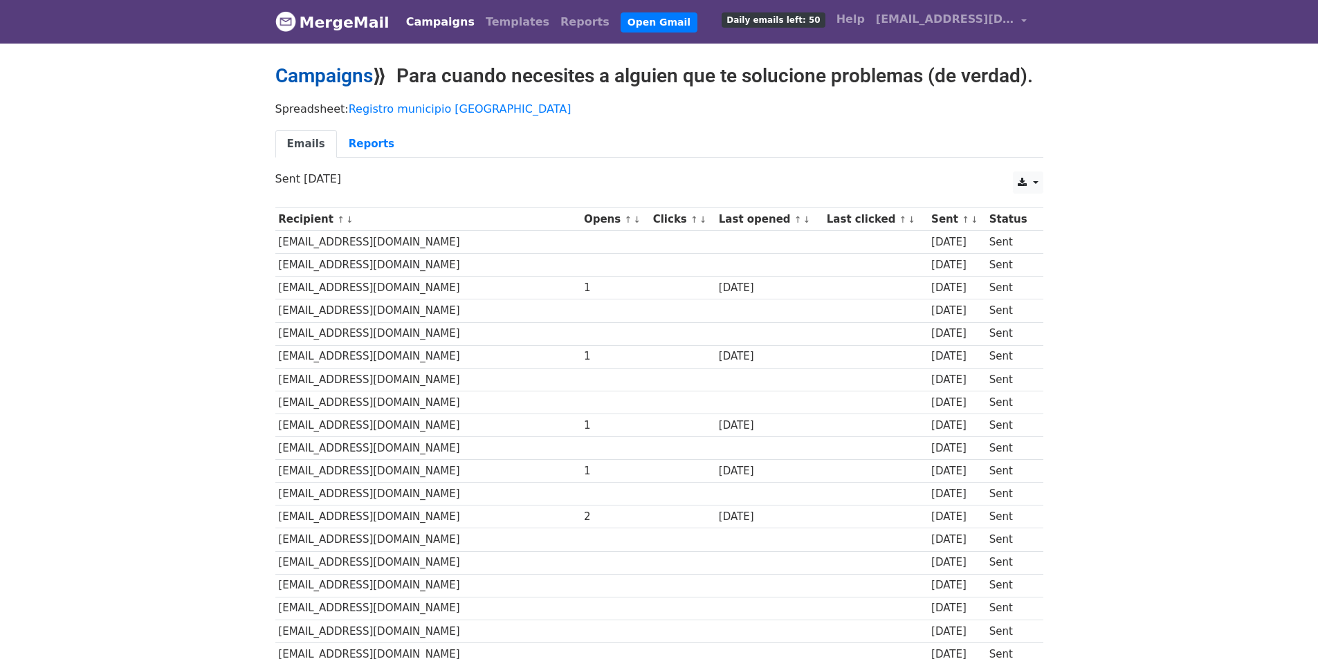
click at [326, 70] on link "Campaigns" at bounding box center [324, 75] width 98 height 23
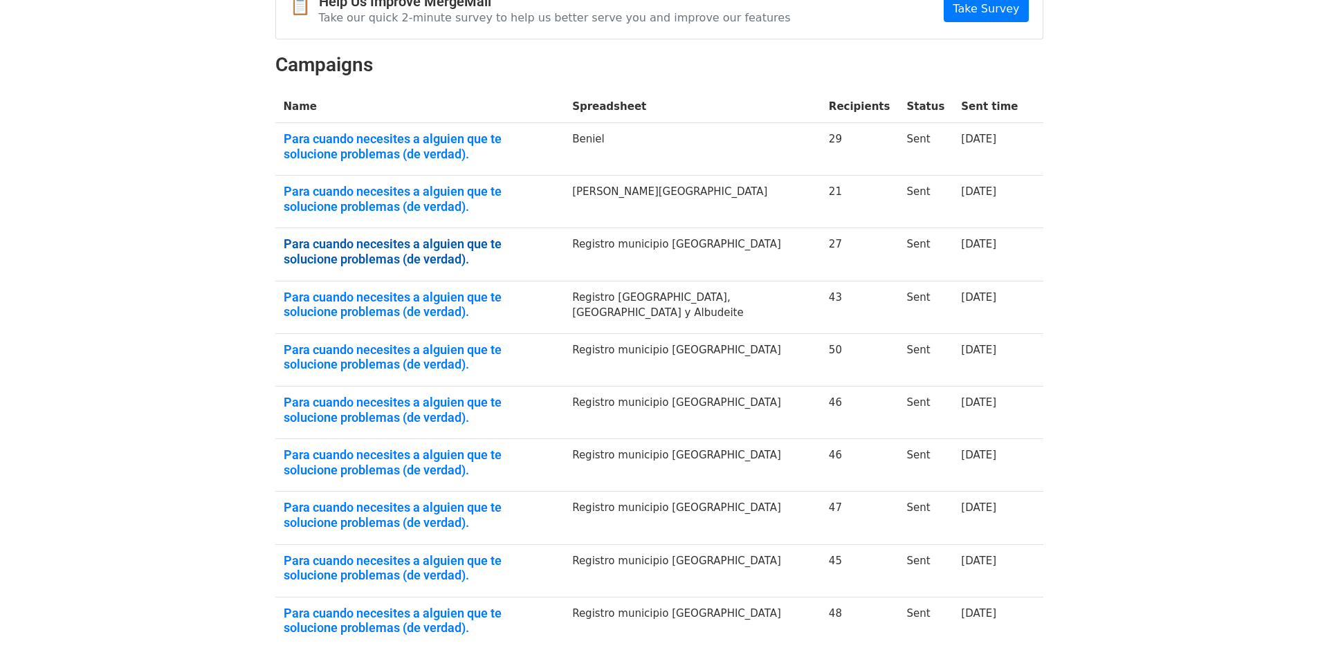
scroll to position [207, 0]
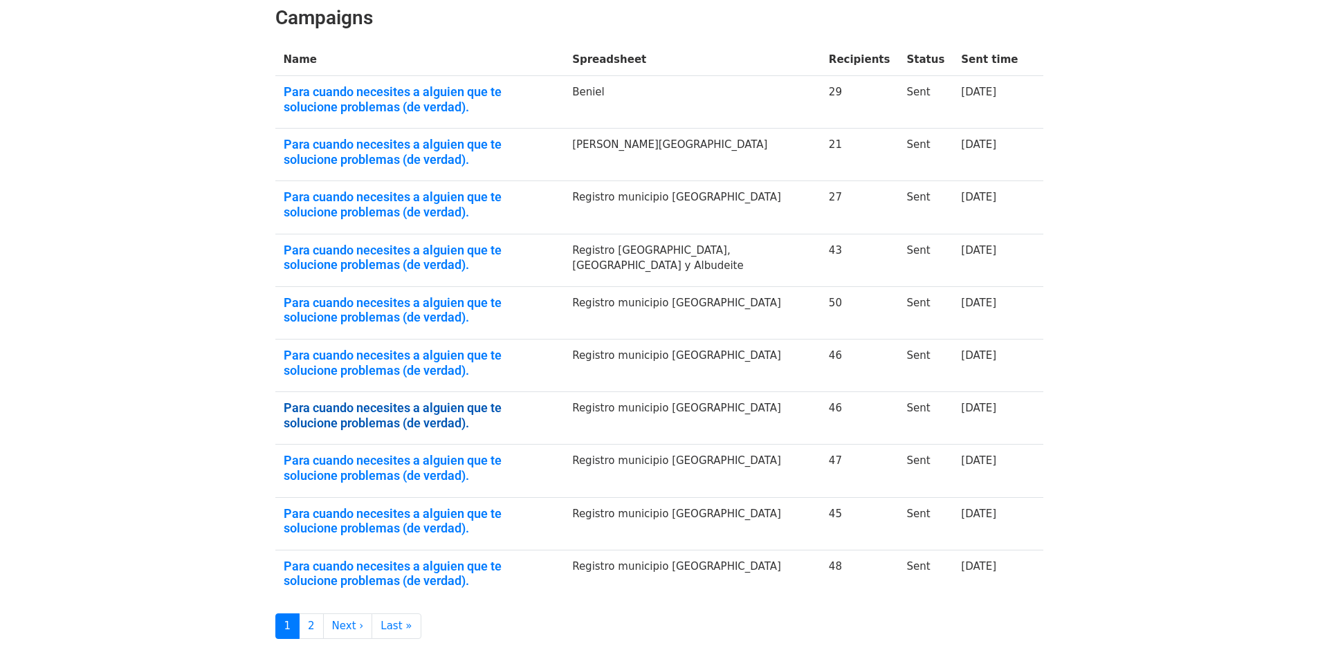
click at [529, 407] on link "Para cuando necesites a alguien que te solucione problemas (de verdad)." at bounding box center [420, 415] width 273 height 30
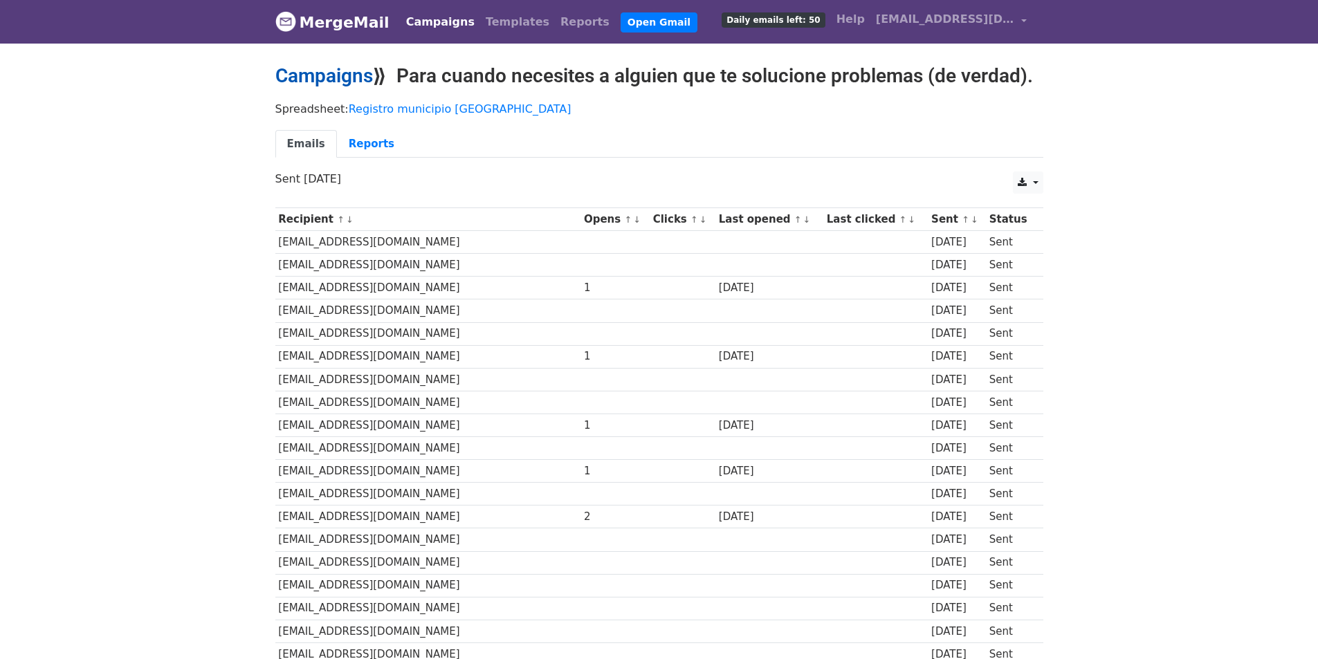
click at [335, 80] on link "Campaigns" at bounding box center [324, 75] width 98 height 23
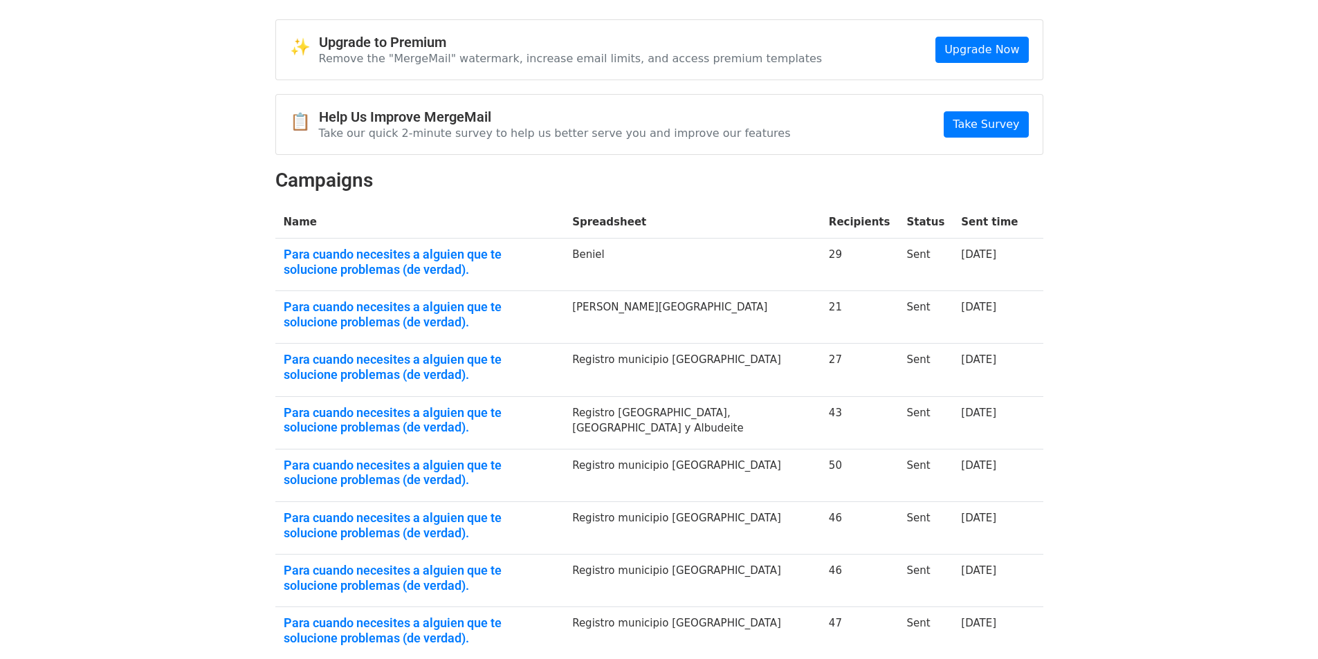
scroll to position [69, 0]
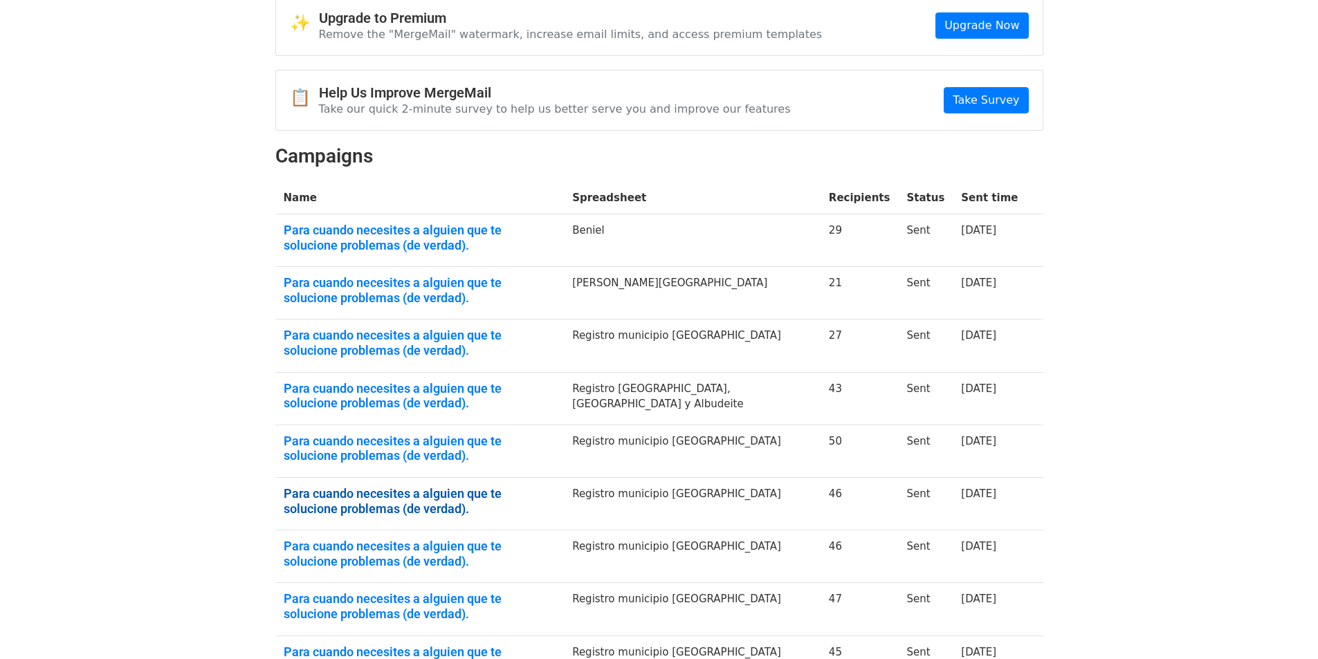
click at [499, 497] on link "Para cuando necesites a alguien que te solucione problemas (de verdad)." at bounding box center [420, 501] width 273 height 30
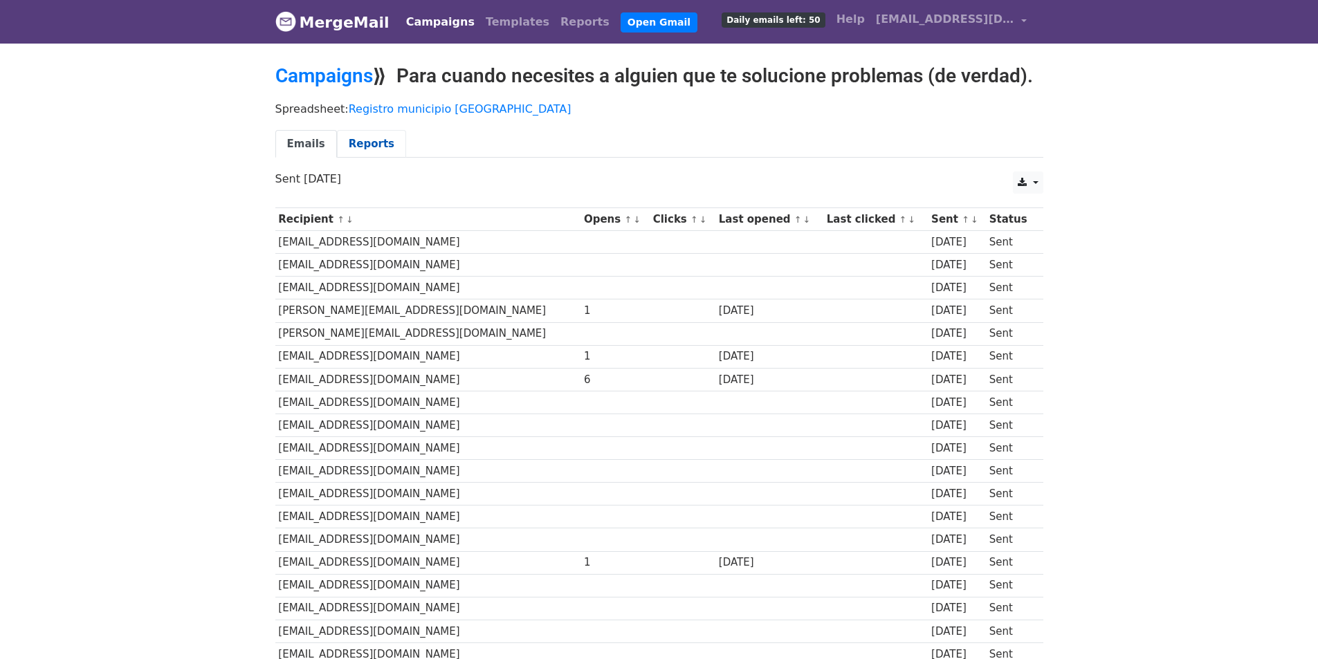
click at [337, 140] on link "Reports" at bounding box center [371, 144] width 69 height 28
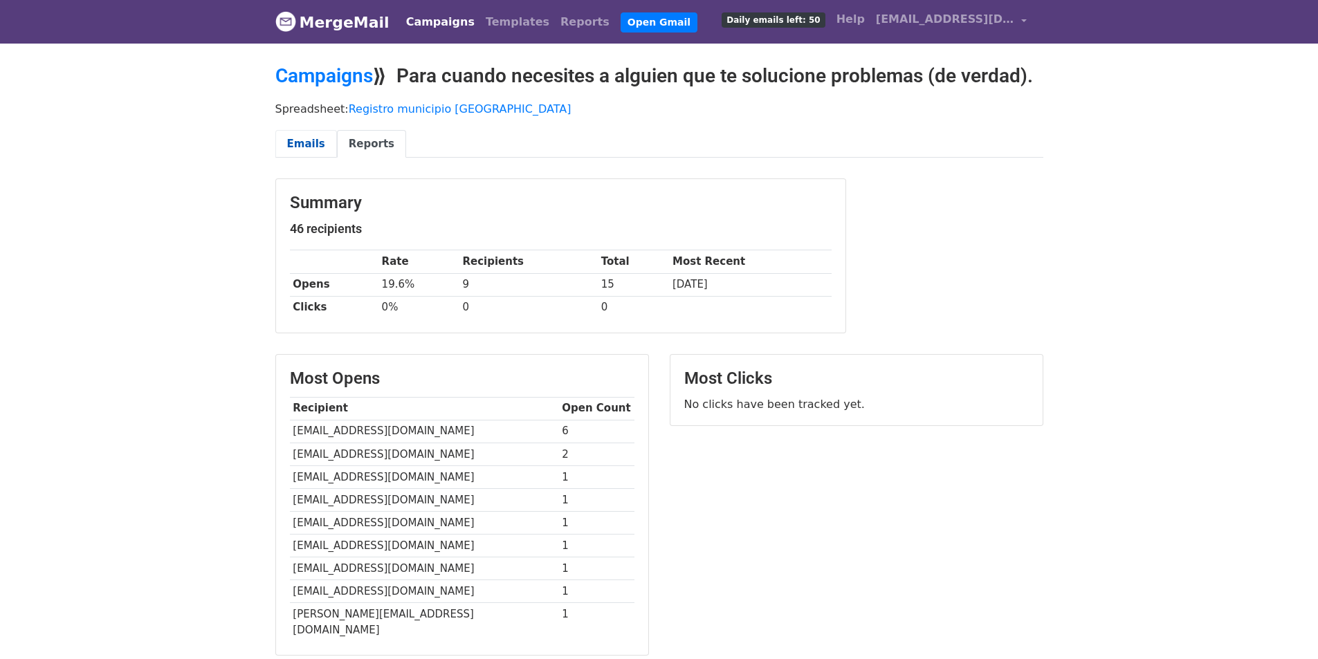
click at [317, 142] on link "Emails" at bounding box center [306, 144] width 62 height 28
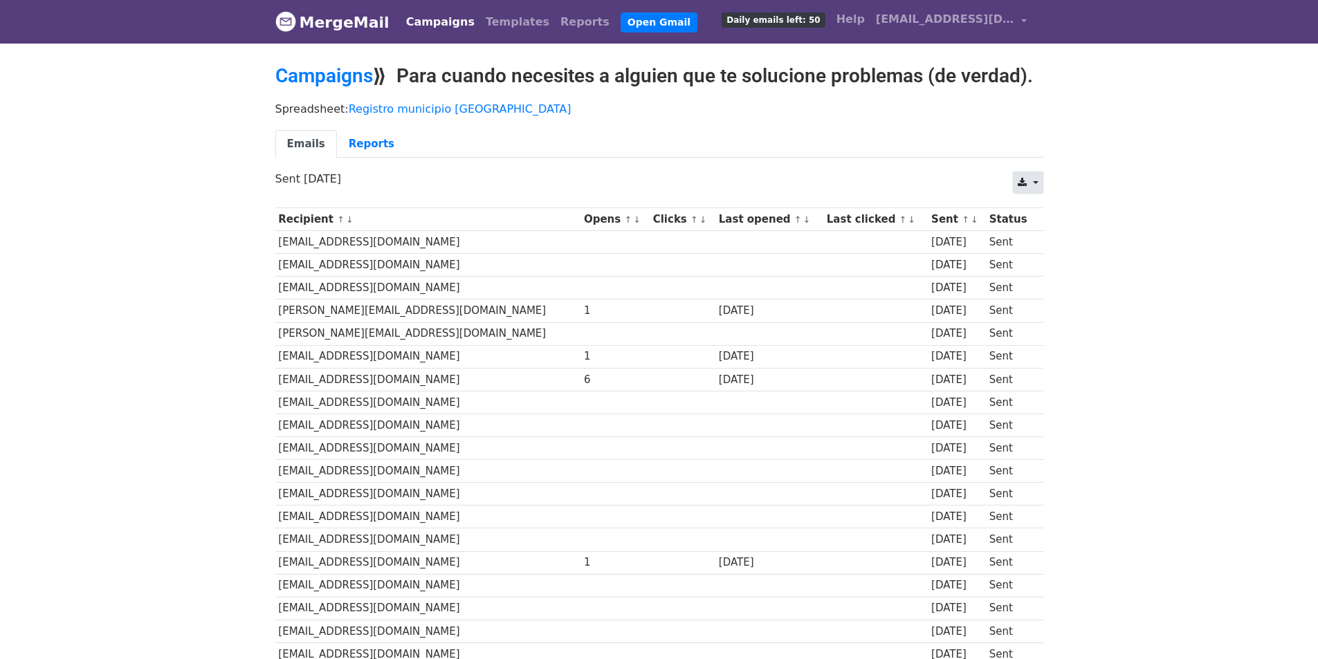
click at [1039, 183] on link at bounding box center [1028, 183] width 30 height 22
click at [1035, 238] on link "Excel" at bounding box center [1044, 236] width 62 height 22
click at [353, 71] on link "Campaigns" at bounding box center [324, 75] width 98 height 23
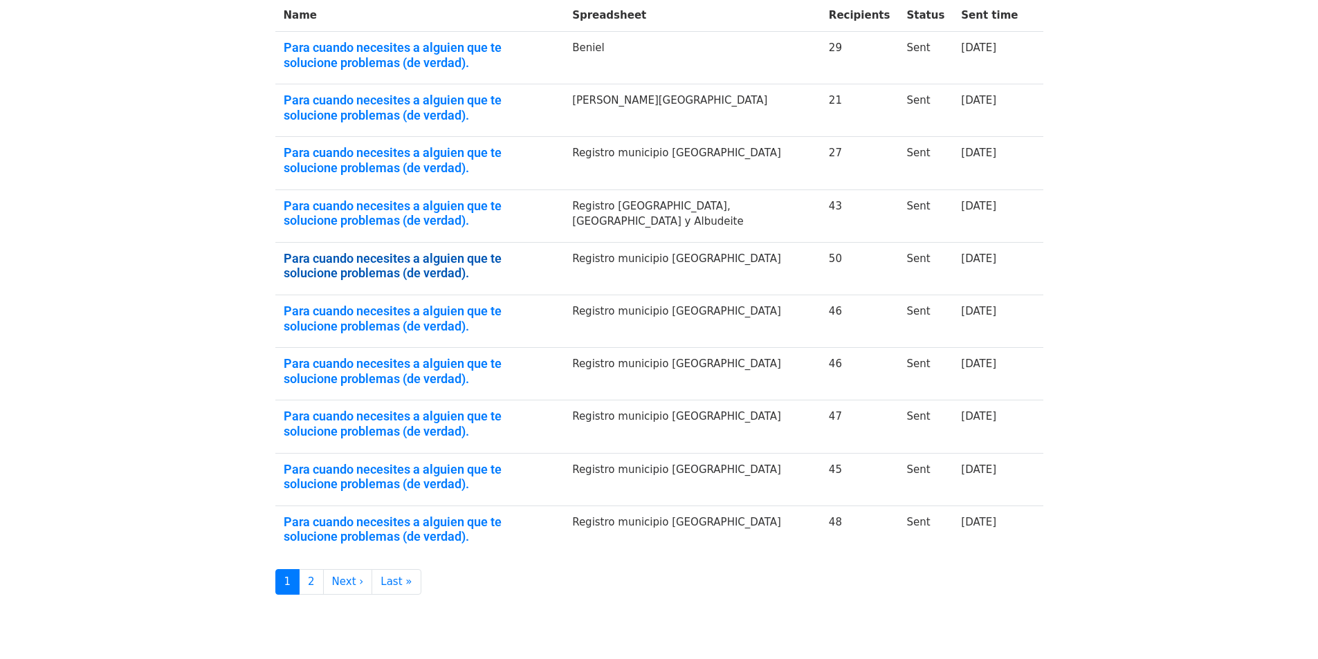
scroll to position [160, 0]
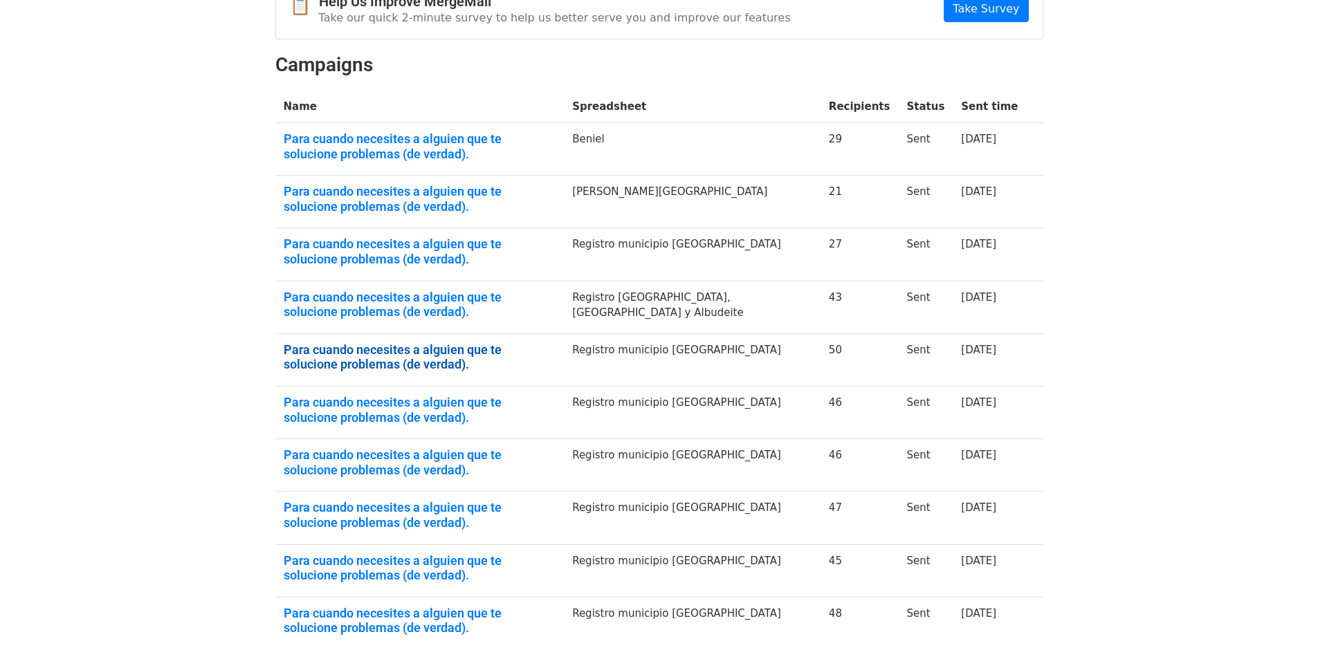
click at [515, 344] on link "Para cuando necesites a alguien que te solucione problemas (de verdad)." at bounding box center [420, 357] width 273 height 30
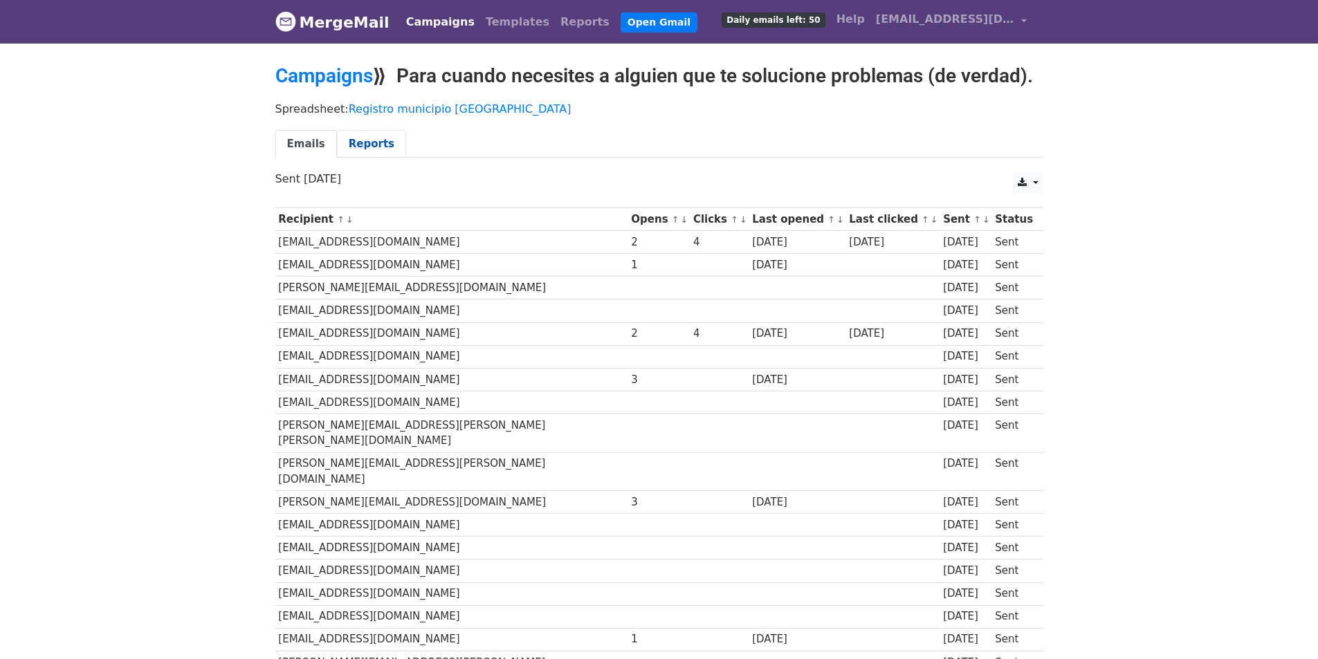
click at [376, 138] on link "Reports" at bounding box center [371, 144] width 69 height 28
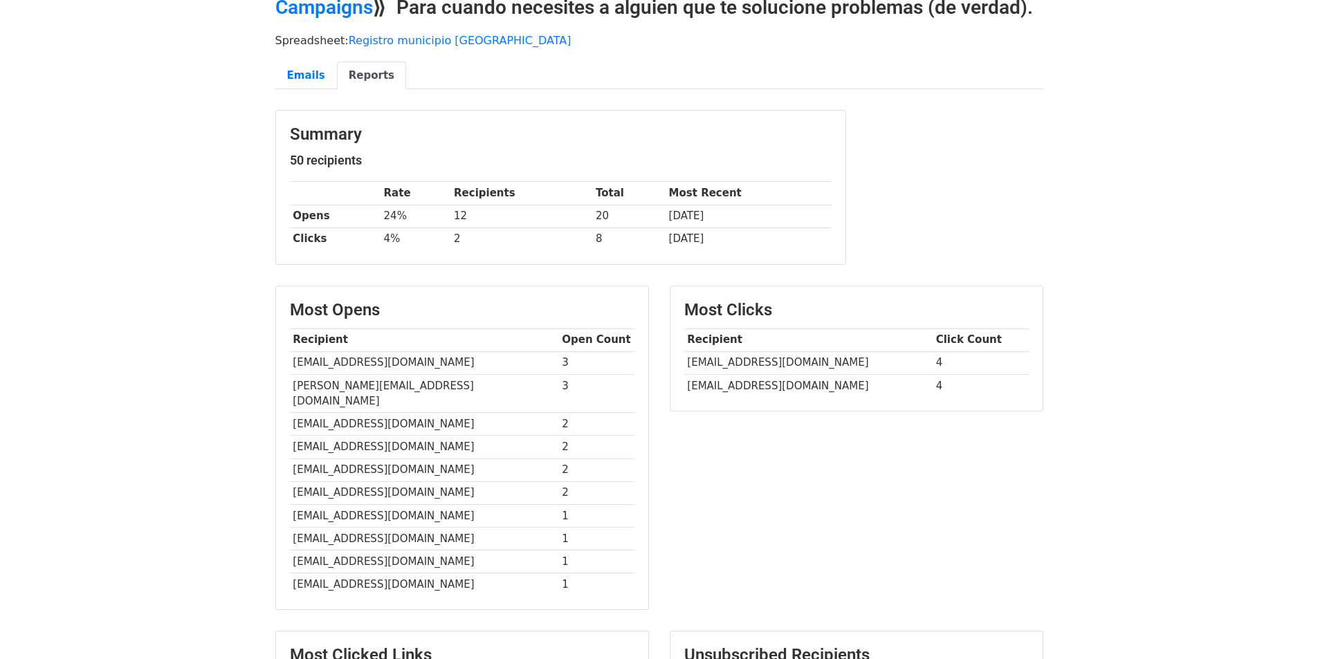
scroll to position [69, 0]
click at [313, 68] on link "Emails" at bounding box center [306, 75] width 62 height 28
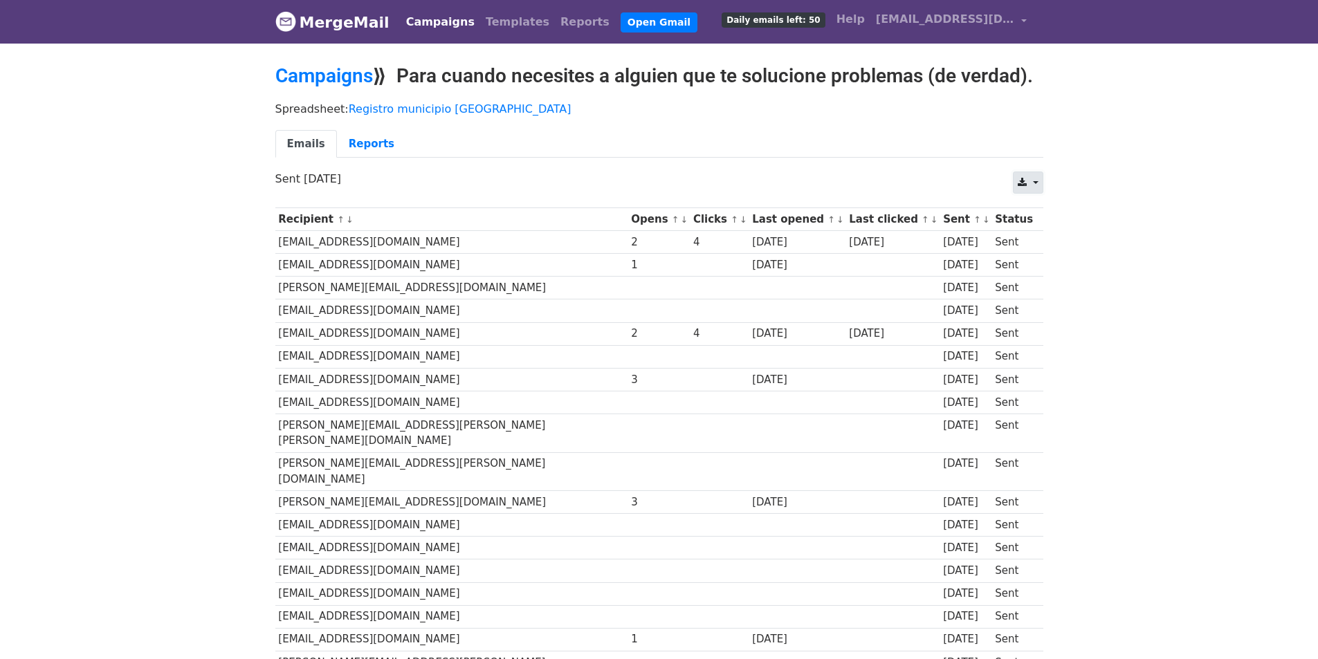
click at [1030, 181] on link at bounding box center [1028, 183] width 30 height 22
click at [1042, 237] on link "Excel" at bounding box center [1044, 236] width 62 height 22
click at [340, 66] on link "Campaigns" at bounding box center [324, 75] width 98 height 23
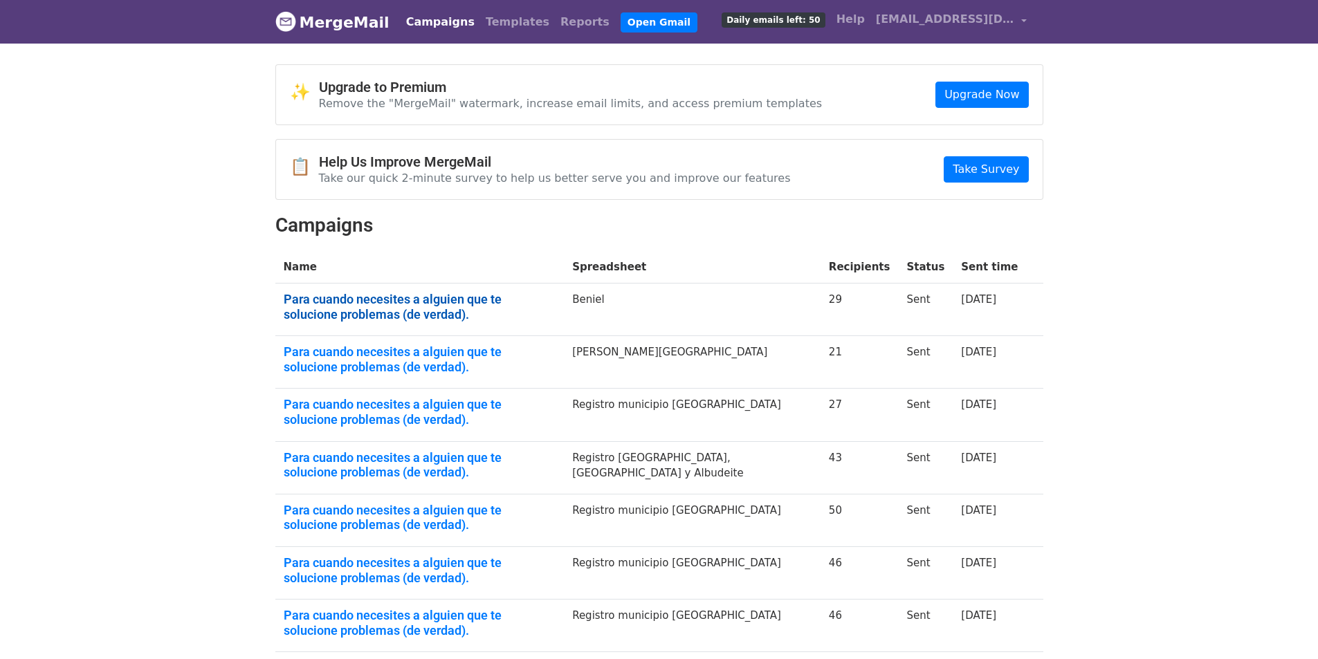
click at [556, 301] on link "Para cuando necesites a alguien que te solucione problemas (de verdad)." at bounding box center [420, 307] width 273 height 30
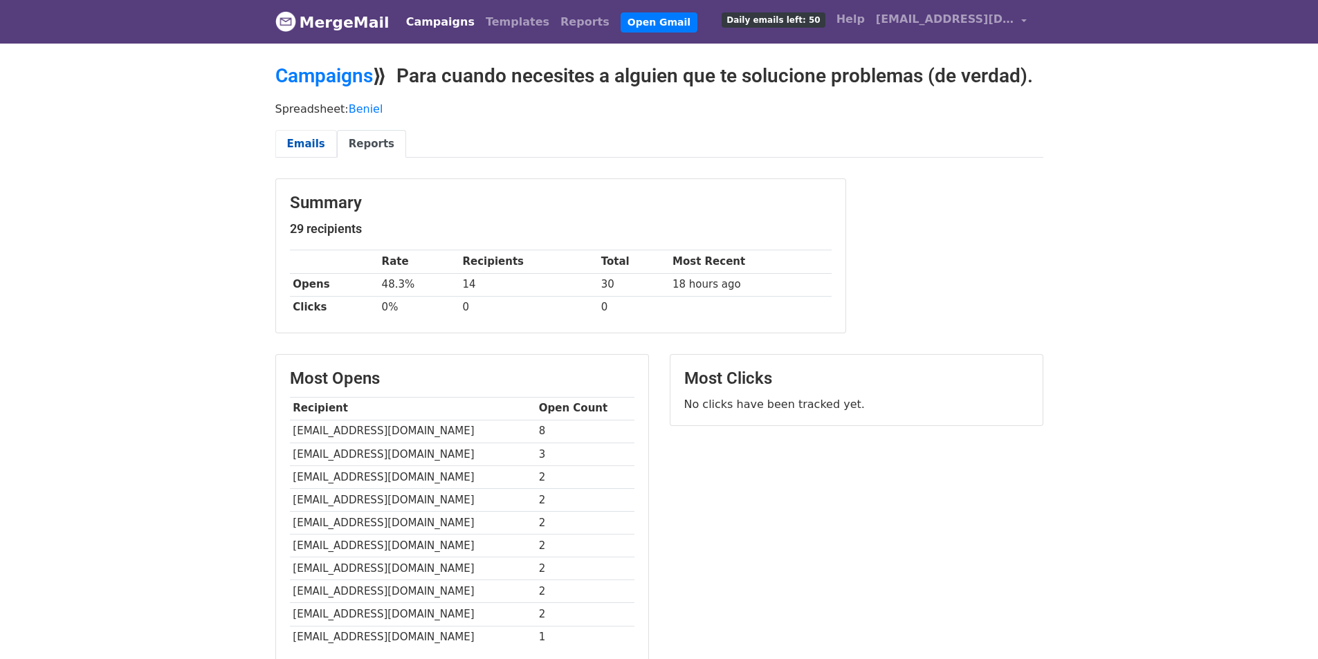
click at [301, 140] on link "Emails" at bounding box center [306, 144] width 62 height 28
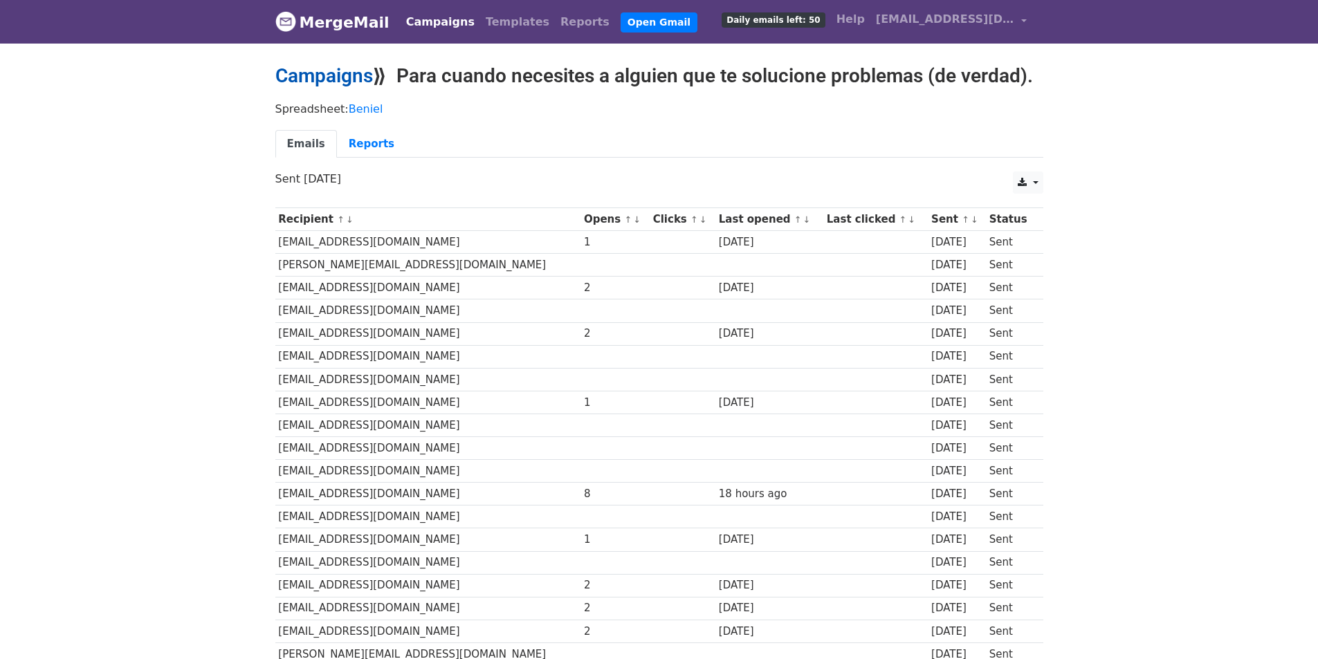
click at [304, 79] on link "Campaigns" at bounding box center [324, 75] width 98 height 23
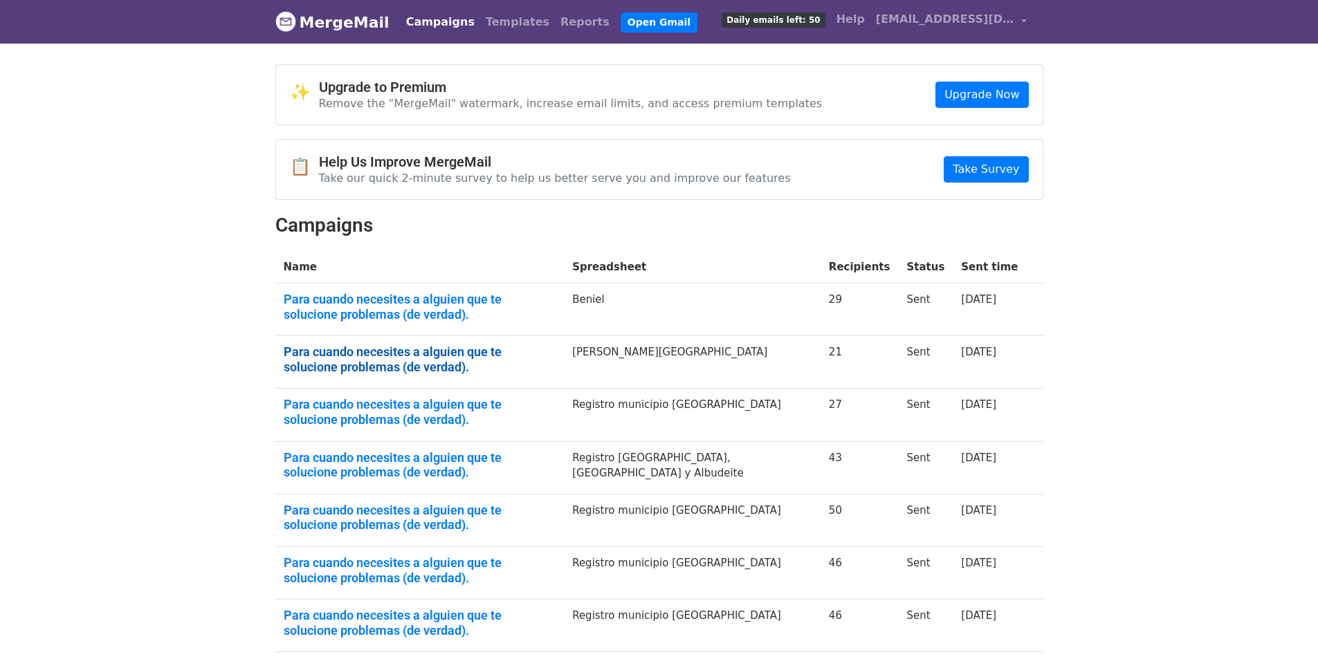
click at [556, 348] on link "Para cuando necesites a alguien que te solucione problemas (de verdad)." at bounding box center [420, 359] width 273 height 30
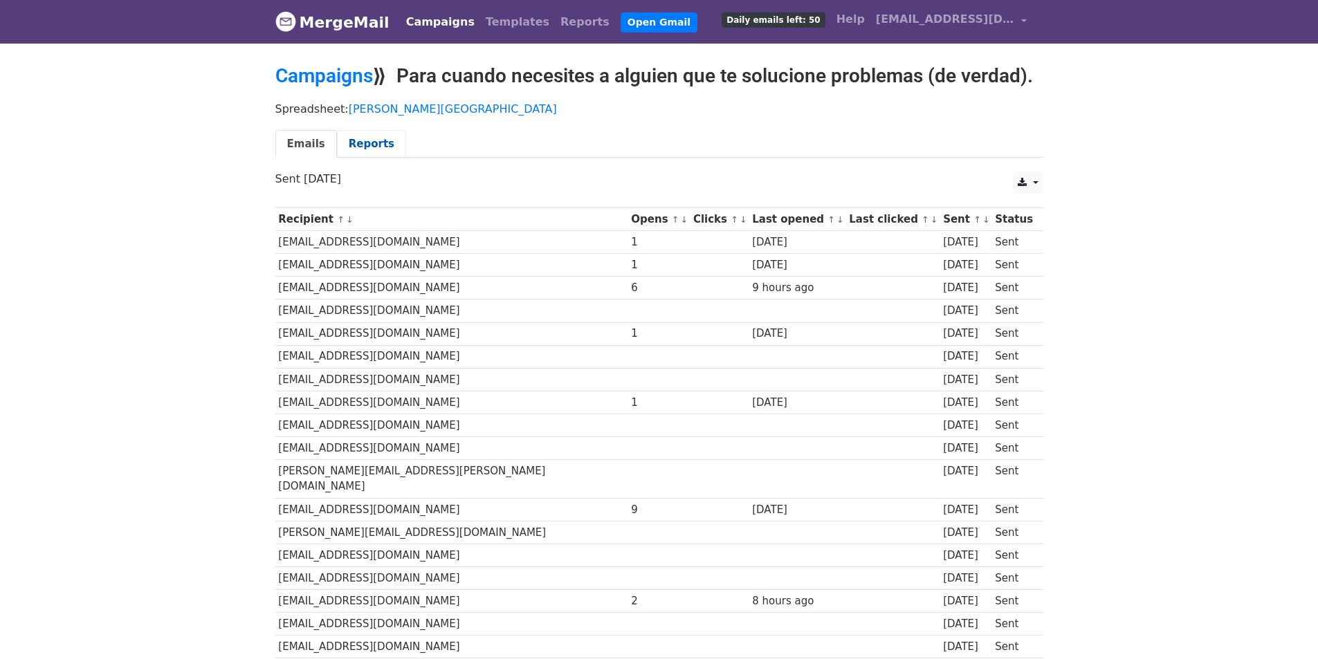
click at [351, 149] on link "Reports" at bounding box center [371, 144] width 69 height 28
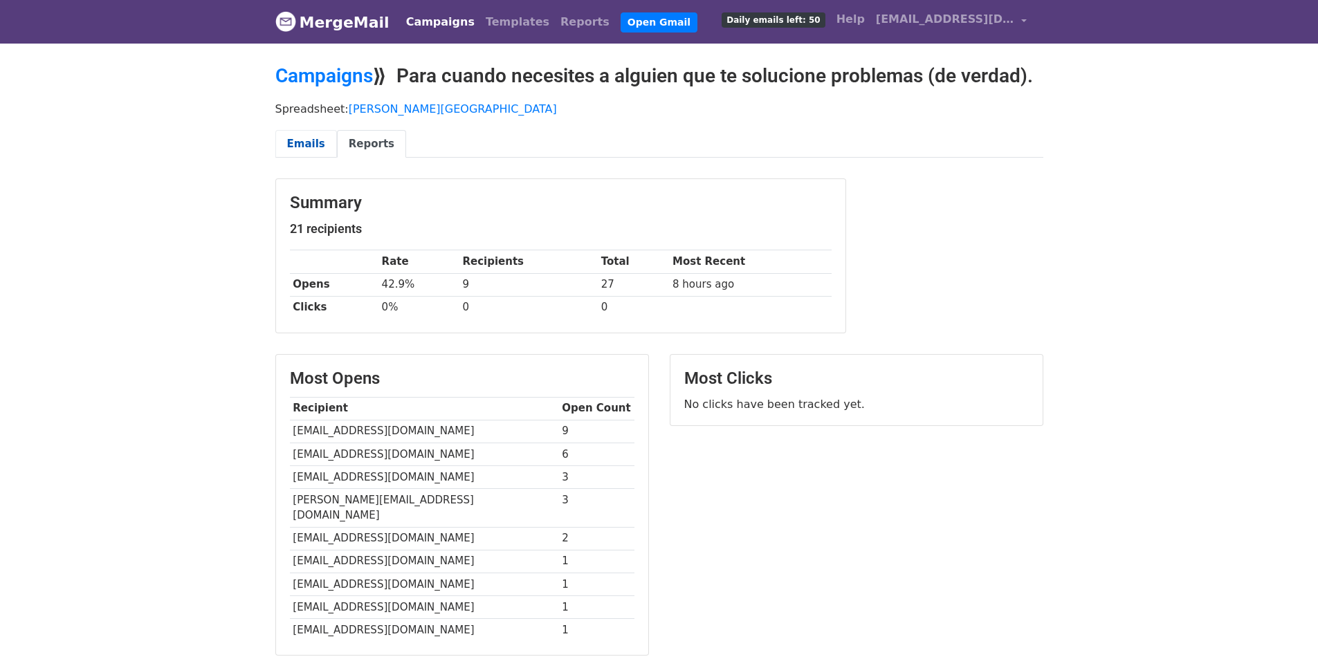
click at [320, 145] on link "Emails" at bounding box center [306, 144] width 62 height 28
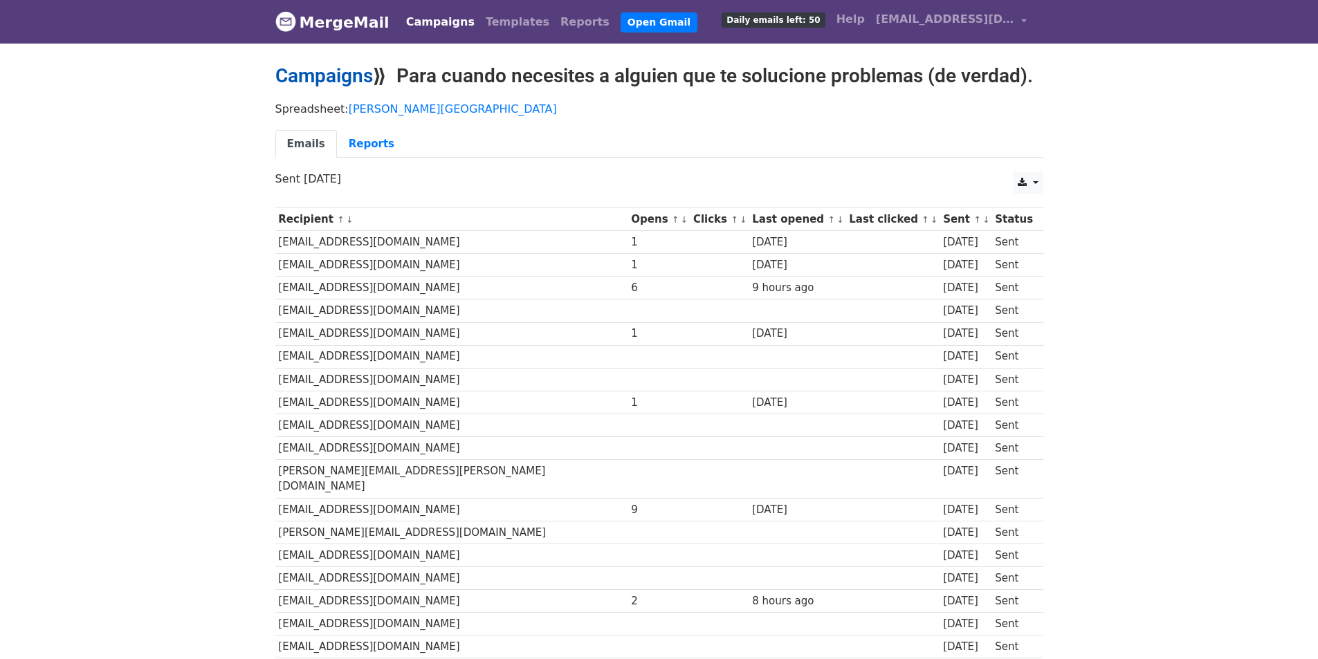
click at [331, 75] on link "Campaigns" at bounding box center [324, 75] width 98 height 23
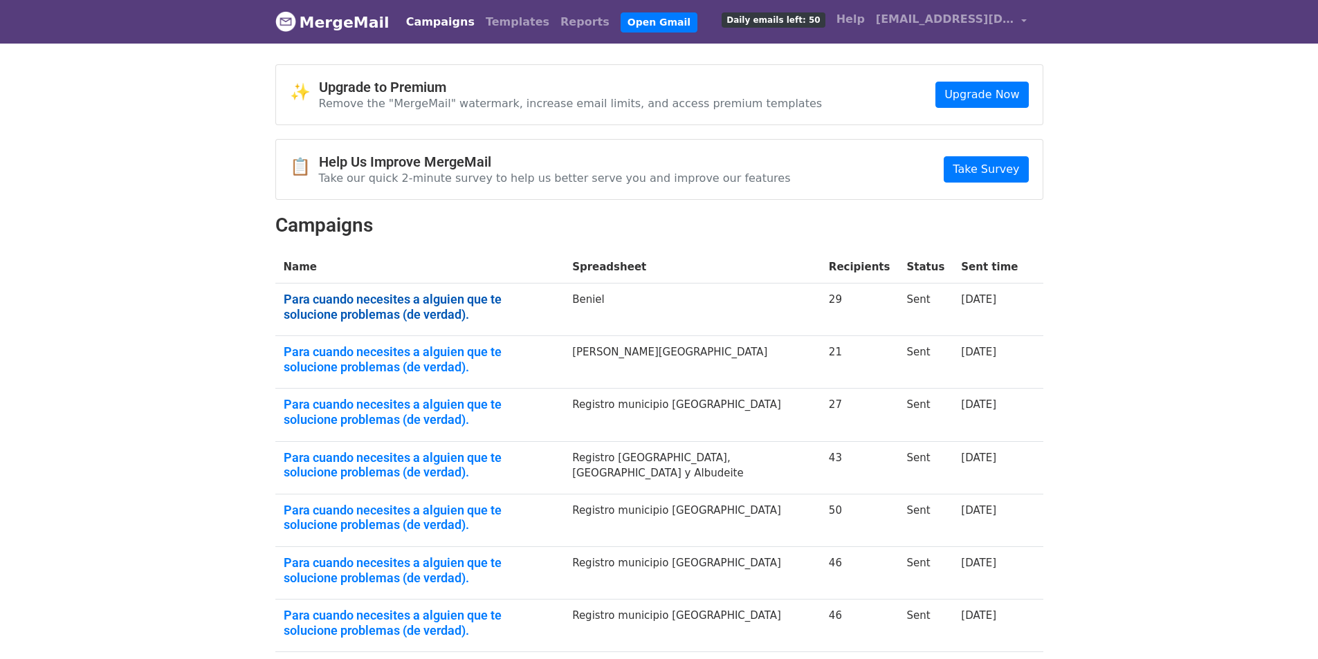
click at [514, 295] on link "Para cuando necesites a alguien que te solucione problemas (de verdad)." at bounding box center [420, 307] width 273 height 30
click at [440, 356] on link "Para cuando necesites a alguien que te solucione problemas (de verdad)." at bounding box center [420, 359] width 273 height 30
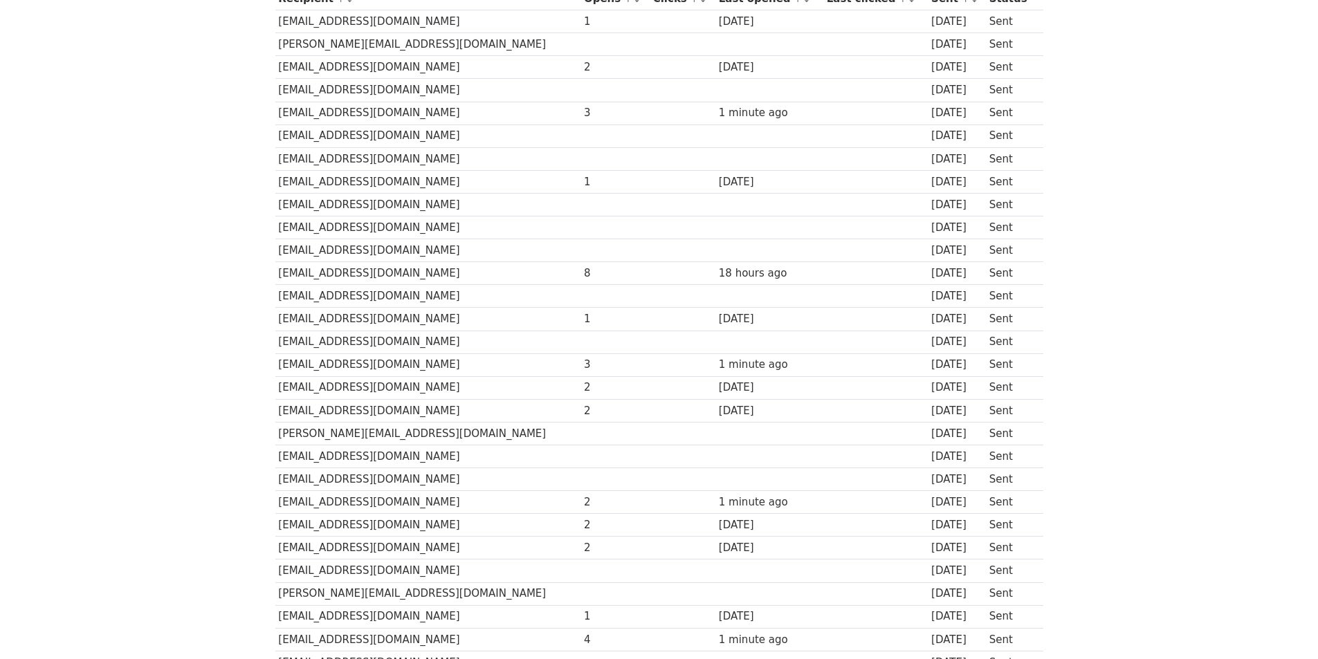
scroll to position [69, 0]
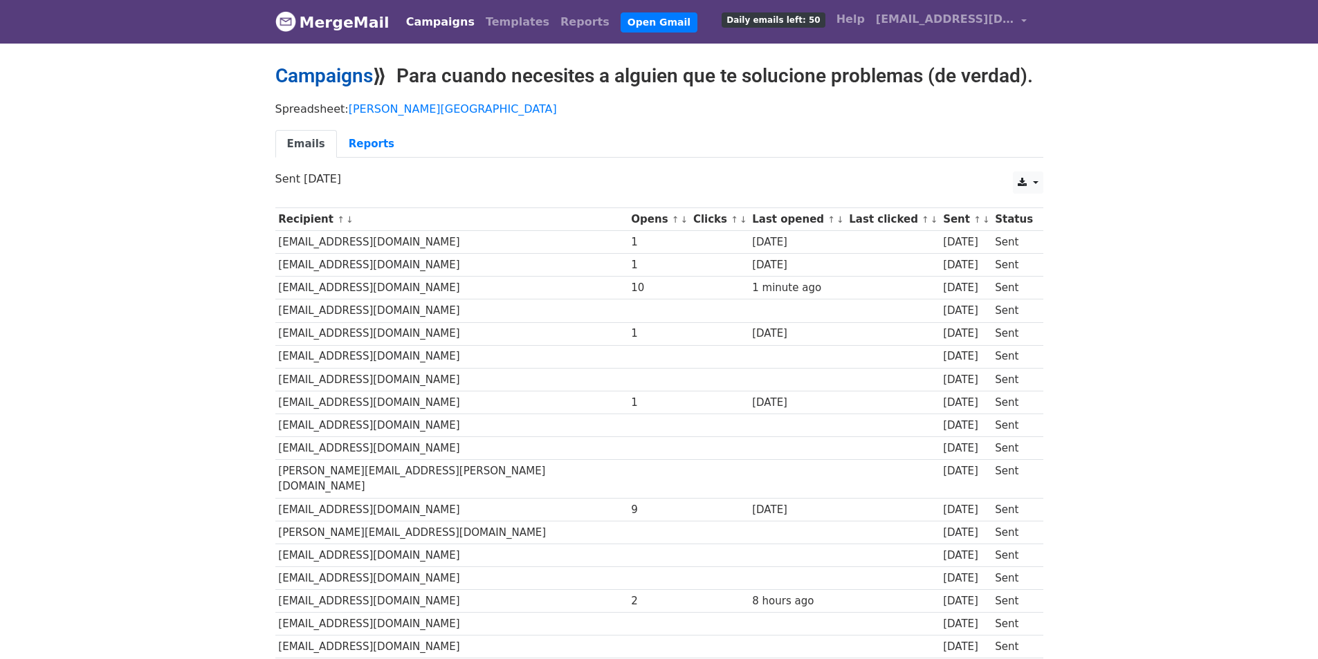
click at [352, 77] on link "Campaigns" at bounding box center [324, 75] width 98 height 23
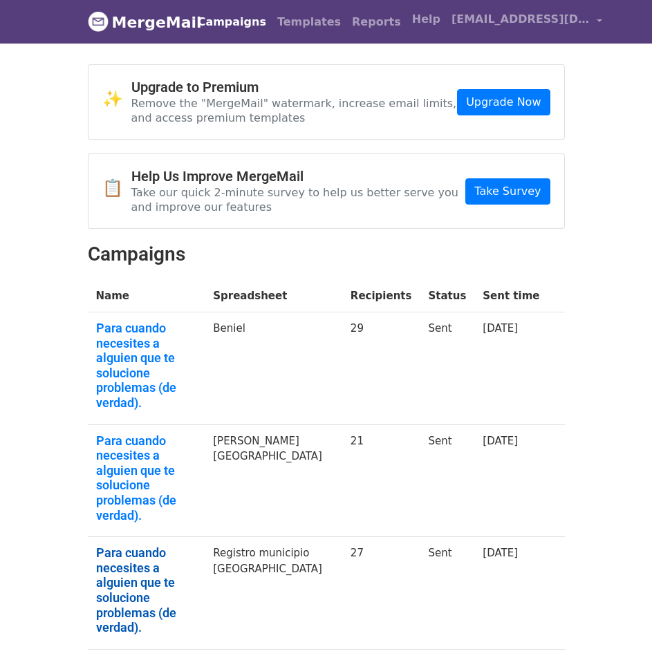
click at [187, 546] on link "Para cuando necesites a alguien que te solucione problemas (de verdad)." at bounding box center [146, 591] width 101 height 90
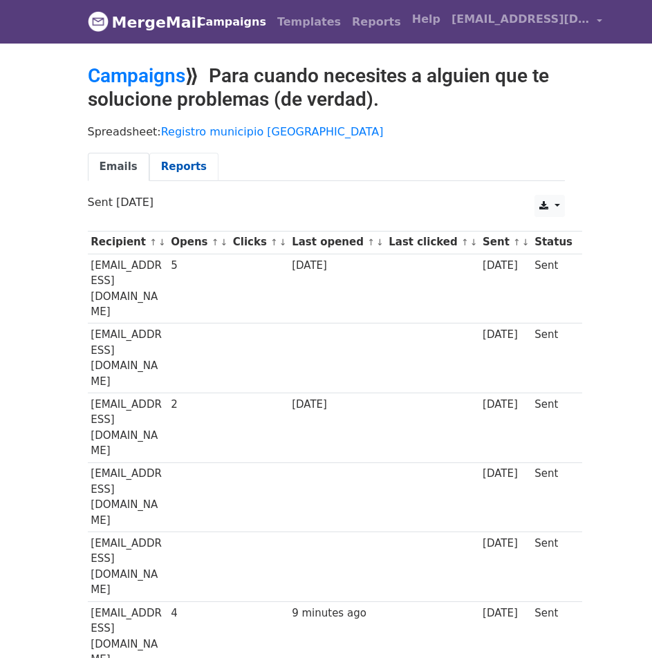
click at [169, 163] on link "Reports" at bounding box center [183, 167] width 69 height 28
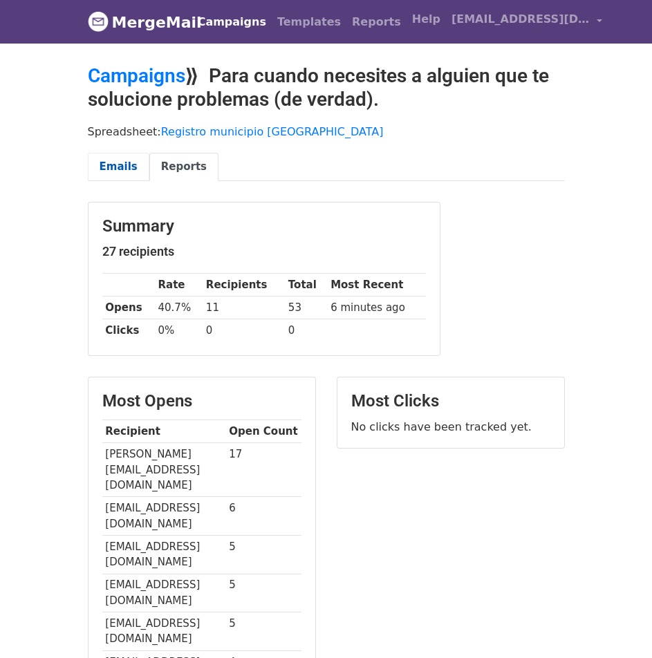
click at [125, 163] on link "Emails" at bounding box center [119, 167] width 62 height 28
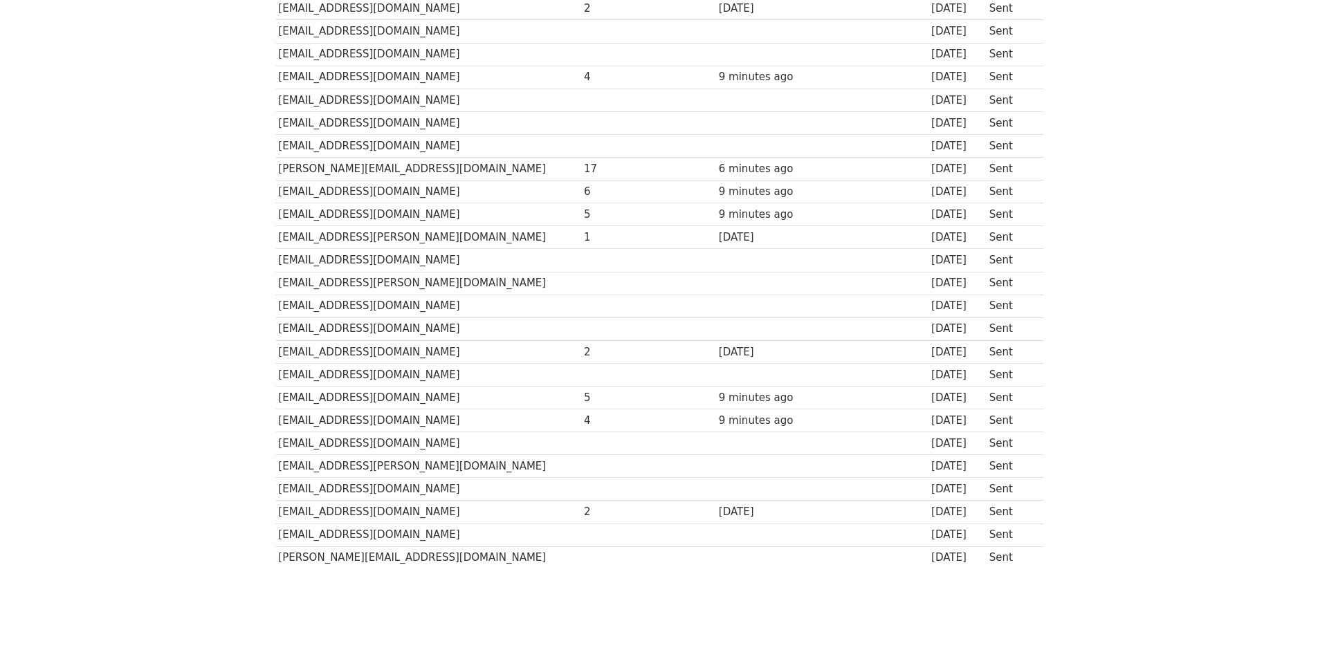
scroll to position [312, 0]
